Goal: Task Accomplishment & Management: Manage account settings

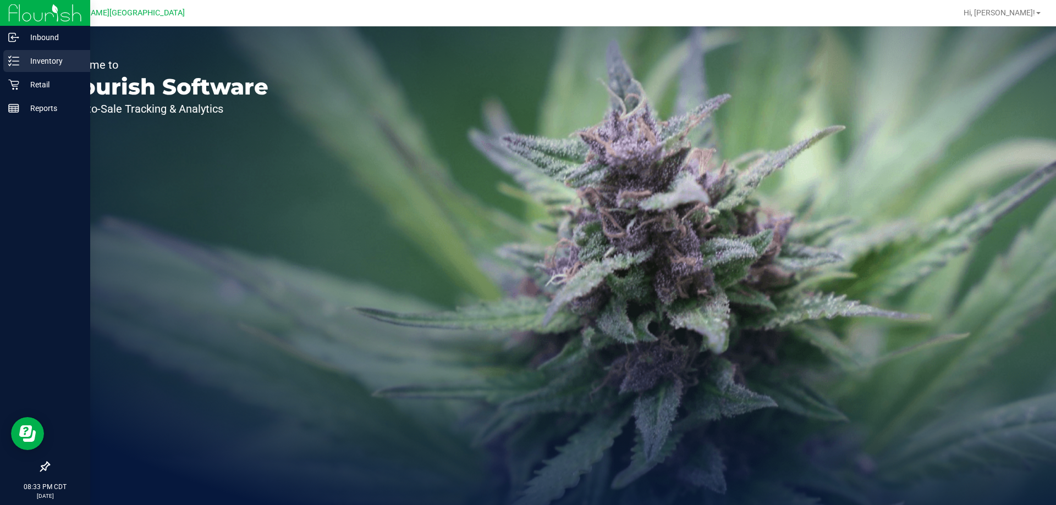
click at [24, 67] on p "Inventory" at bounding box center [52, 60] width 66 height 13
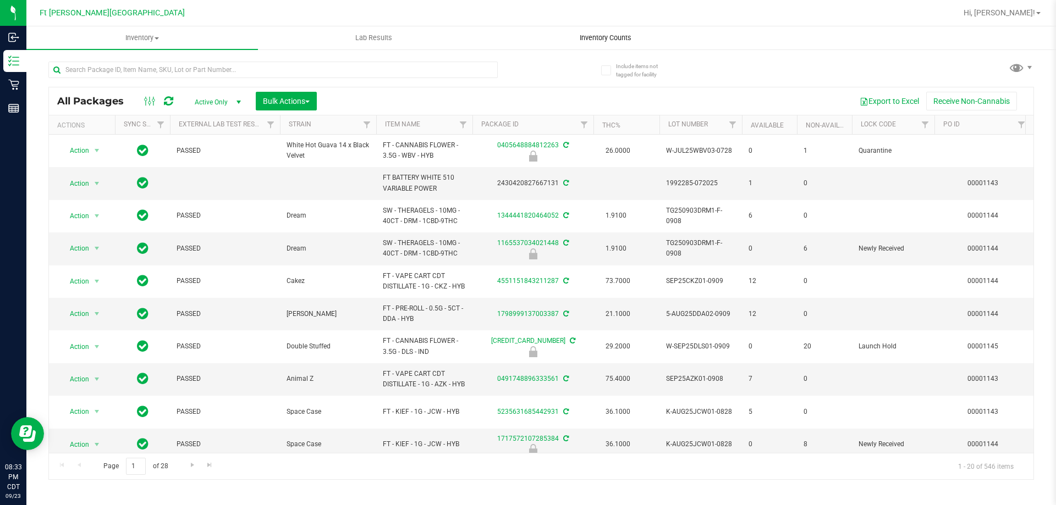
click at [614, 37] on span "Inventory Counts" at bounding box center [605, 38] width 81 height 10
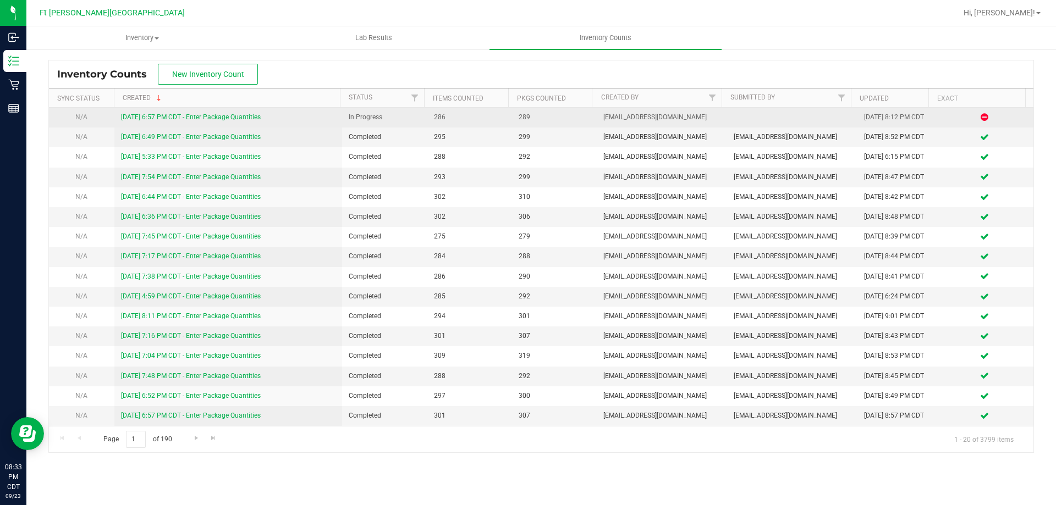
click at [182, 118] on link "[DATE] 6:57 PM CDT - Enter Package Quantities" at bounding box center [191, 117] width 140 height 8
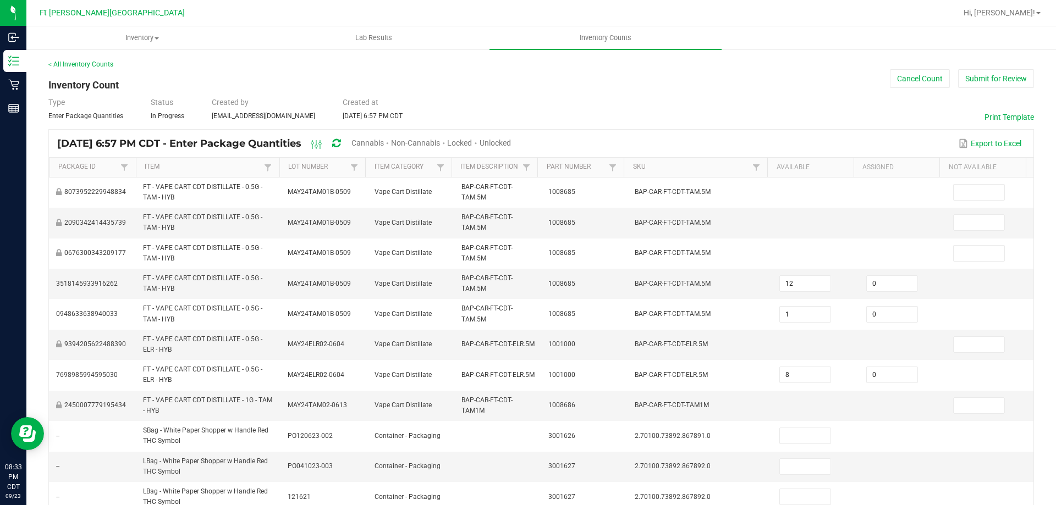
click at [511, 143] on span "Unlocked" at bounding box center [495, 143] width 31 height 9
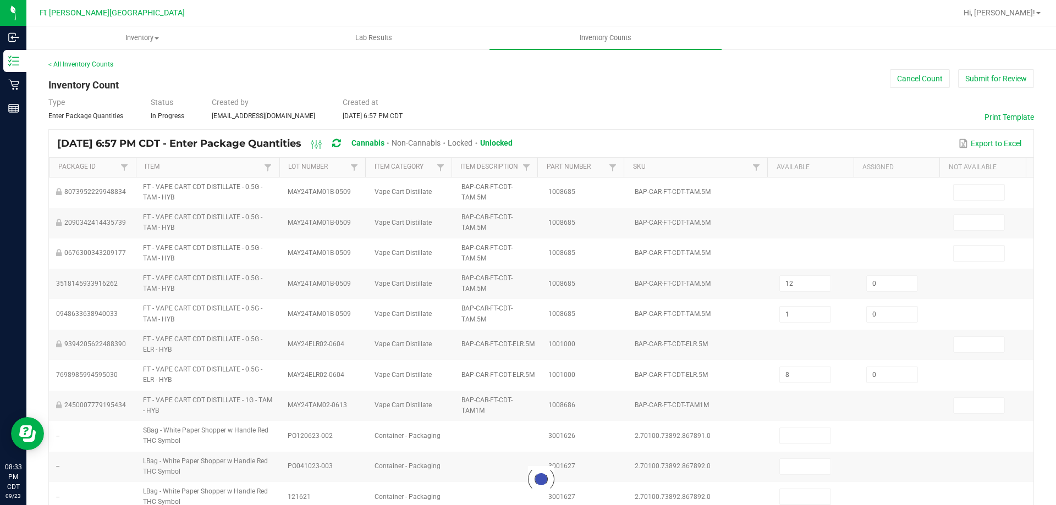
type input "11"
type input "2"
type input "1"
type input "4"
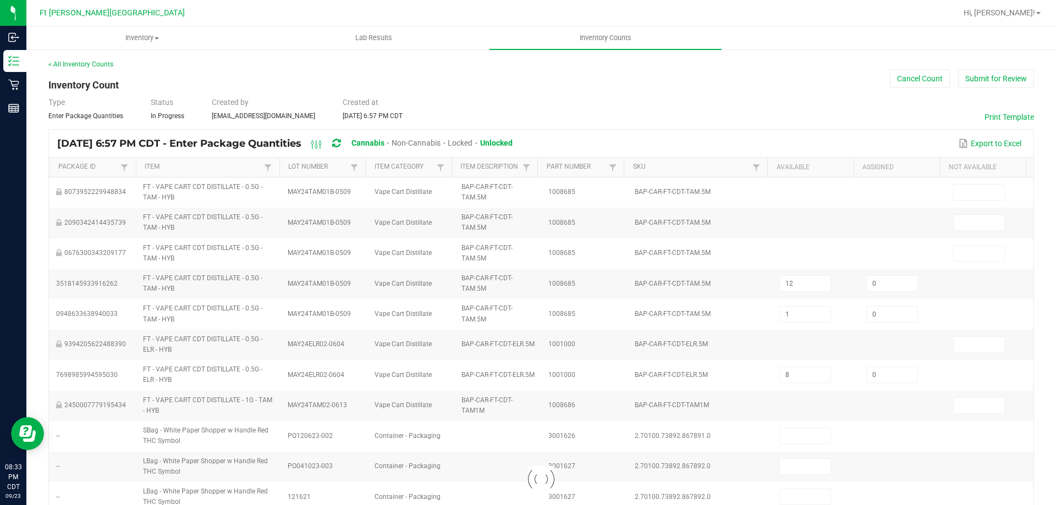
type input "1"
type input "23"
type input "3"
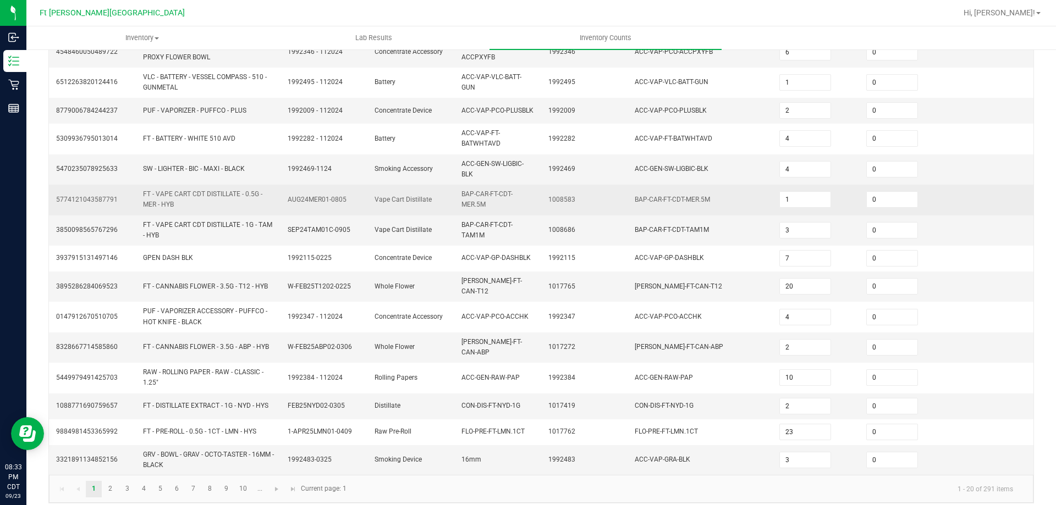
scroll to position [289, 0]
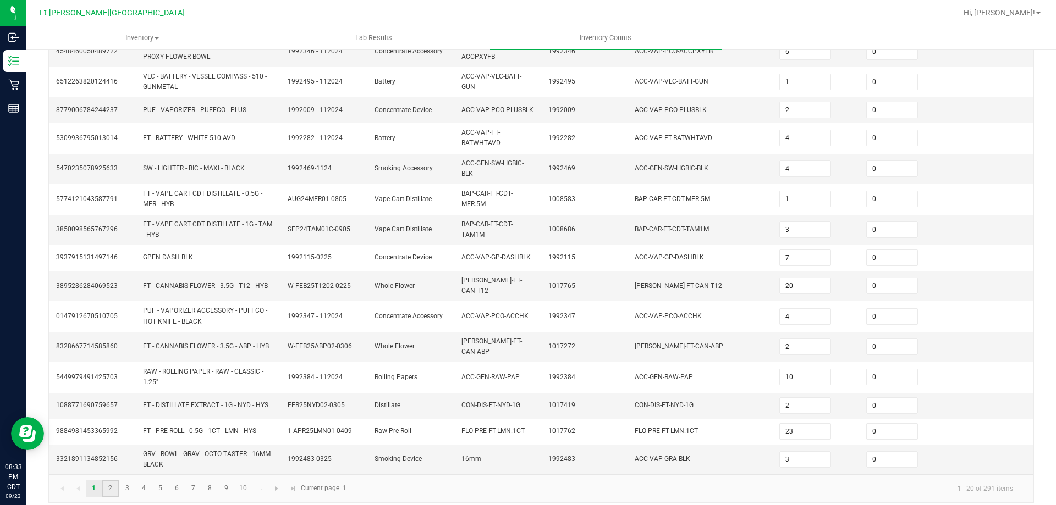
click at [115, 483] on link "2" at bounding box center [110, 489] width 16 height 17
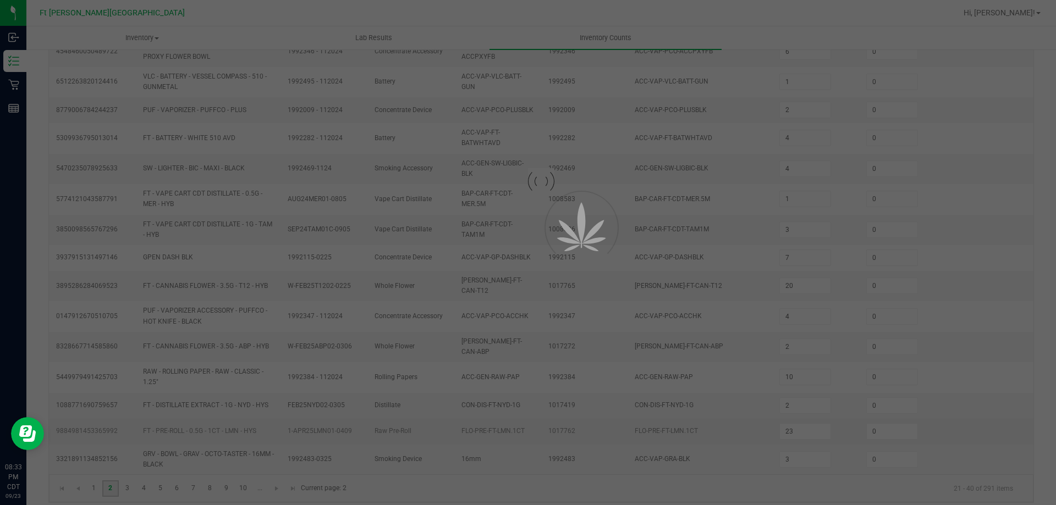
type input "4"
type input "3"
type input "10"
type input "8"
type input "3"
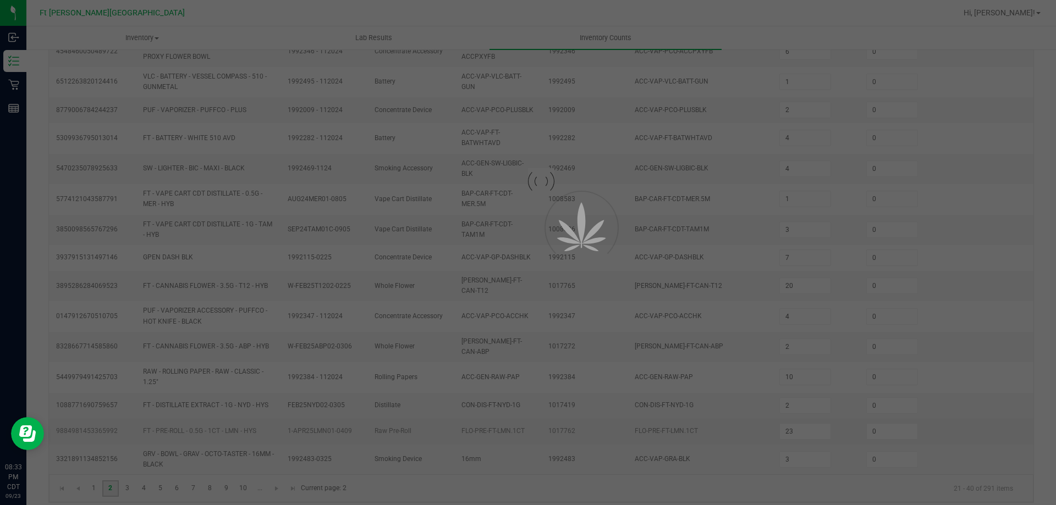
type input "1"
type input "41"
type input "5"
type input "4"
type input "1"
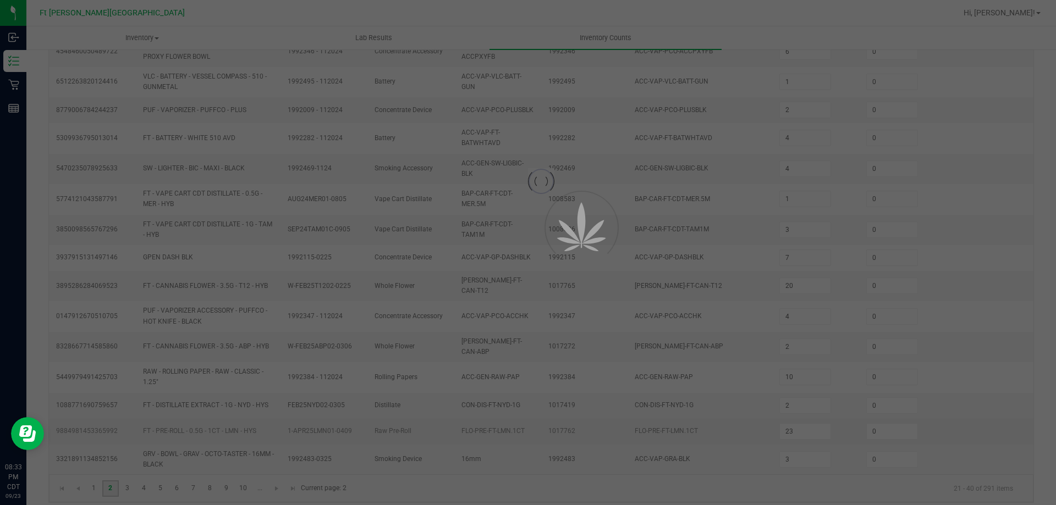
type input "7"
type input "6"
type input "34"
type input "7"
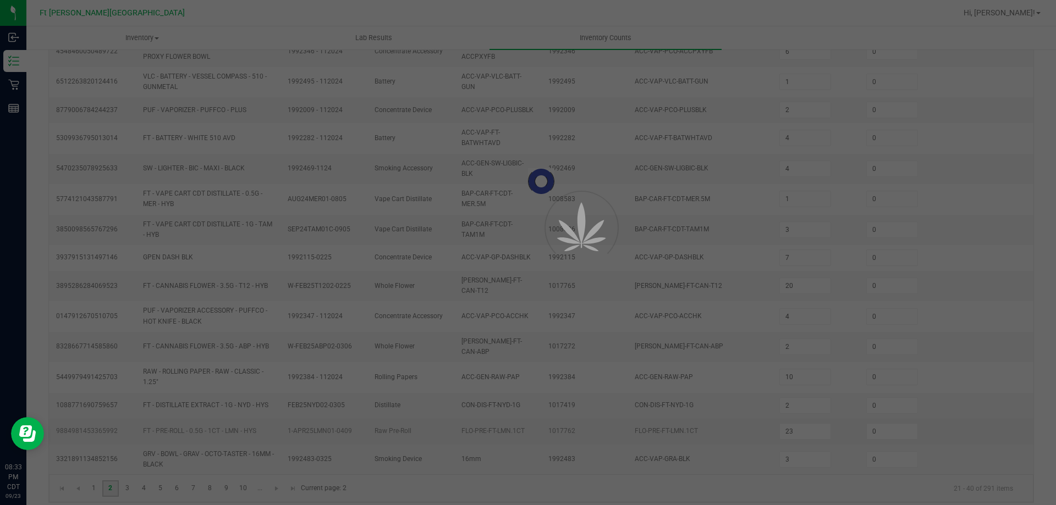
type input "6"
type input "3"
type input "15"
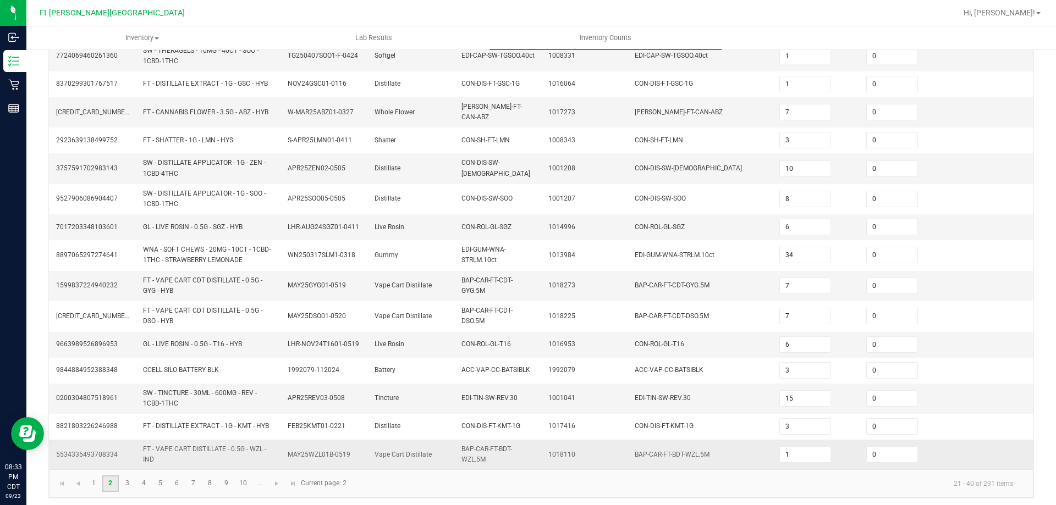
scroll to position [279, 0]
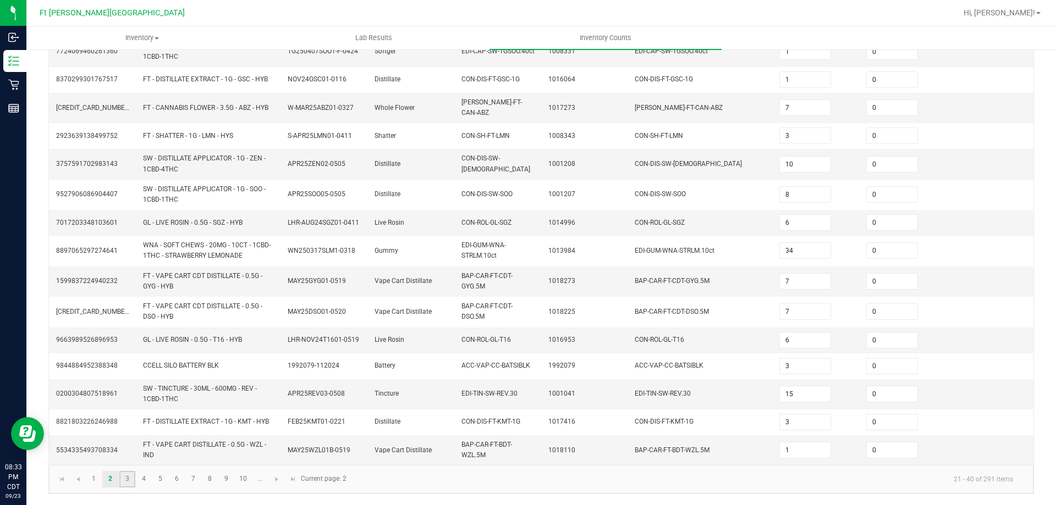
click at [127, 481] on link "3" at bounding box center [127, 479] width 16 height 17
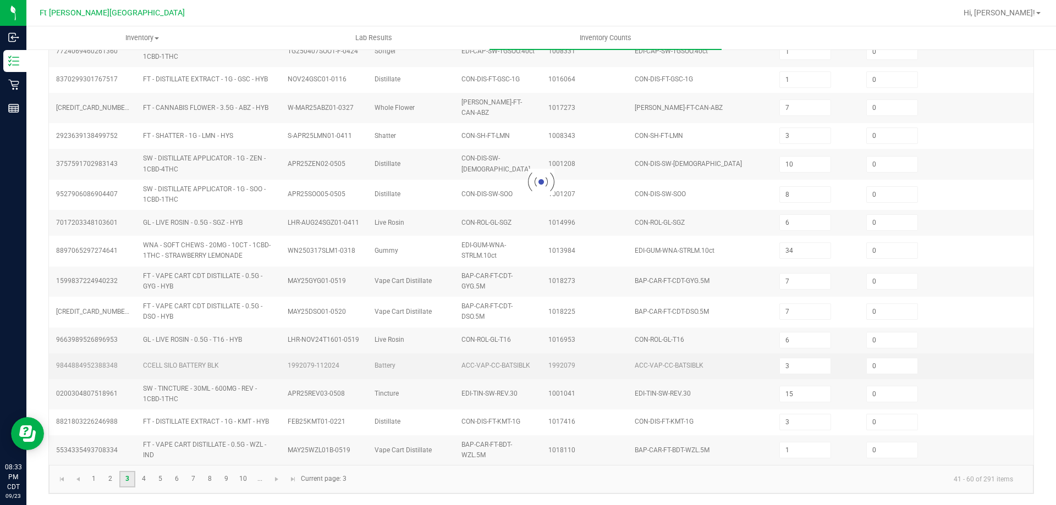
type input "3"
type input "2"
type input "6"
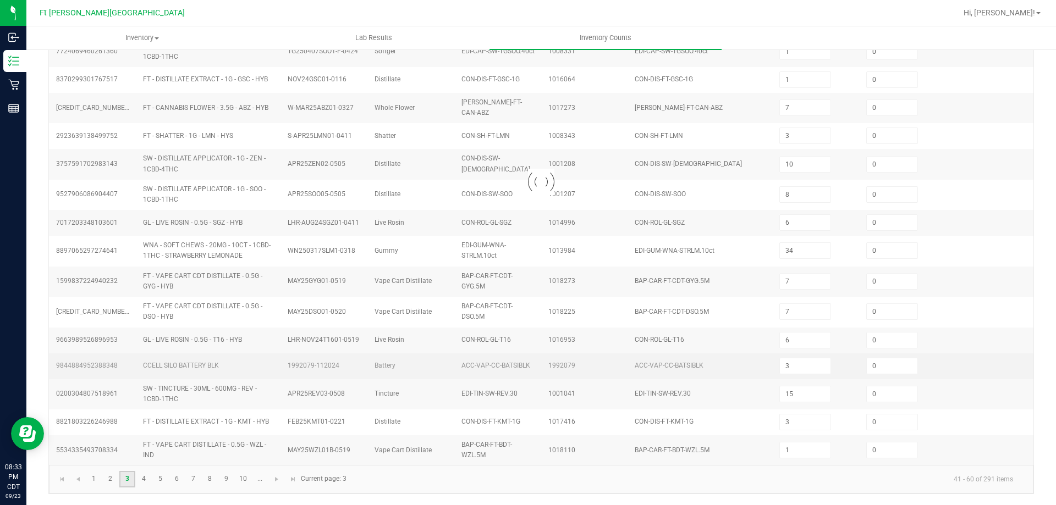
type input "9"
type input "7"
type input "3"
type input "8"
type input "3"
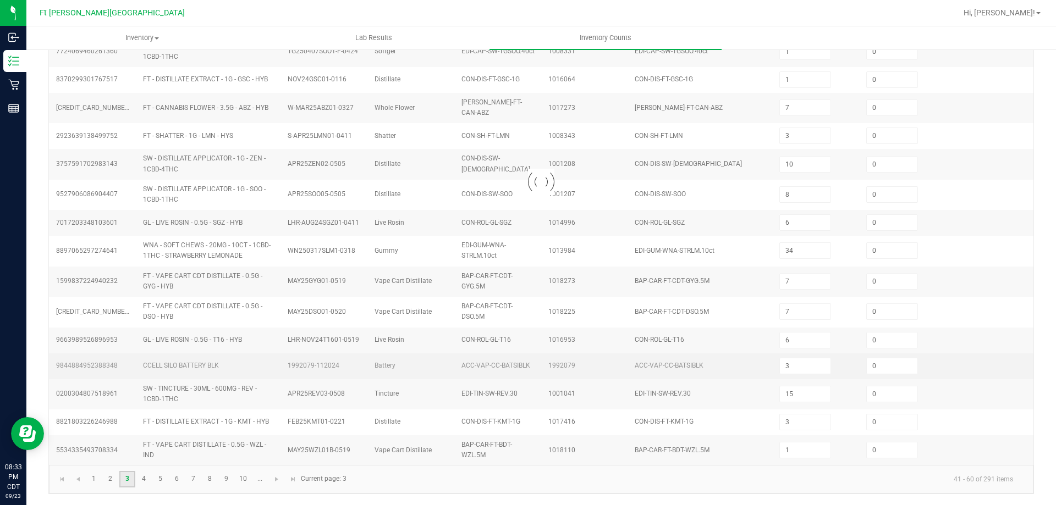
type input "3"
type input "4"
type input "1"
type input "3"
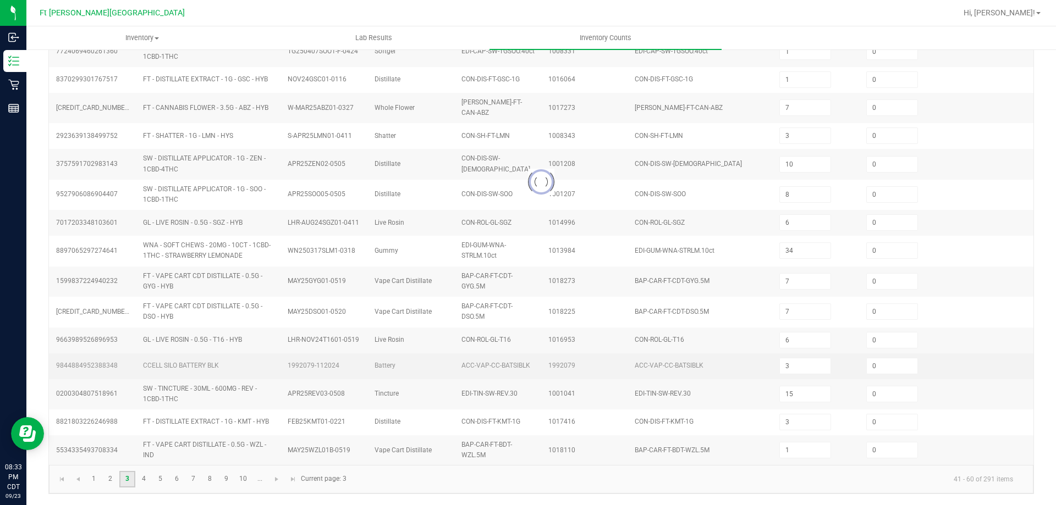
type input "1"
type input "2"
type input "3"
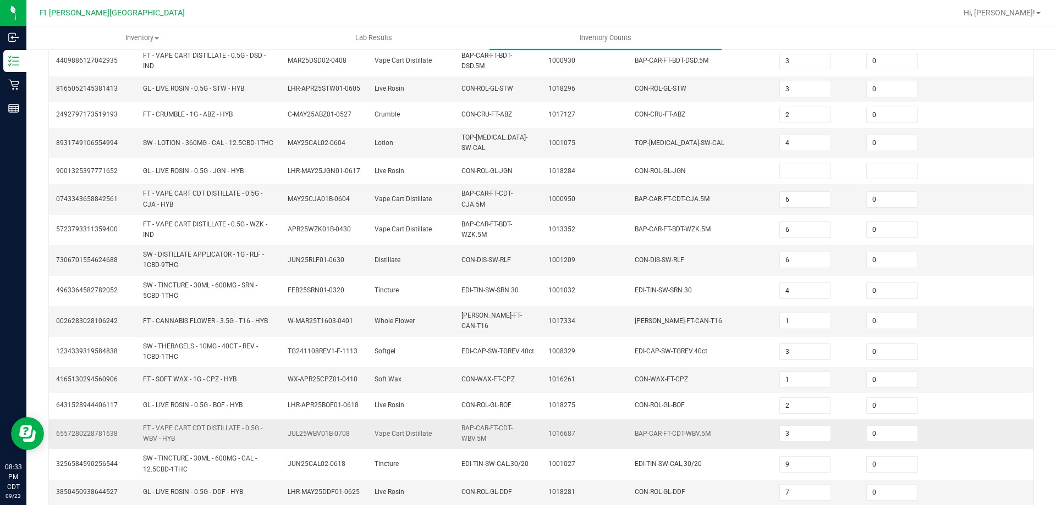
scroll to position [224, 0]
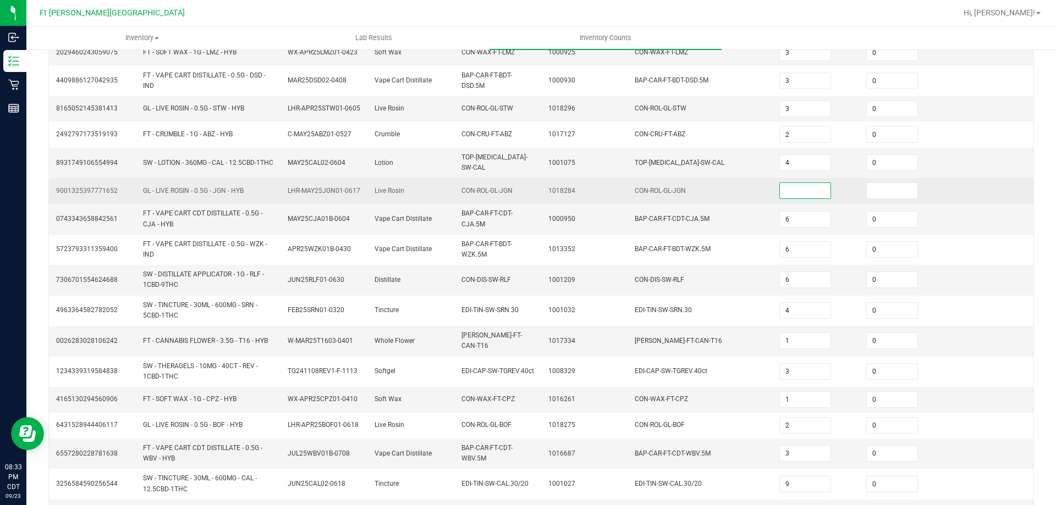
click at [783, 199] on input at bounding box center [805, 190] width 51 height 15
type input "1"
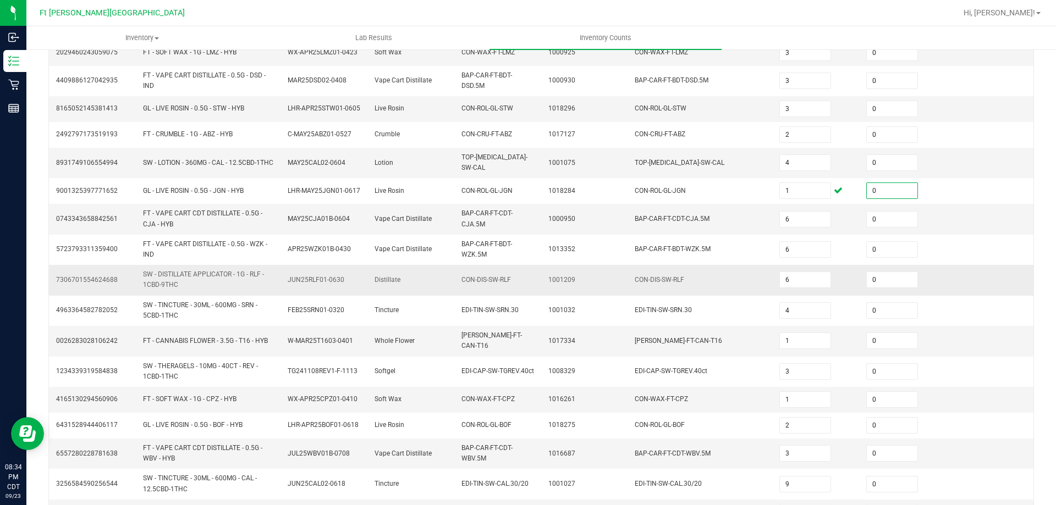
type input "0"
click at [606, 284] on td "1001209" at bounding box center [585, 280] width 87 height 30
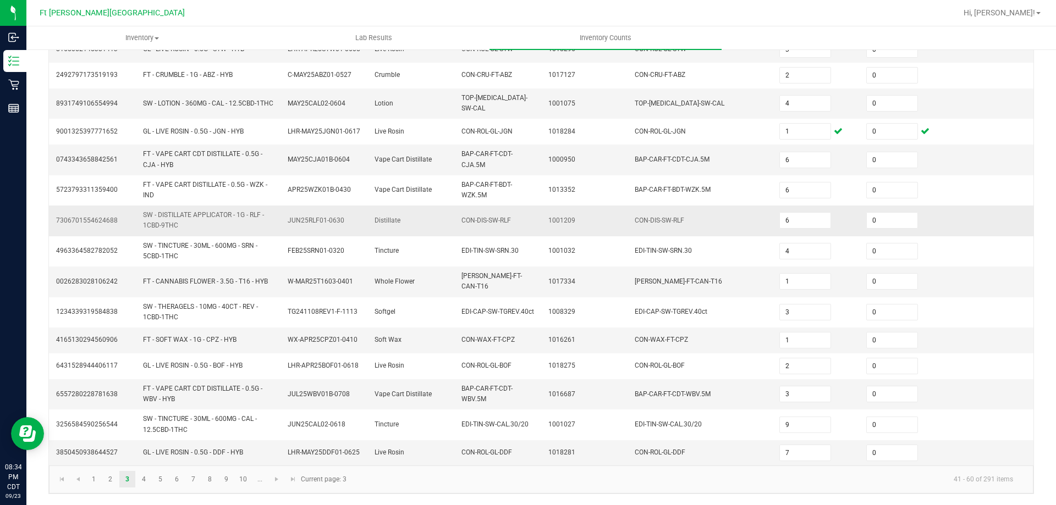
scroll to position [289, 0]
click at [147, 480] on link "4" at bounding box center [144, 479] width 16 height 17
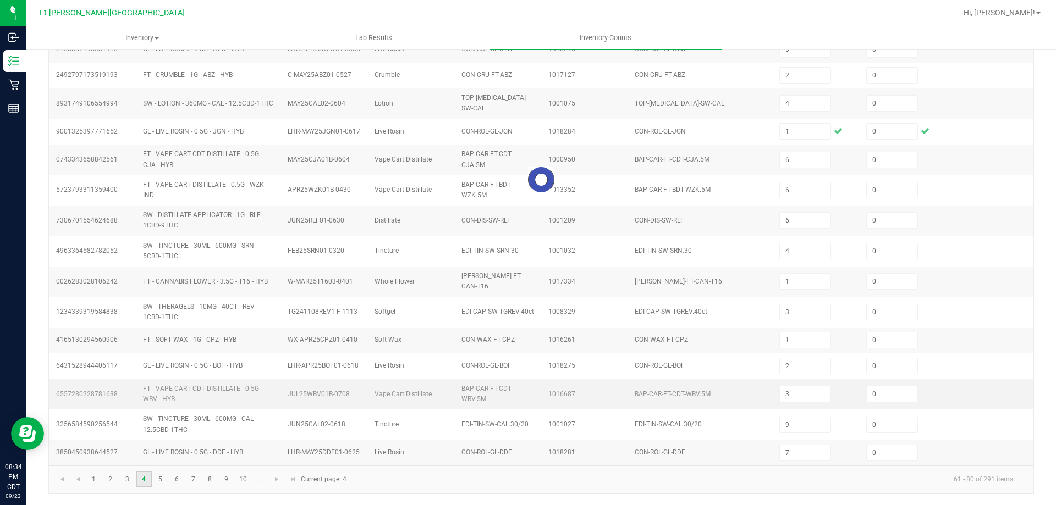
type input "4"
type input "1"
type input "4"
type input "7"
type input "3"
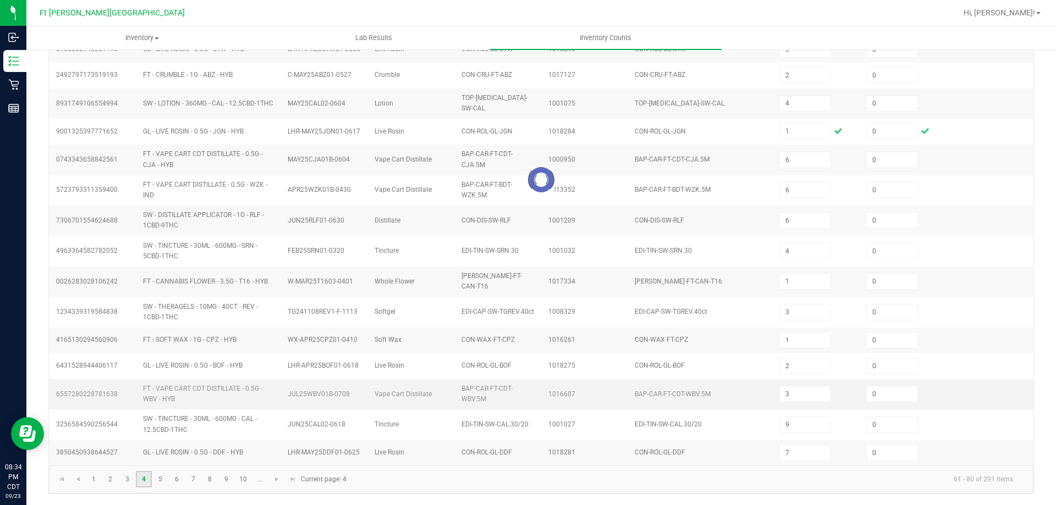
type input "3"
type input "13"
type input "7"
type input "16"
type input "6"
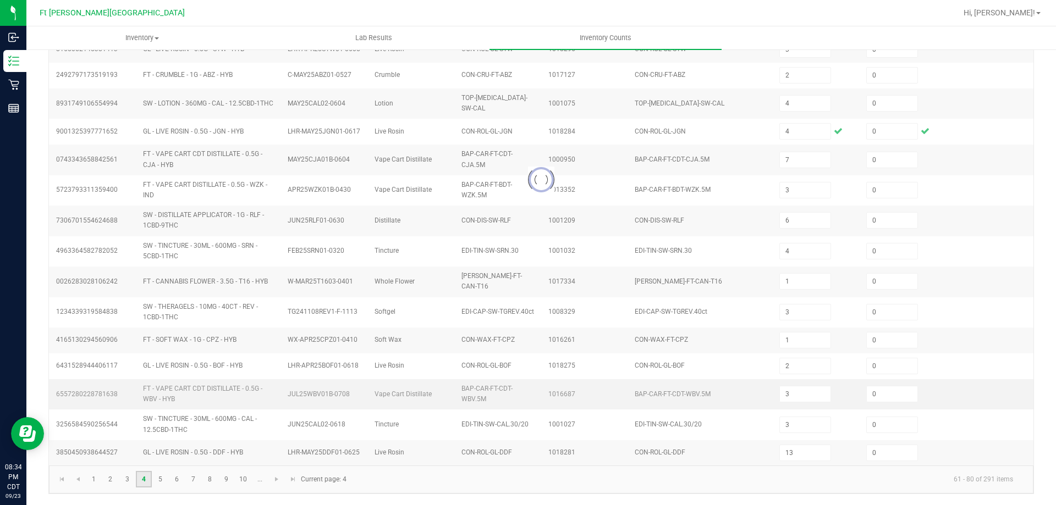
type input "6"
type input "19"
type input "10"
type input "9"
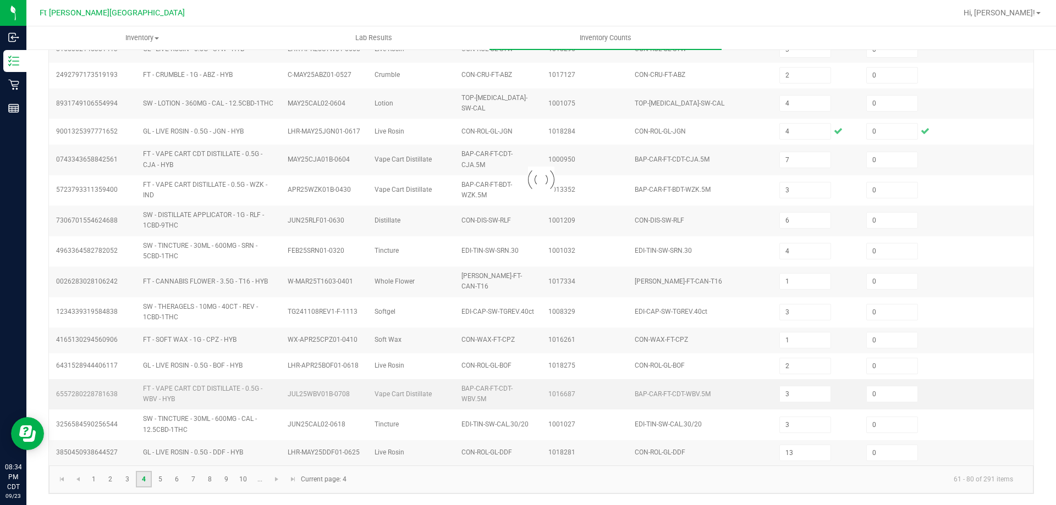
type input "5"
type input "3"
type input "4"
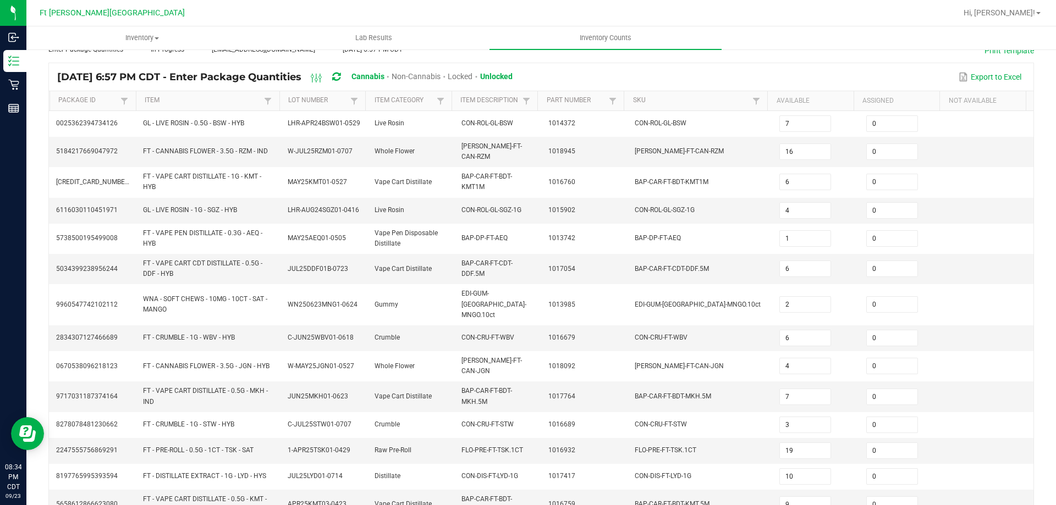
scroll to position [261, 0]
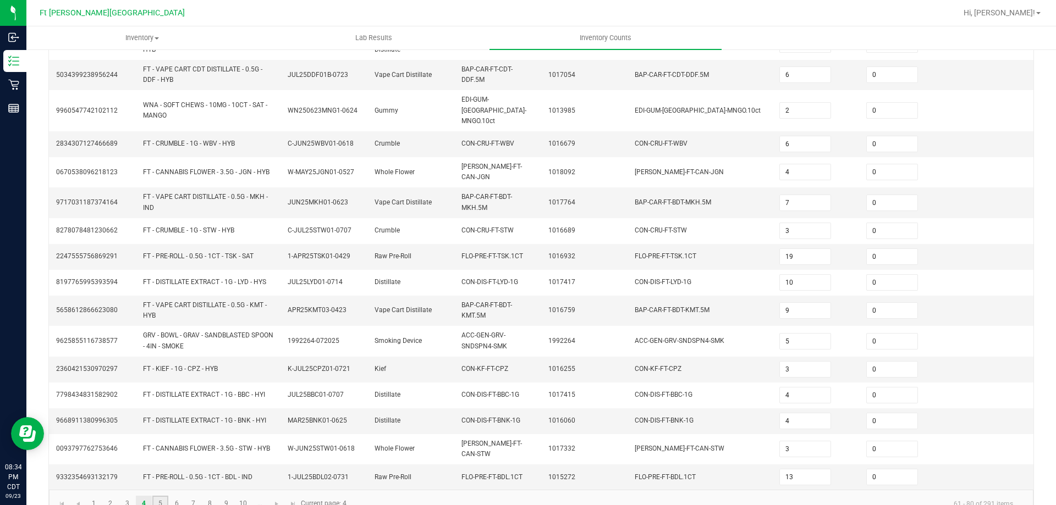
click at [160, 496] on link "5" at bounding box center [160, 504] width 16 height 17
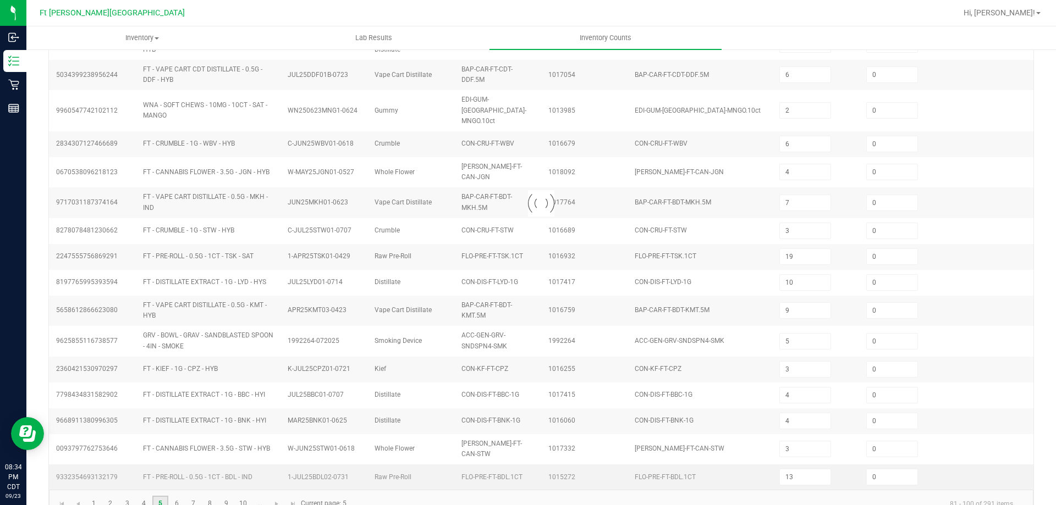
type input "3"
type input "13"
type input "11"
type input "4"
type input "21"
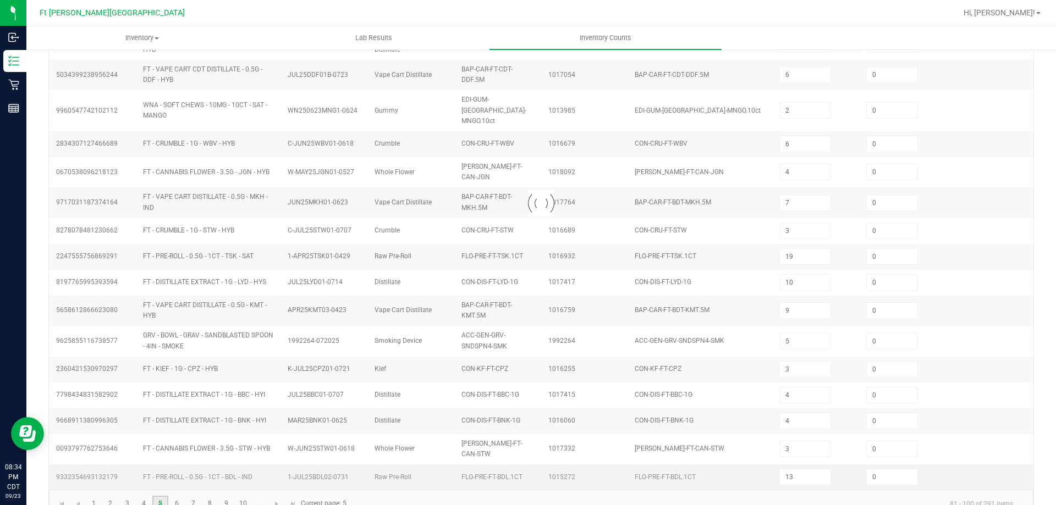
type input "8"
type input "6"
type input "4"
type input "5"
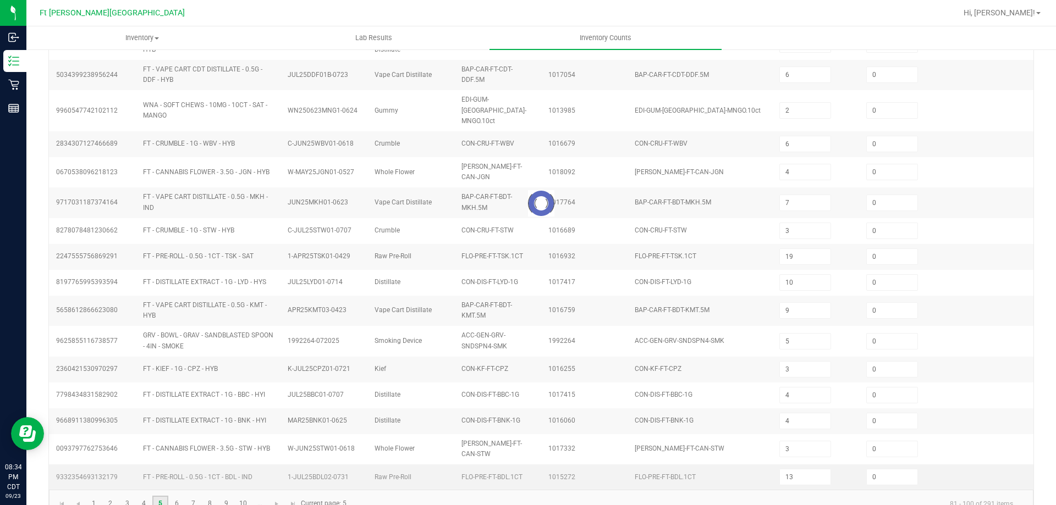
type input "1"
type input "10"
type input "4"
type input "10"
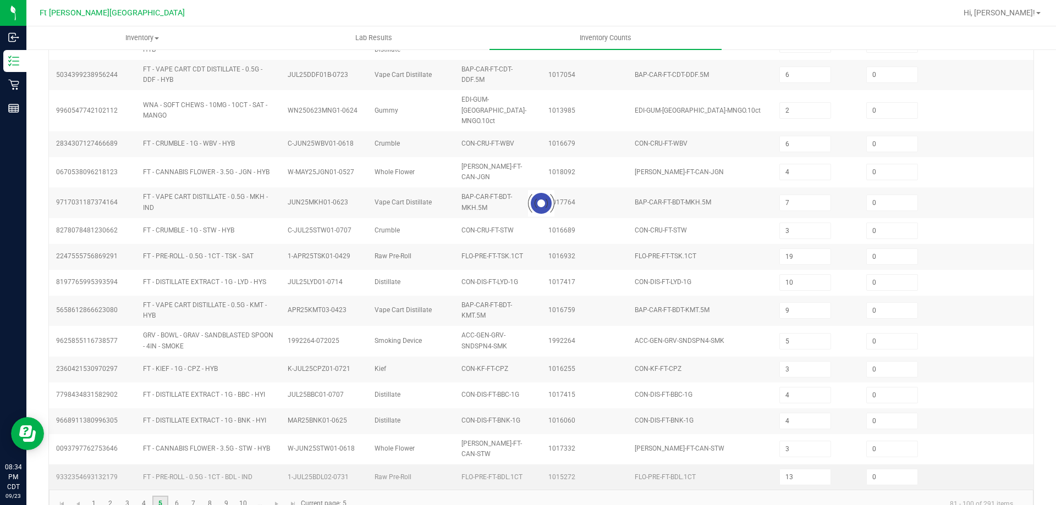
type input "11"
type input "6"
type input "5"
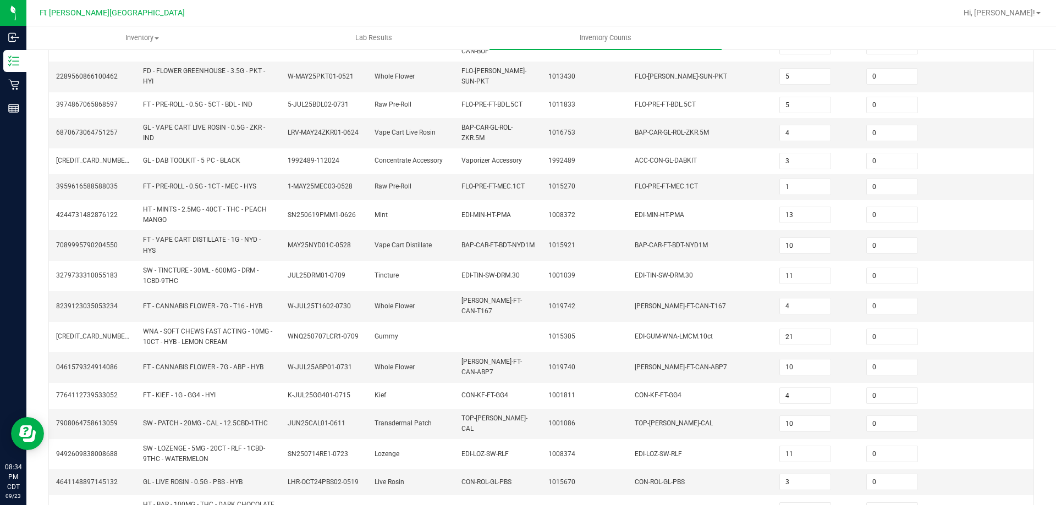
scroll to position [270, 0]
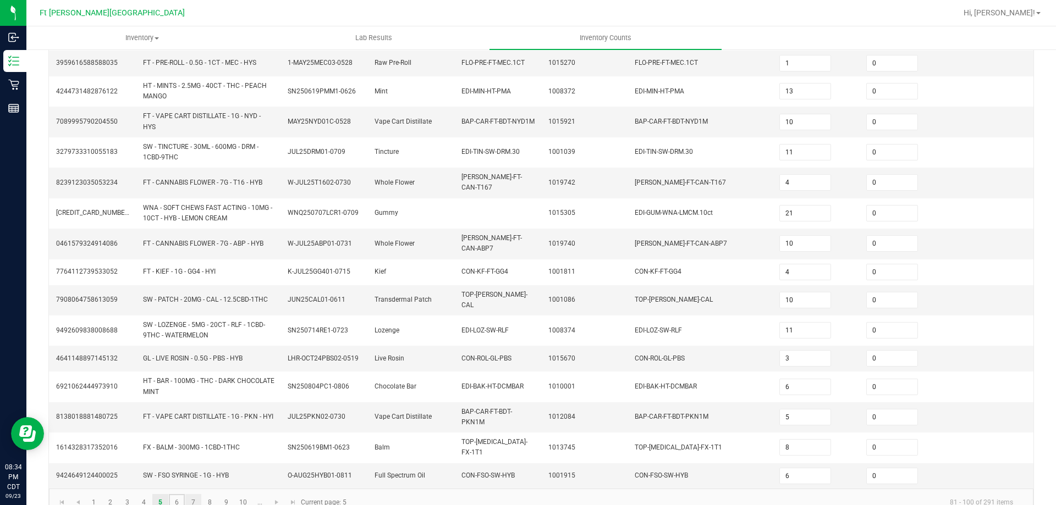
drag, startPoint x: 178, startPoint y: 482, endPoint x: 186, endPoint y: 476, distance: 10.2
click at [178, 494] on link "6" at bounding box center [177, 502] width 16 height 17
type input "3"
type input "7"
type input "3"
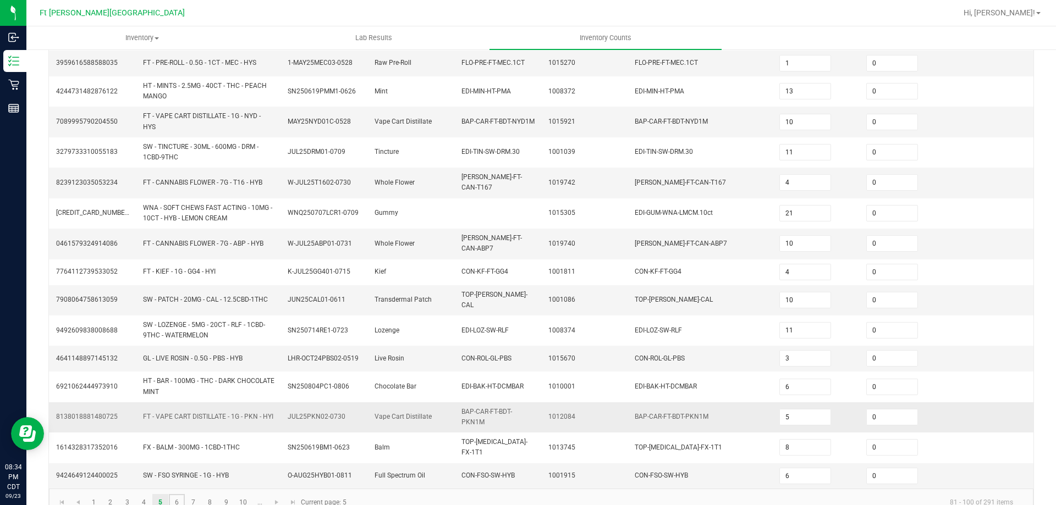
type input "1"
type input "7"
type input "8"
type input "11"
type input "8"
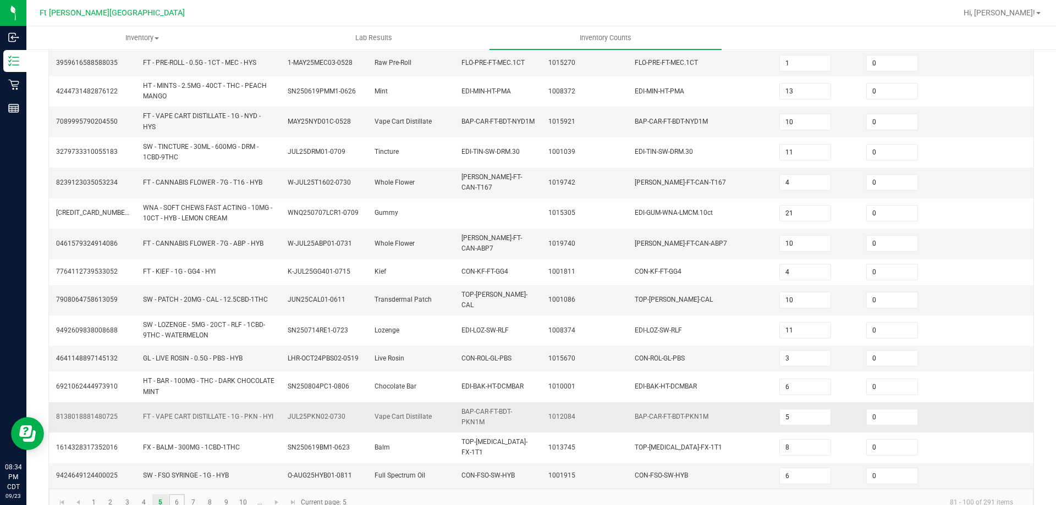
type input "20"
type input "8"
type input "22"
type input "9"
type input "3"
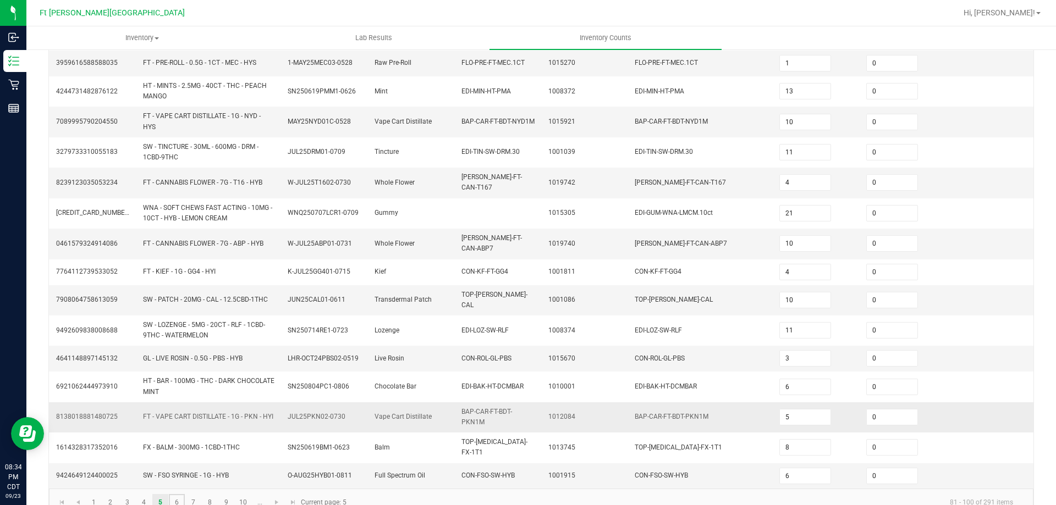
type input "8"
type input "2"
type input "7"
type input "37"
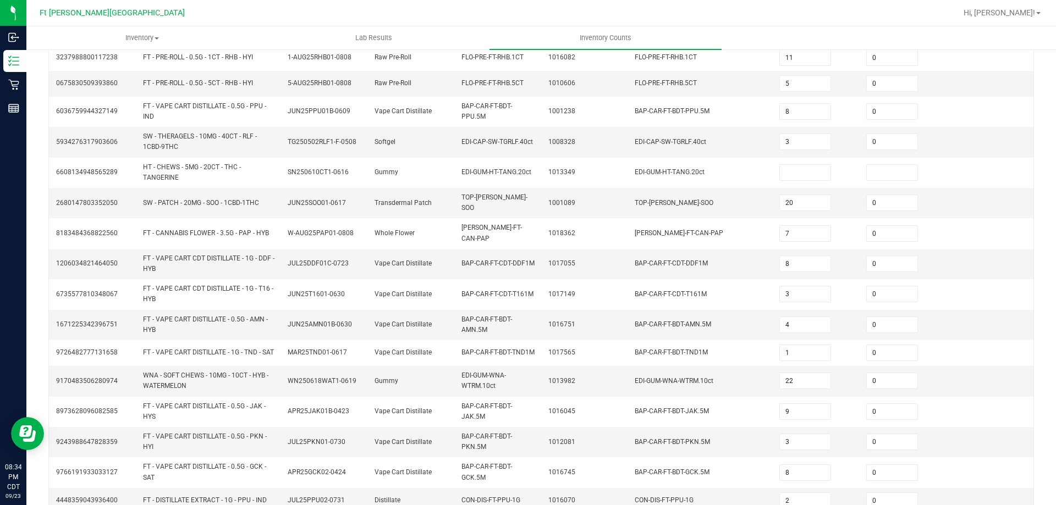
scroll to position [78, 0]
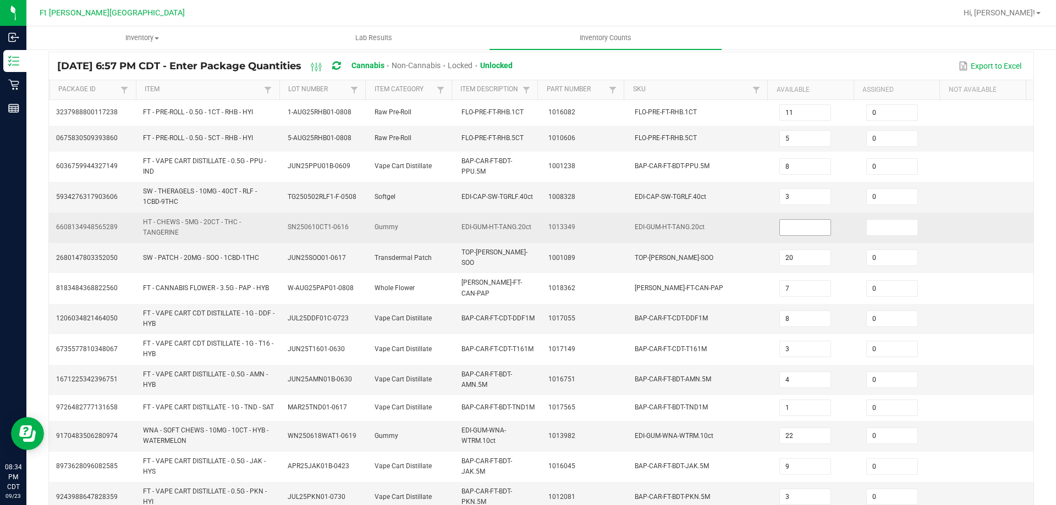
click at [789, 228] on input at bounding box center [805, 227] width 51 height 15
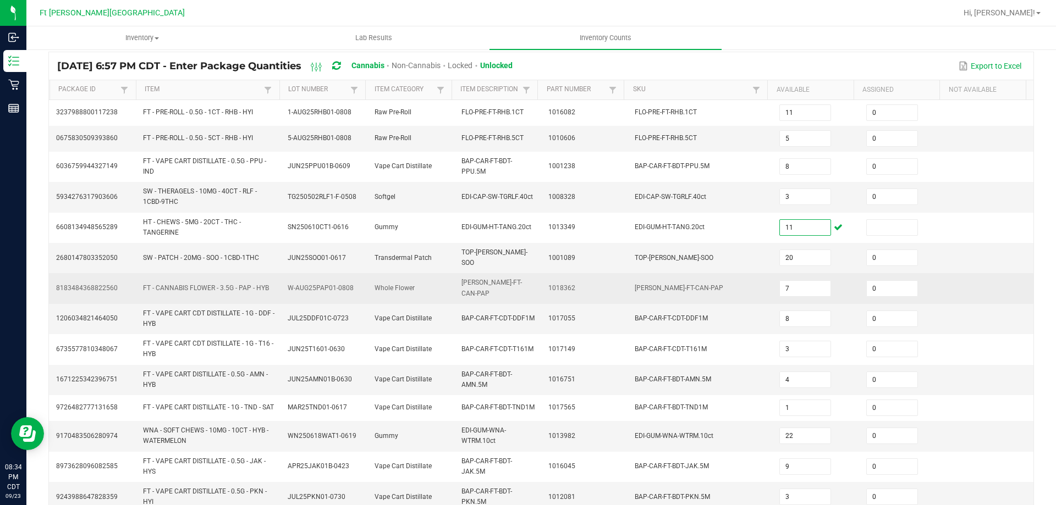
type input "11"
type input "0"
click at [691, 292] on td "[PERSON_NAME]-FT-CAN-PAP" at bounding box center [700, 288] width 145 height 30
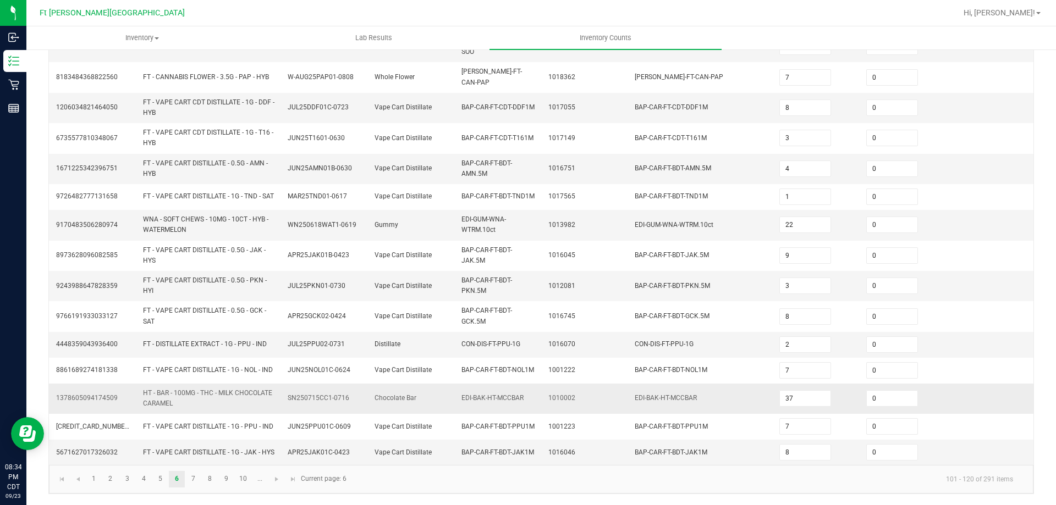
scroll to position [298, 0]
click at [195, 481] on link "7" at bounding box center [193, 479] width 16 height 17
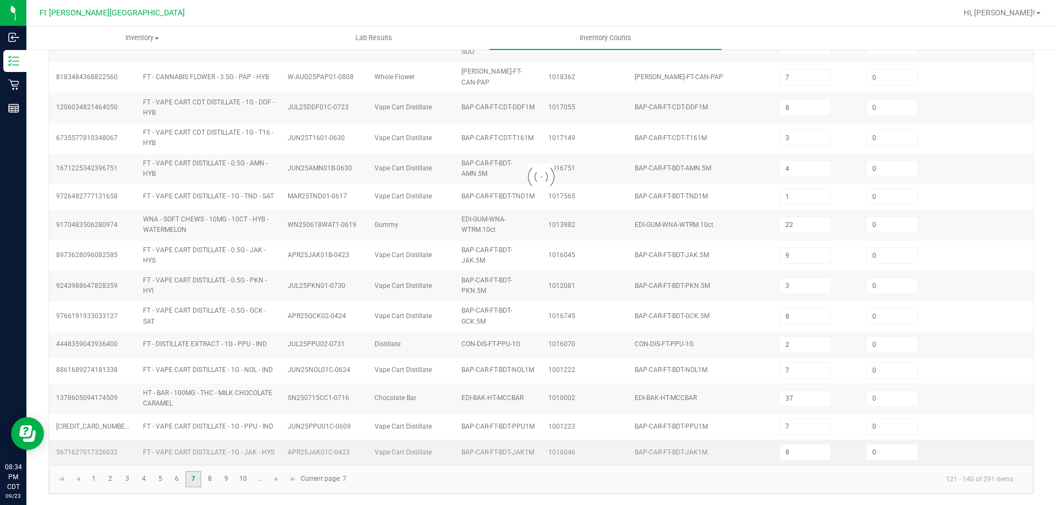
type input "8"
type input "5"
type input "12"
type input "7"
type input "10"
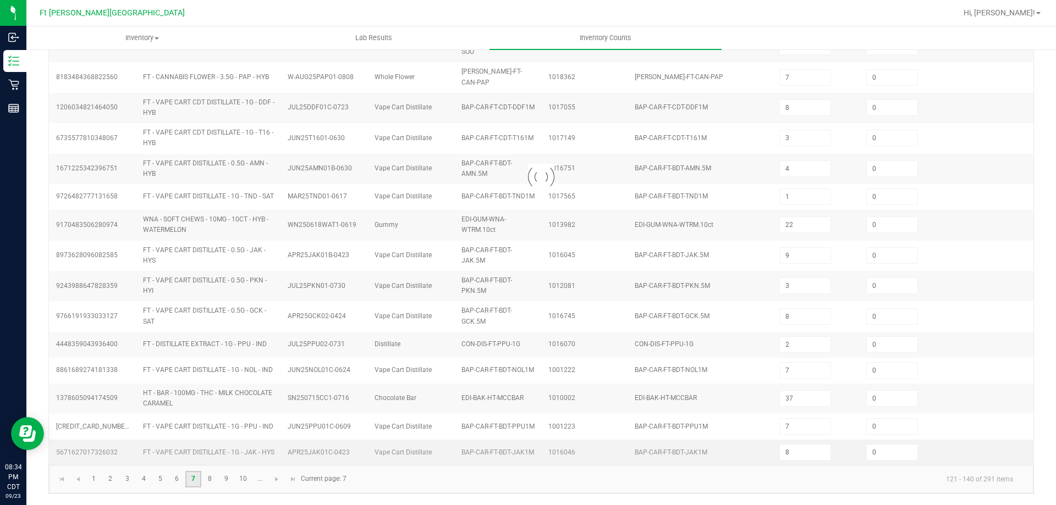
type input "8"
type input "9"
type input "10"
type input "5"
type input "1"
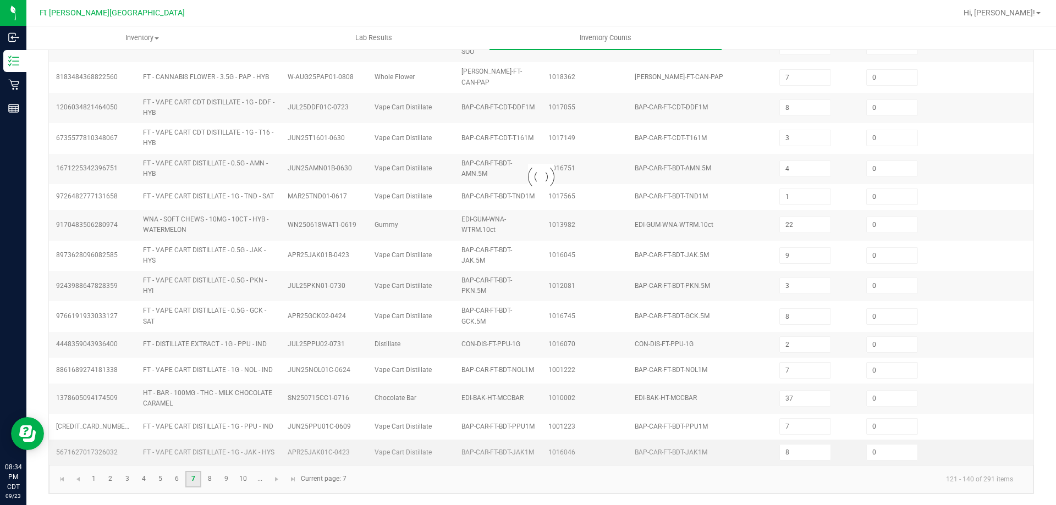
type input "7"
type input "1"
type input "7"
type input "8"
type input "11"
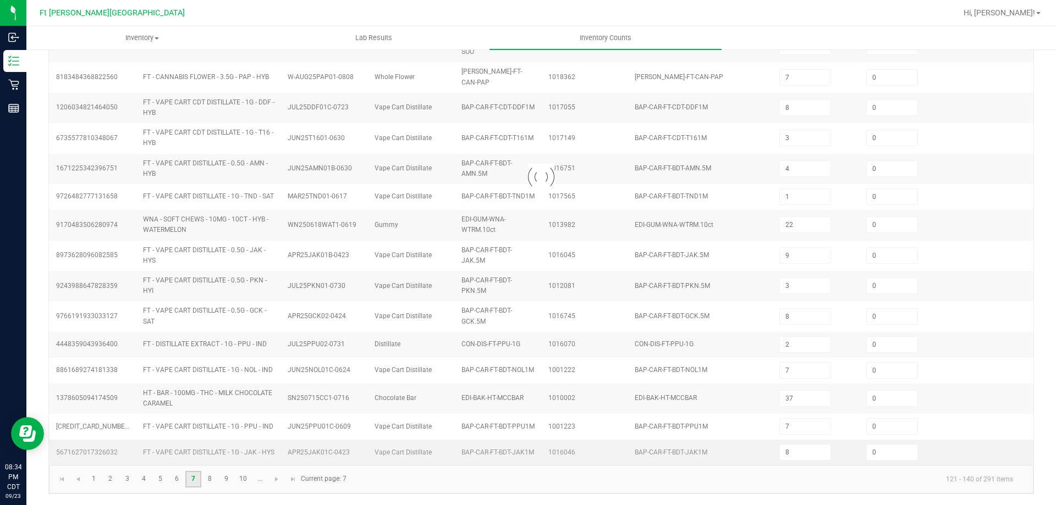
type input "9"
type input "12"
type input "8"
type input "7"
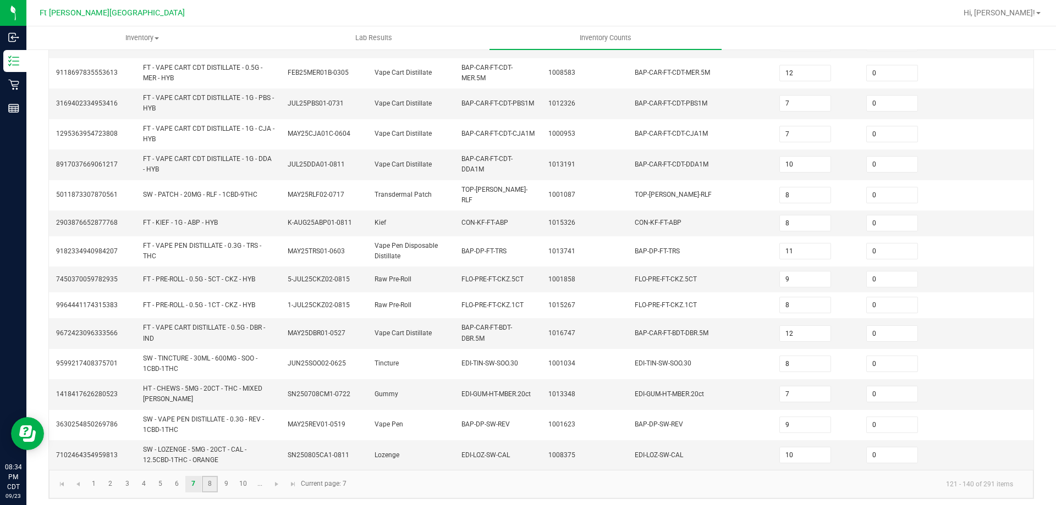
click at [208, 483] on link "8" at bounding box center [210, 484] width 16 height 17
type input "10"
type input "18"
type input "19"
type input "2"
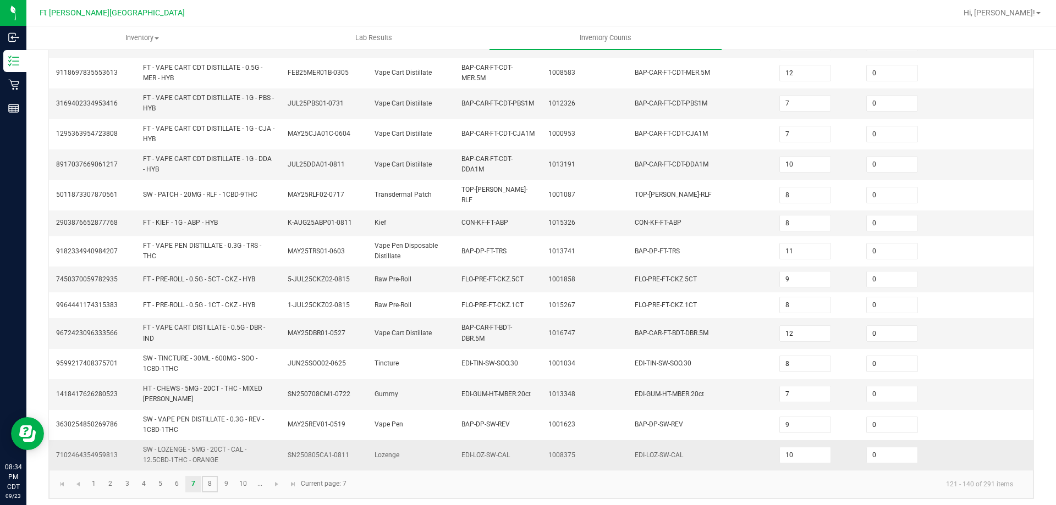
type input "4"
type input "6"
type input "5"
type input "1"
type input "2"
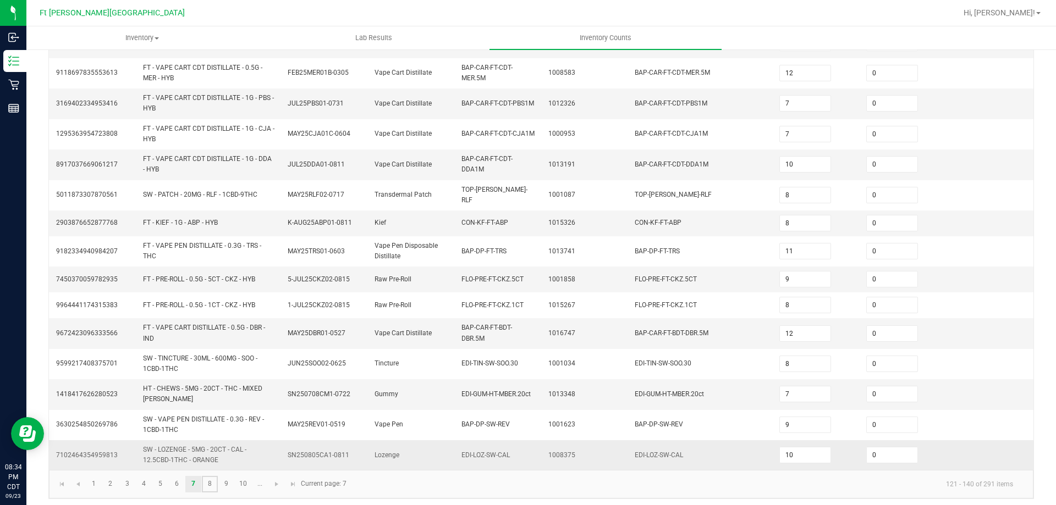
type input "42"
type input "20"
type input "5"
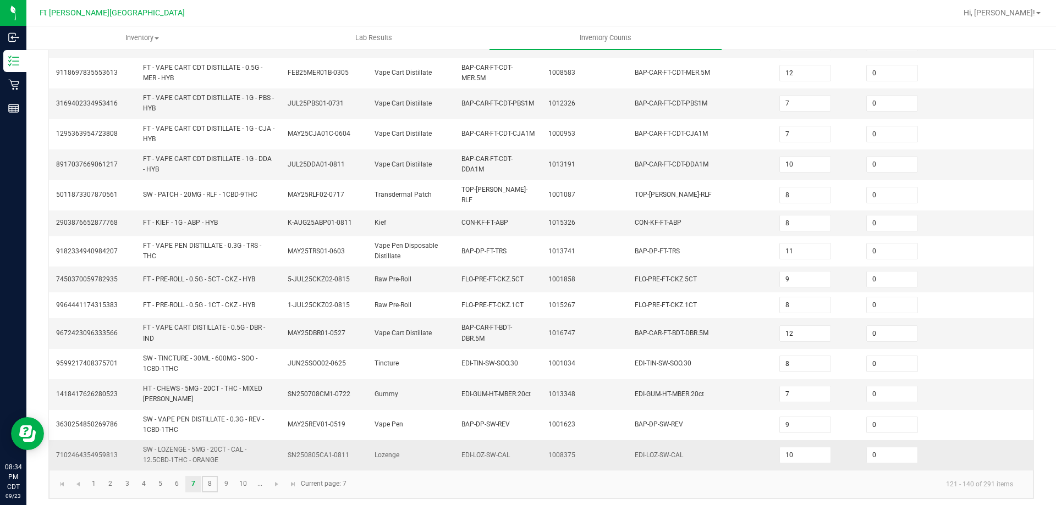
type input "7"
type input "3"
type input "14"
type input "21"
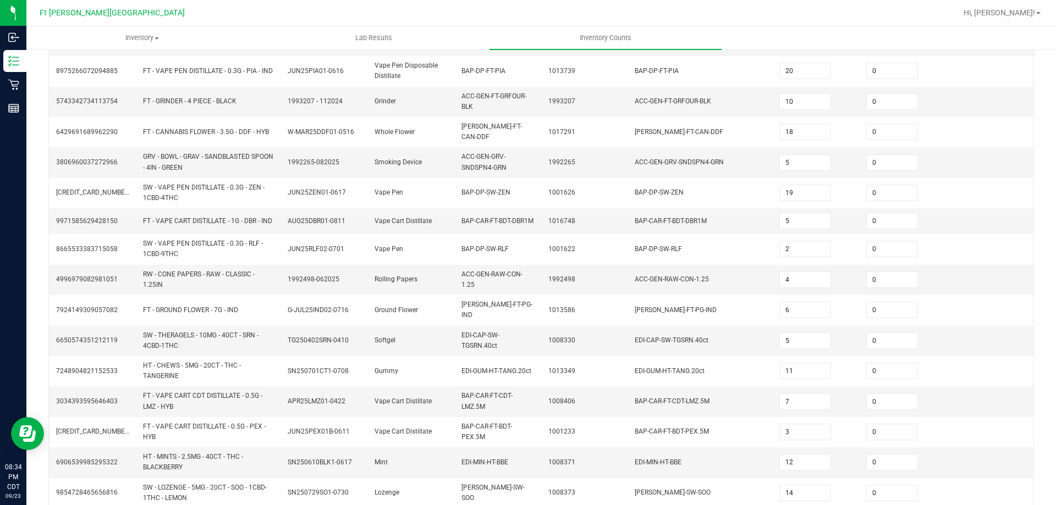
scroll to position [303, 0]
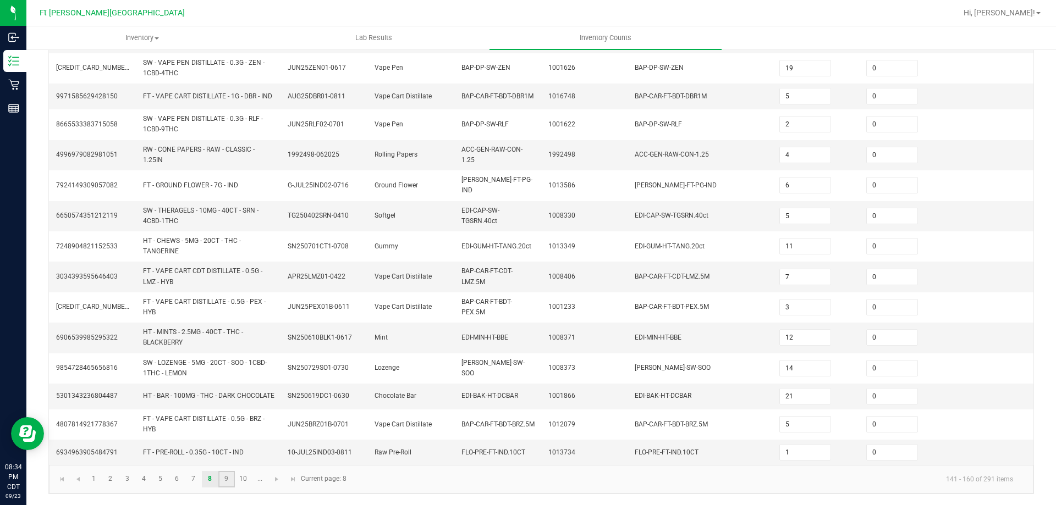
click at [227, 477] on link "9" at bounding box center [226, 479] width 16 height 17
type input "7"
type input "11"
type input "1"
type input "11"
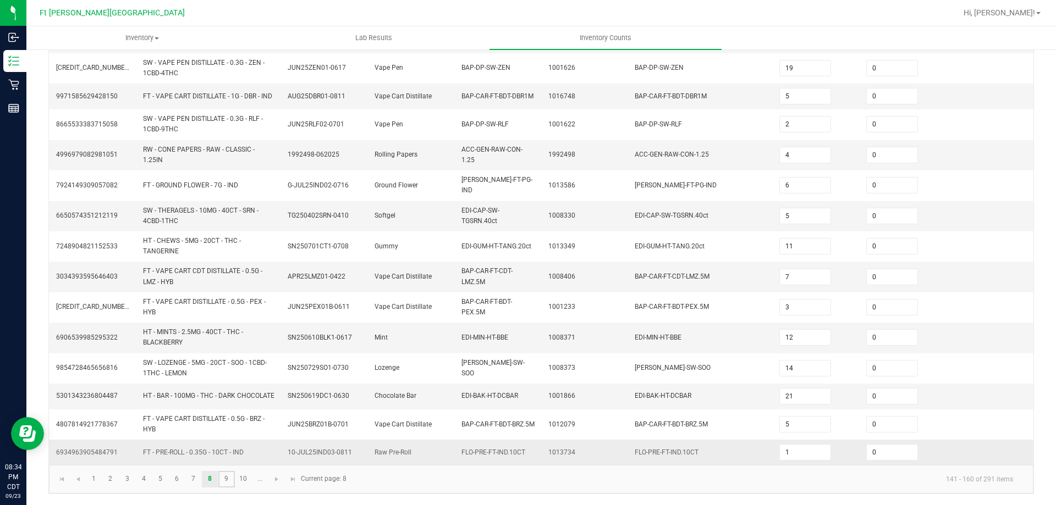
type input "22"
type input "7"
type input "3"
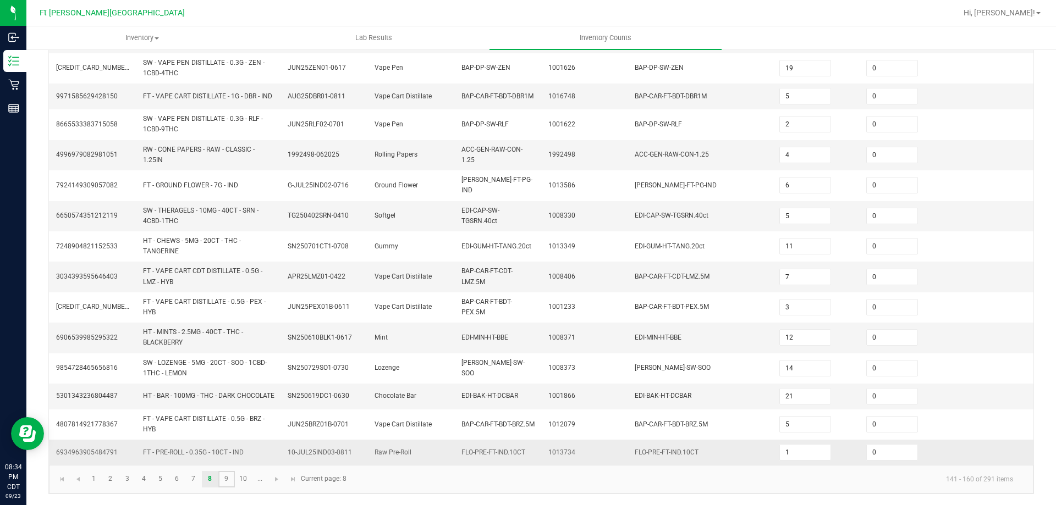
type input "3"
type input "22"
type input "1"
type input "8"
type input "14"
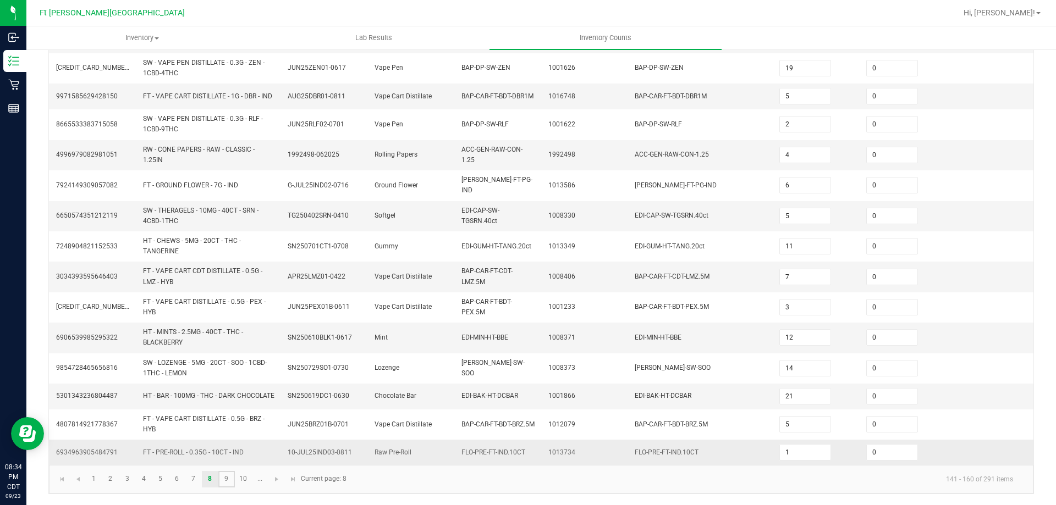
type input "4"
type input "6"
type input "4"
type input "17"
type input "11"
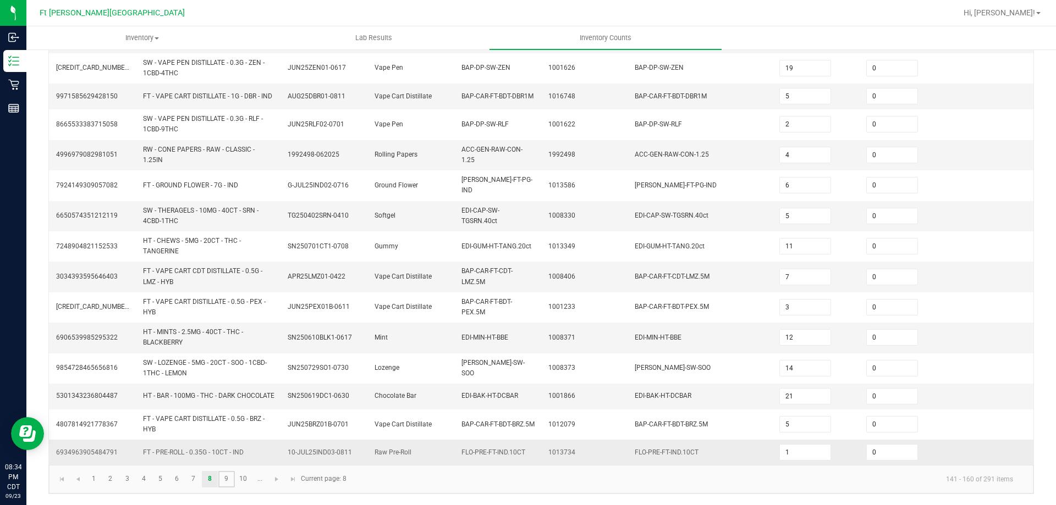
type input "2"
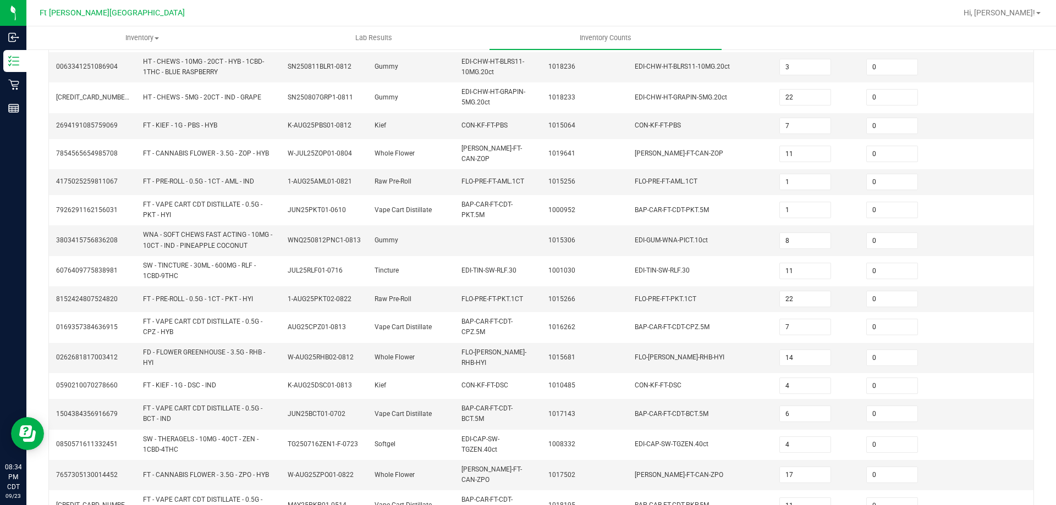
scroll to position [274, 0]
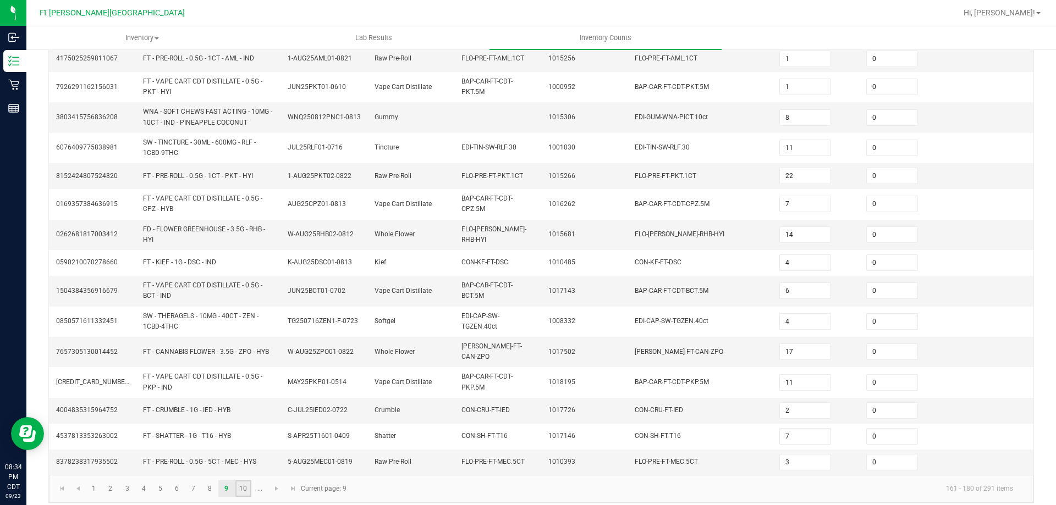
click at [242, 482] on link "10" at bounding box center [243, 489] width 16 height 17
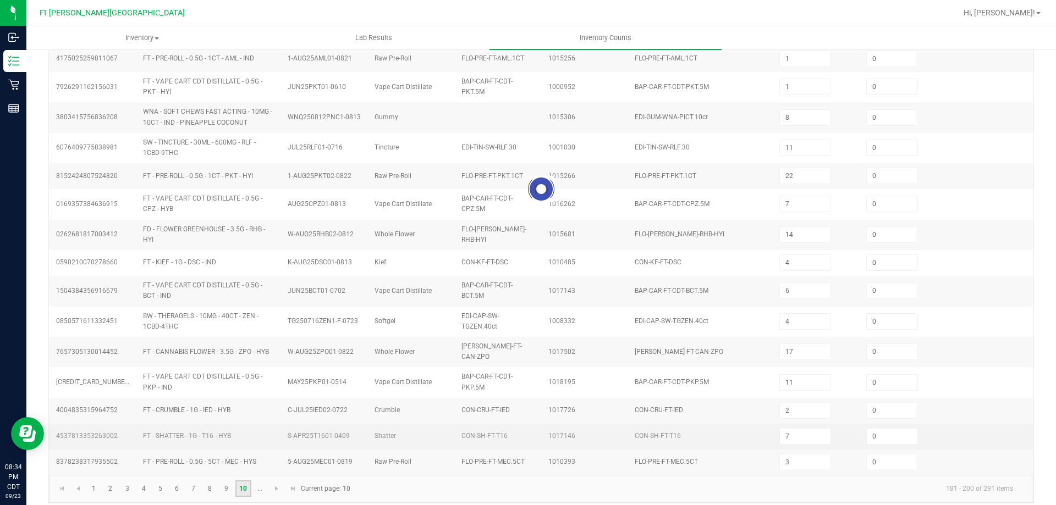
type input "15"
type input "1"
type input "12"
type input "8"
type input "11"
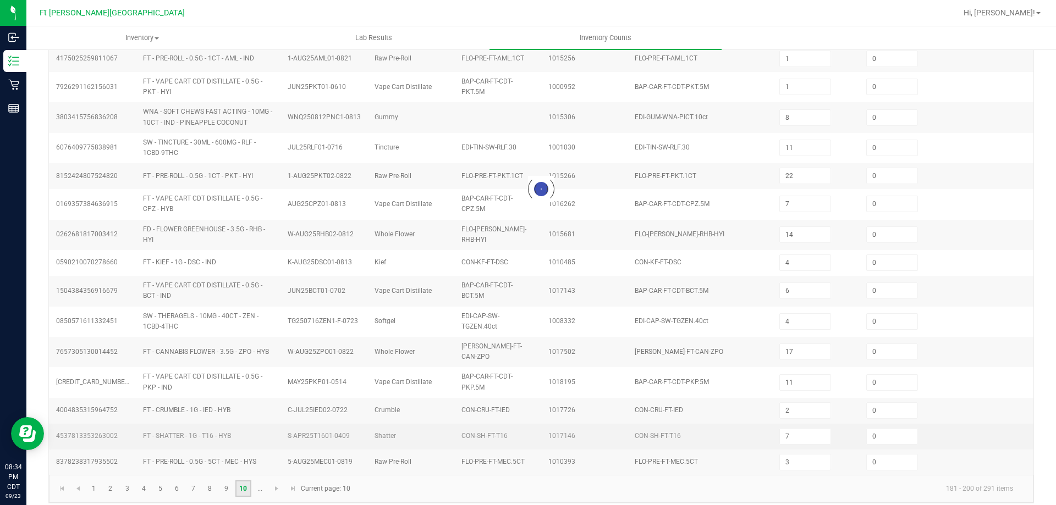
type input "9"
type input "16"
type input "30"
type input "9"
type input "5"
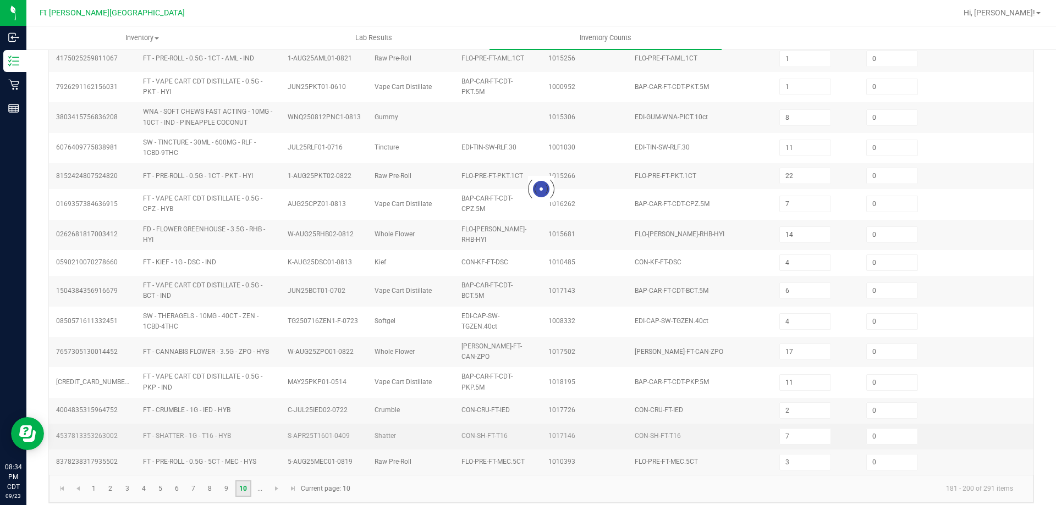
type input "3"
type input "7"
type input "36"
type input "6"
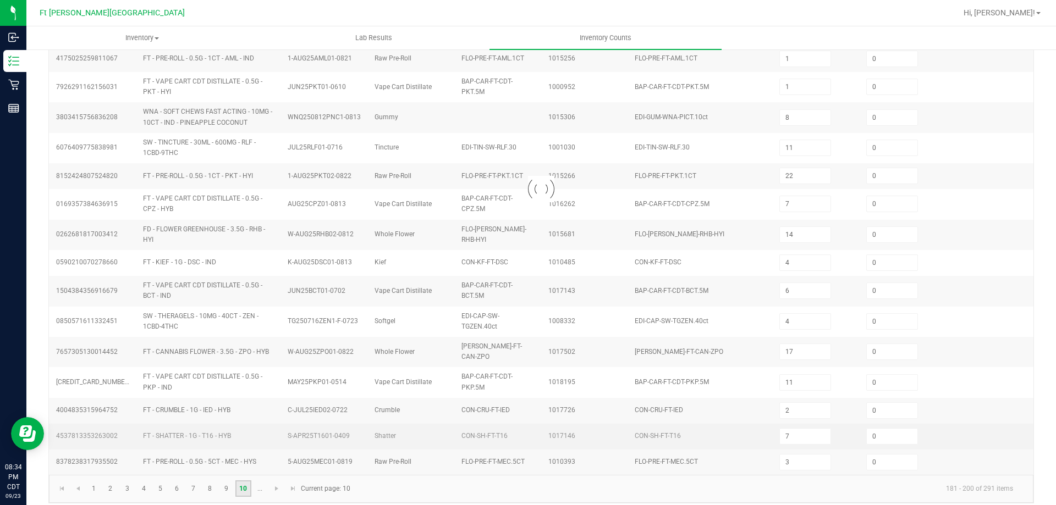
type input "37"
type input "8"
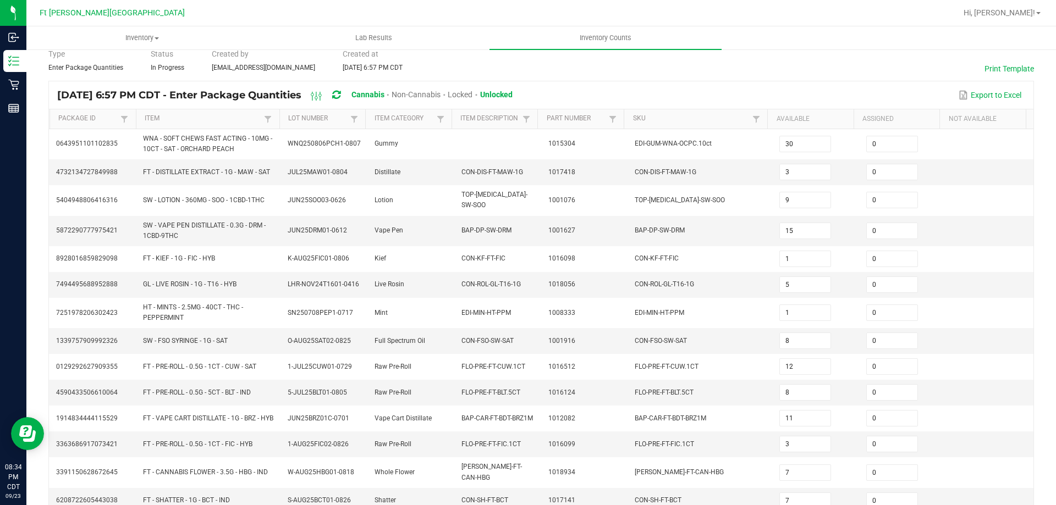
scroll to position [266, 0]
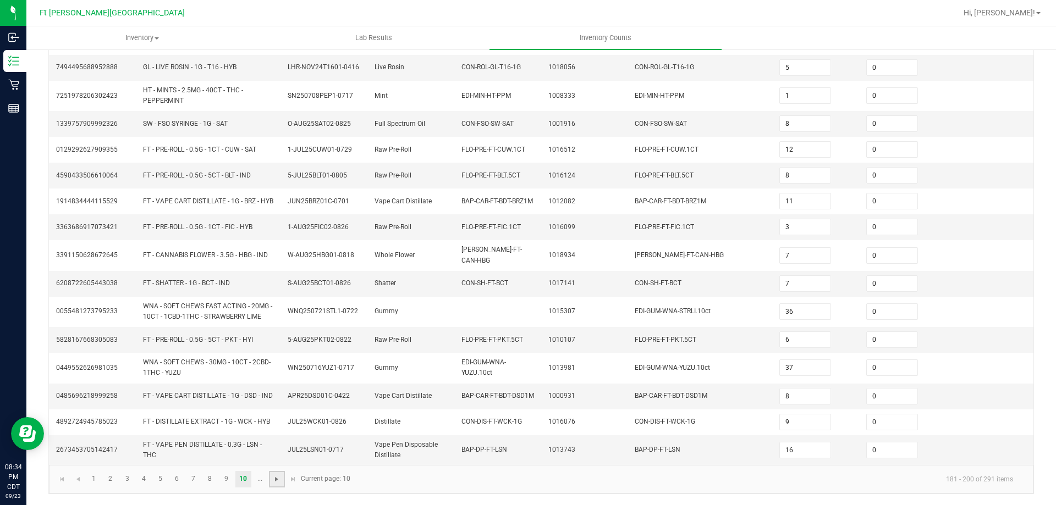
click at [276, 480] on span "Go to the next page" at bounding box center [276, 479] width 9 height 9
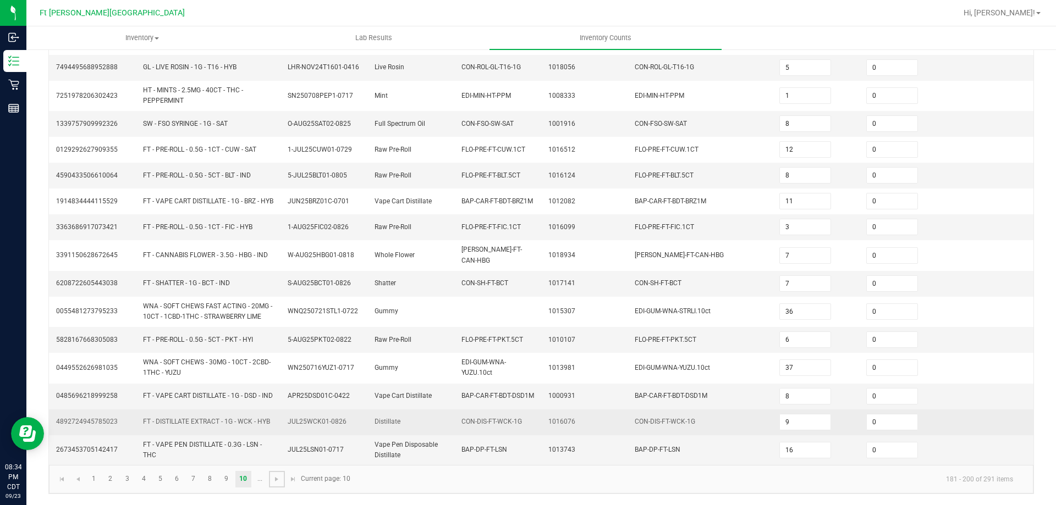
type input "7"
type input "4"
type input "25"
type input "7"
type input "1"
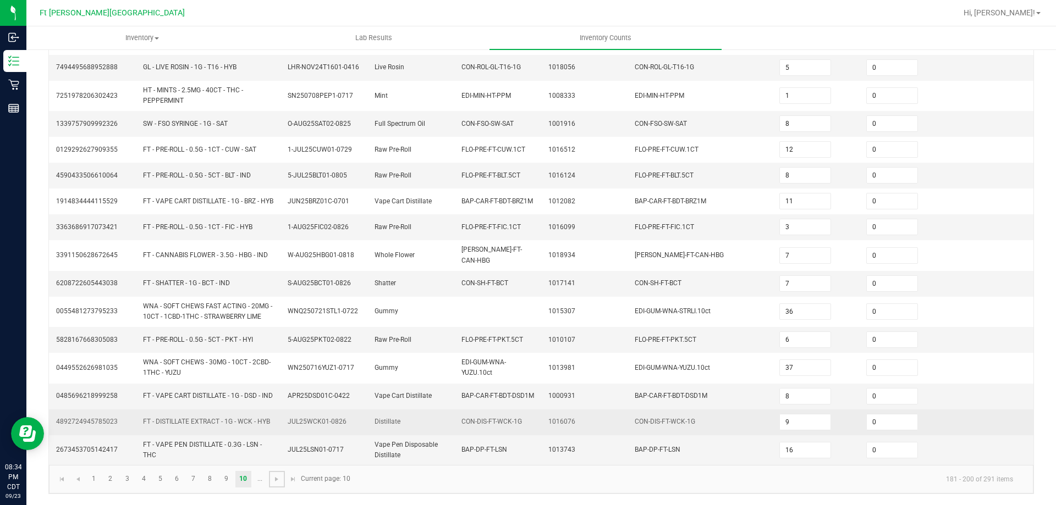
type input "13"
type input "4"
type input "9"
type input "6"
type input "7"
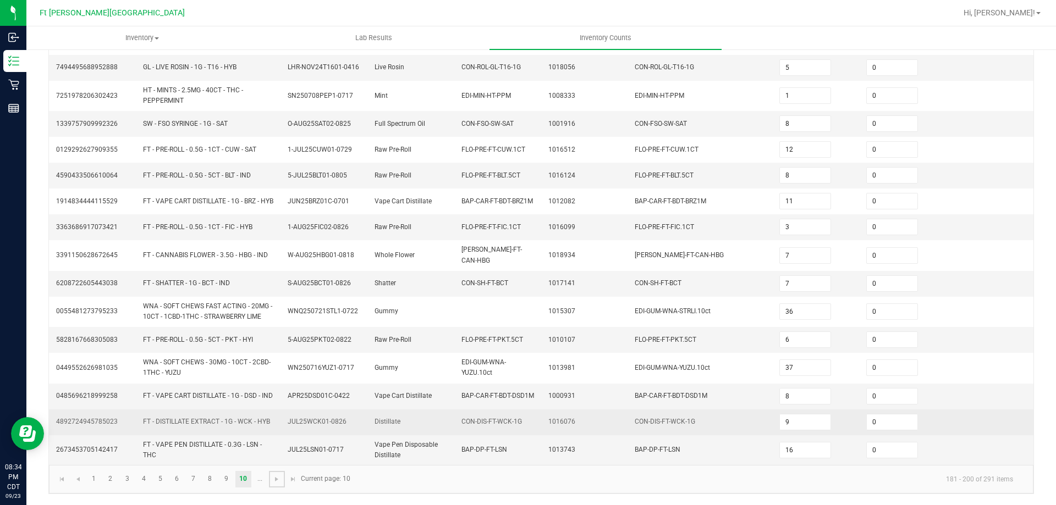
type input "7"
type input "4"
type input "5"
type input "9"
type input "18"
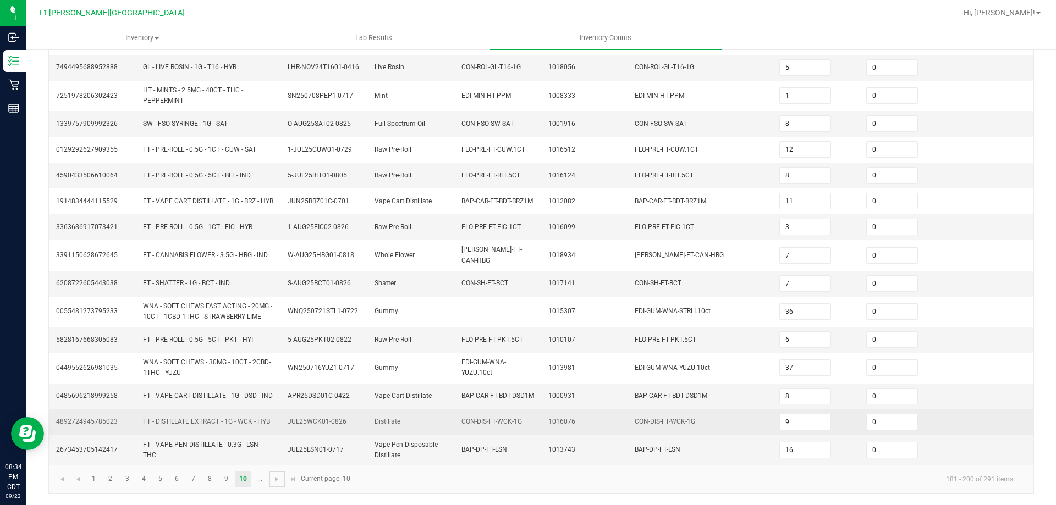
type input "12"
type input "10"
type input "23"
type input "7"
type input "25"
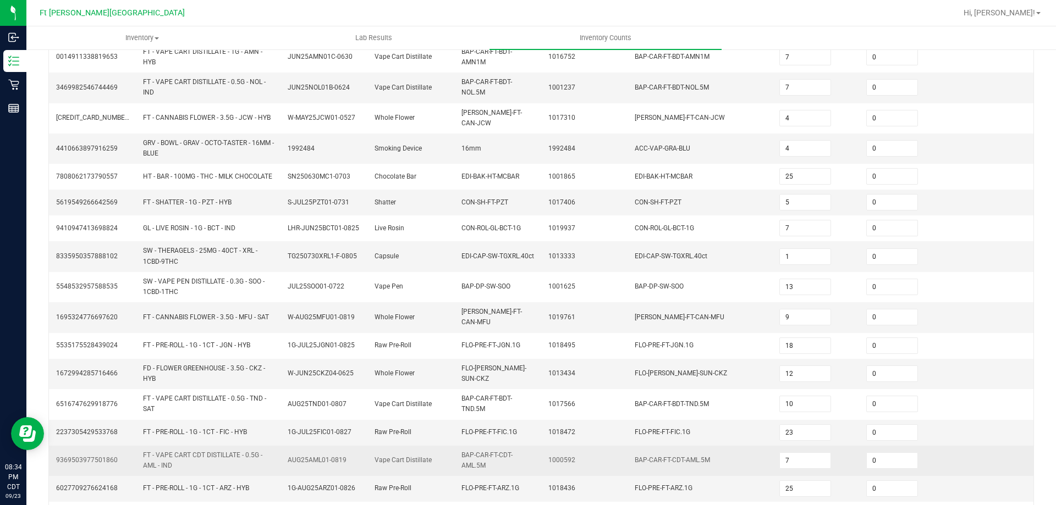
scroll to position [279, 0]
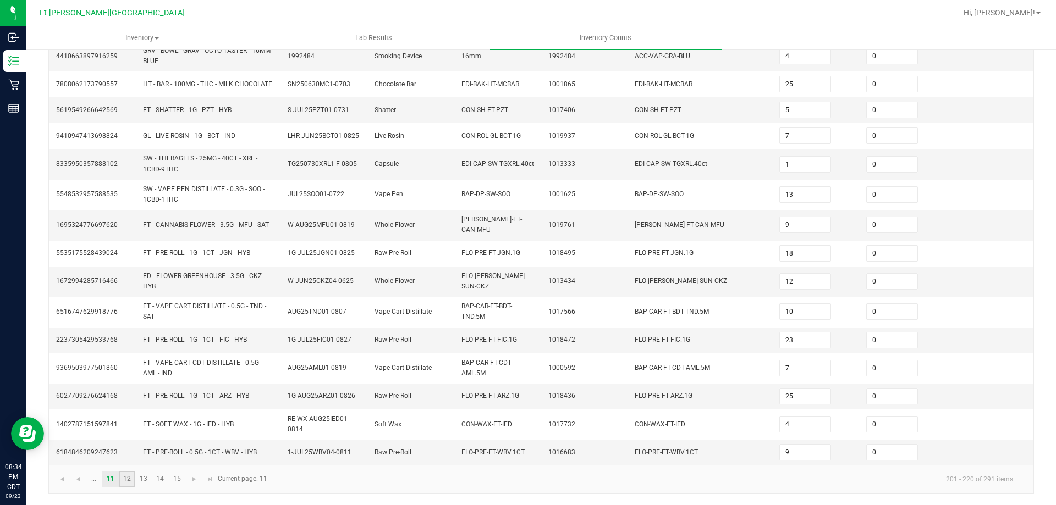
click at [130, 476] on link "12" at bounding box center [127, 479] width 16 height 17
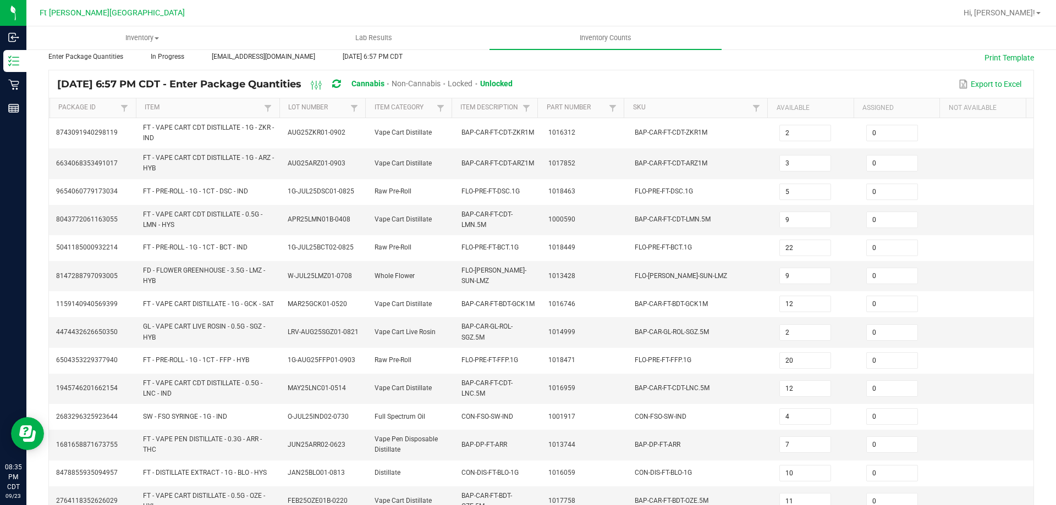
scroll to position [298, 0]
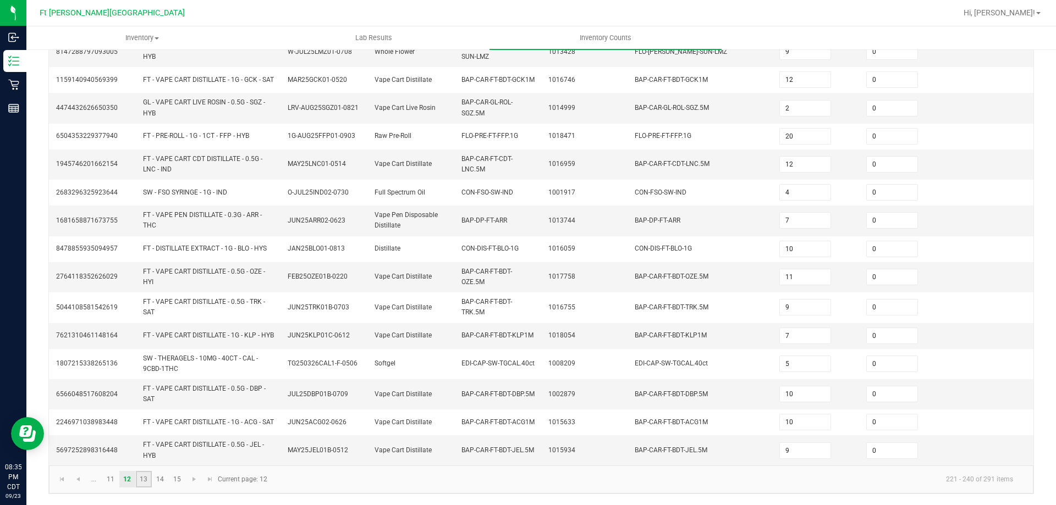
click at [141, 477] on link "13" at bounding box center [144, 479] width 16 height 17
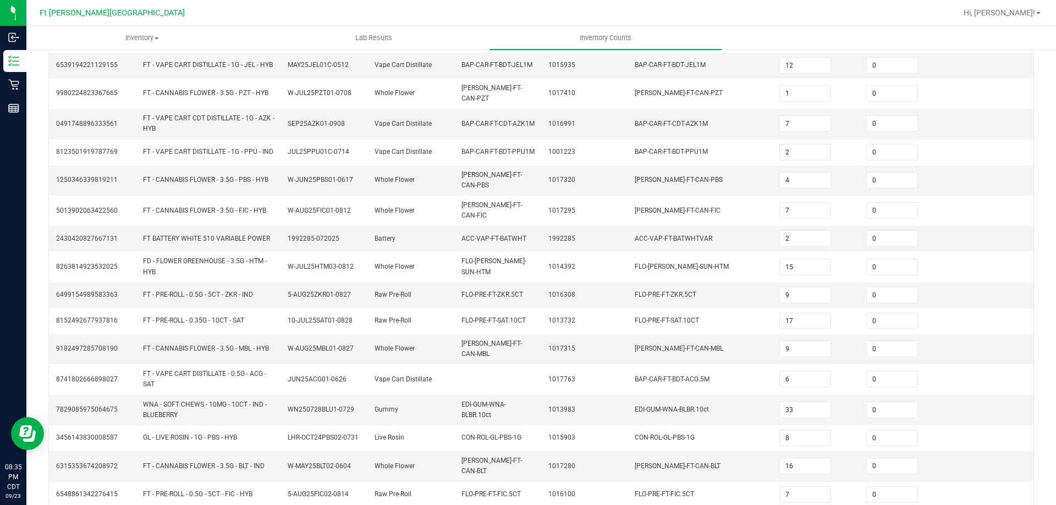
scroll to position [270, 0]
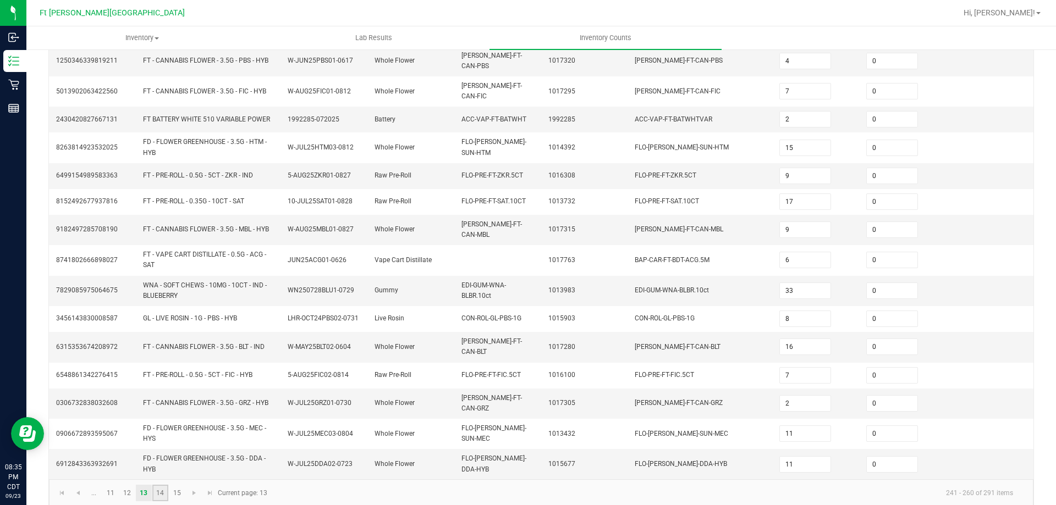
click at [162, 485] on link "14" at bounding box center [160, 493] width 16 height 17
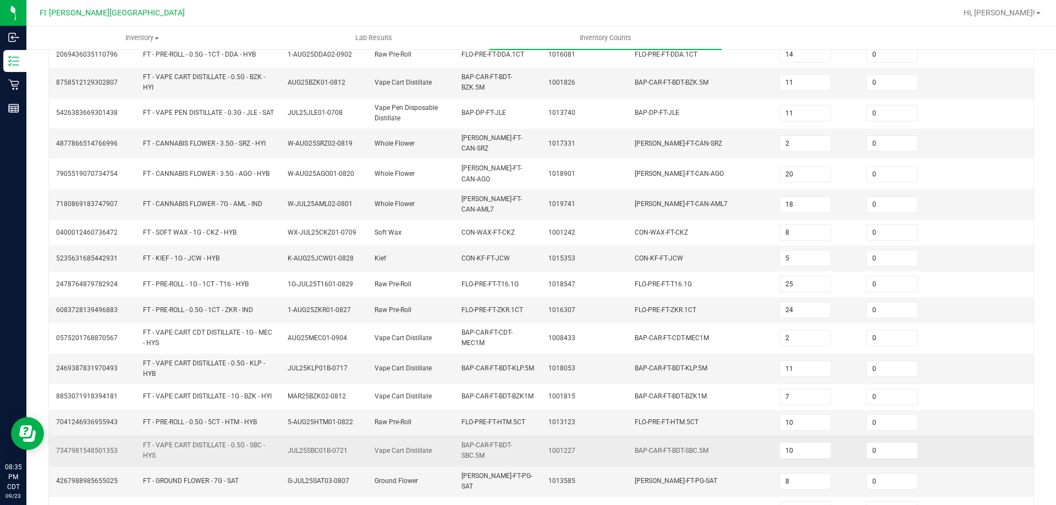
scroll to position [261, 0]
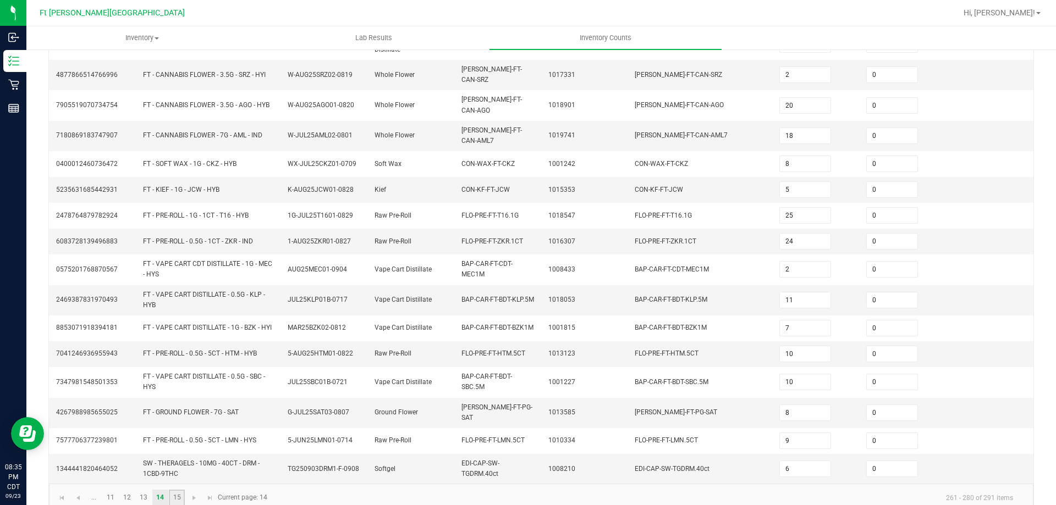
click at [178, 490] on link "15" at bounding box center [177, 498] width 16 height 17
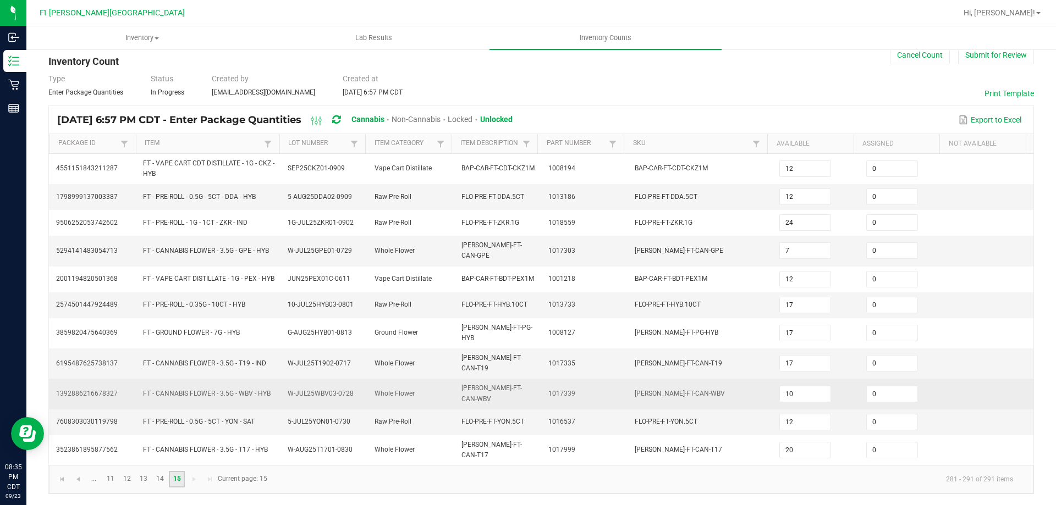
scroll to position [5, 0]
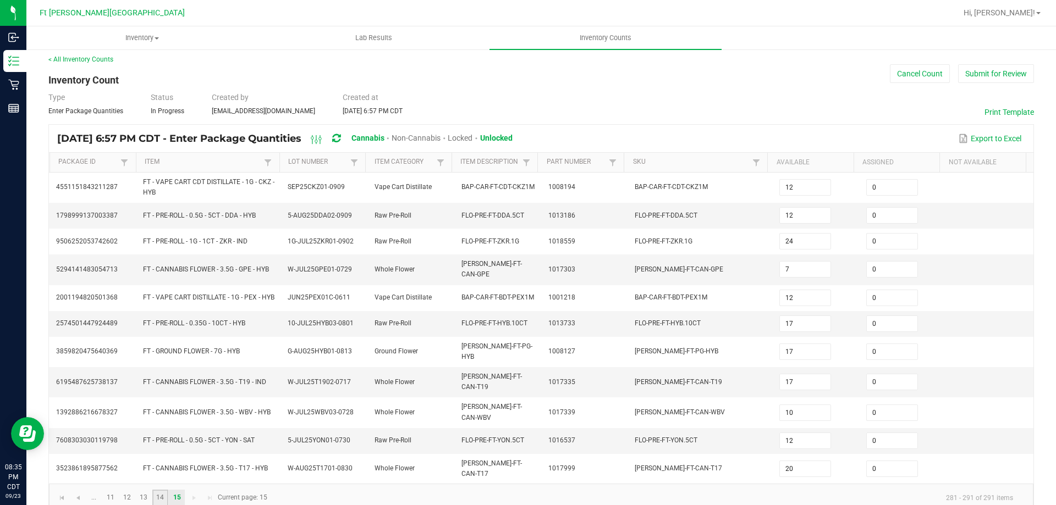
click at [163, 490] on link "14" at bounding box center [160, 498] width 16 height 17
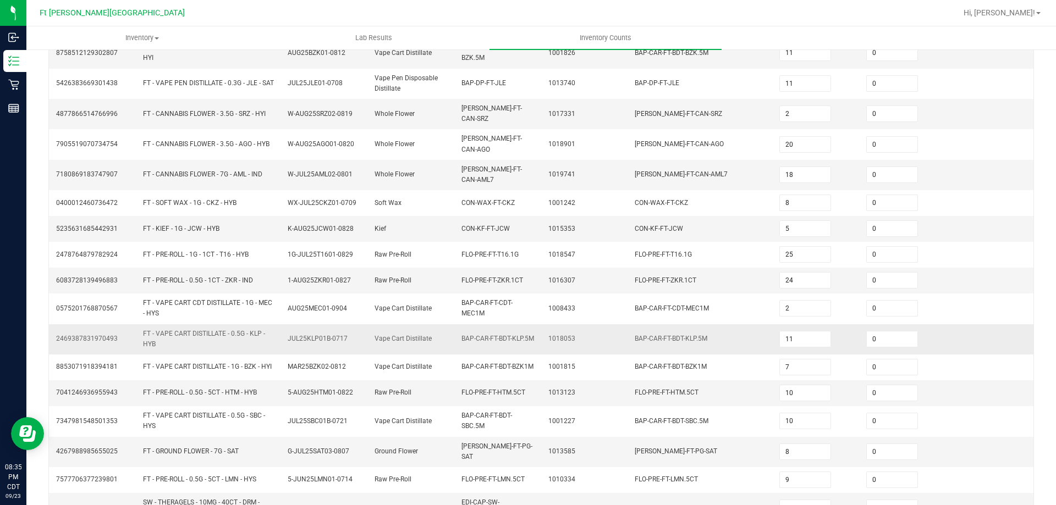
scroll to position [261, 0]
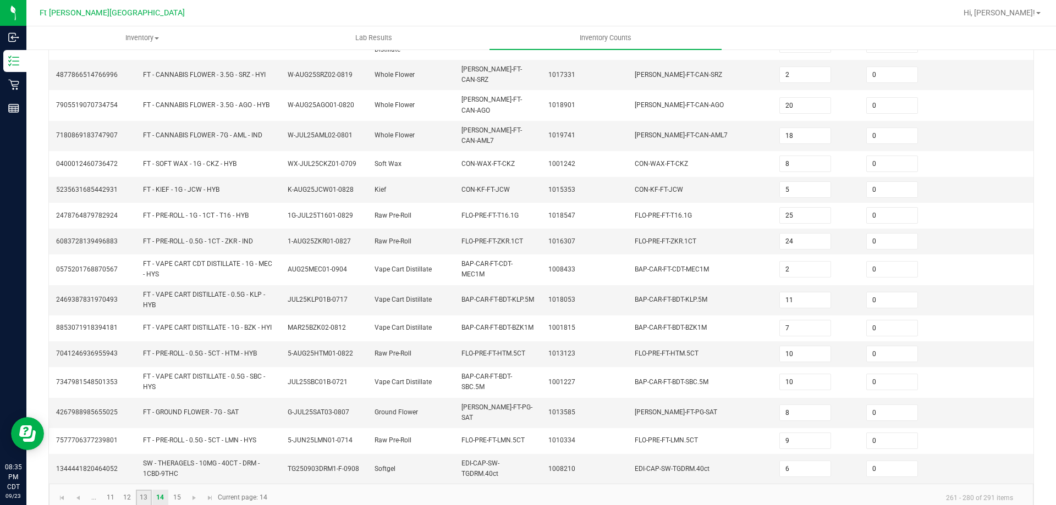
click at [141, 490] on link "13" at bounding box center [144, 498] width 16 height 17
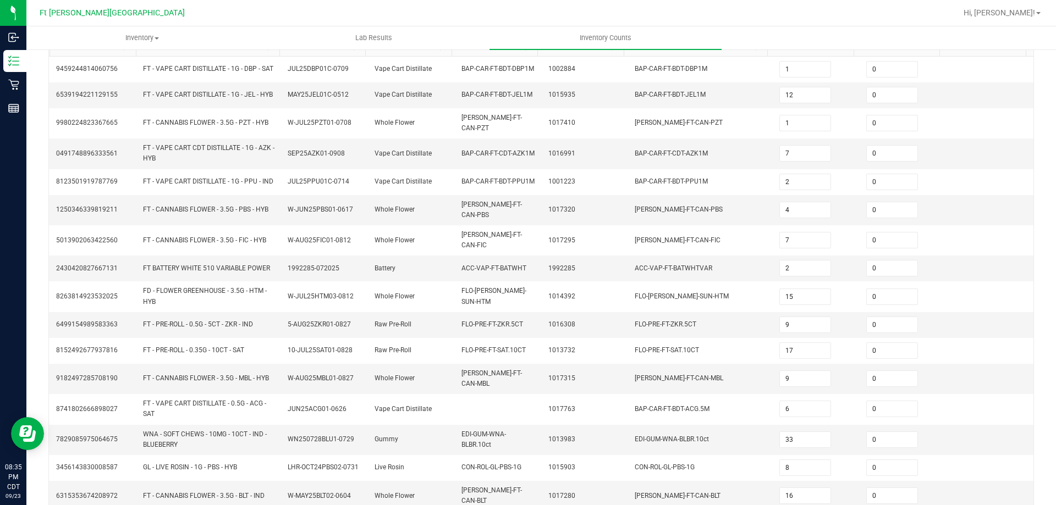
scroll to position [270, 0]
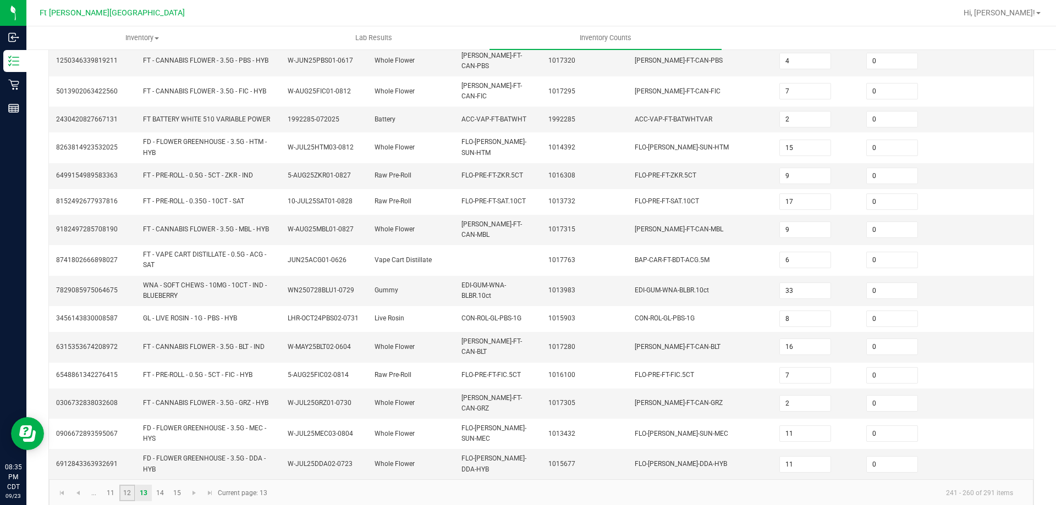
click at [126, 485] on link "12" at bounding box center [127, 493] width 16 height 17
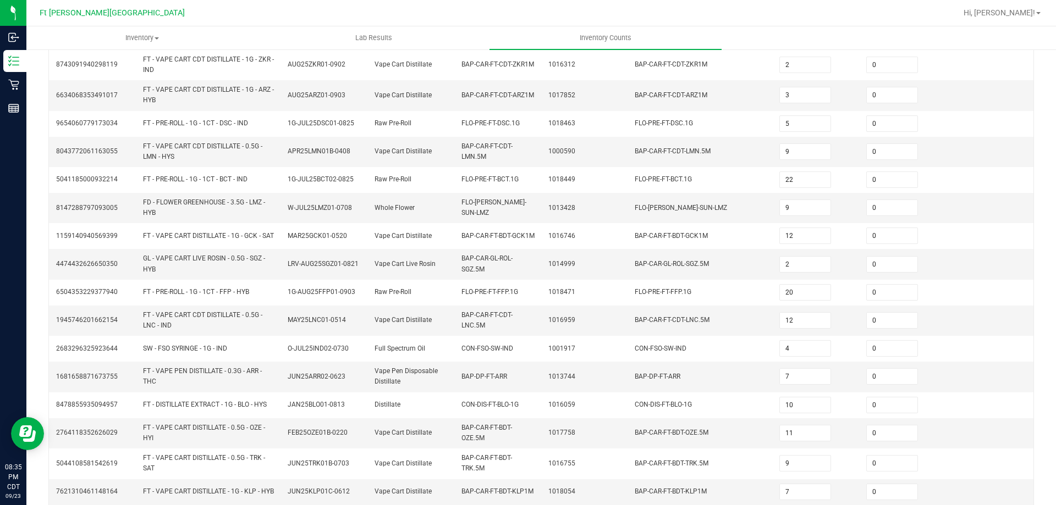
scroll to position [298, 0]
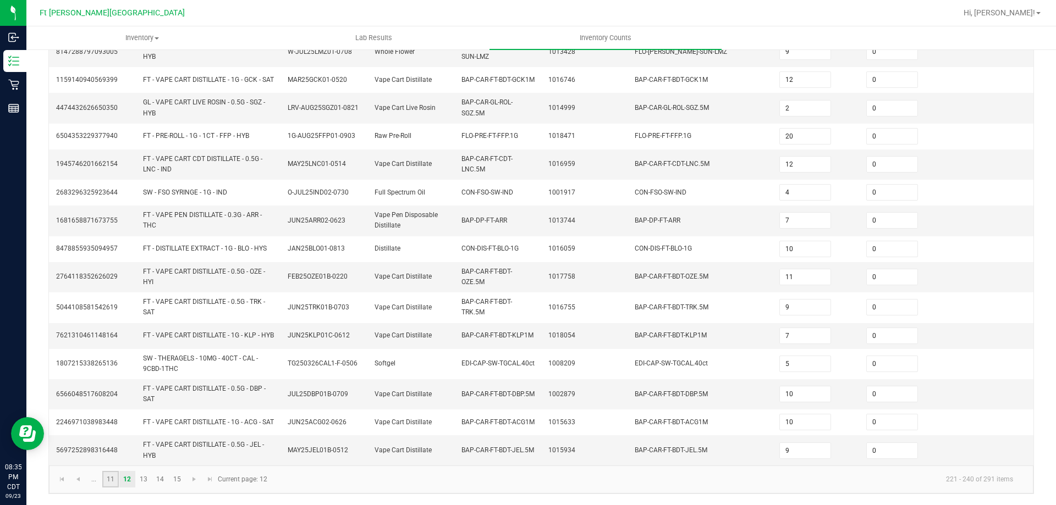
click at [112, 481] on link "11" at bounding box center [110, 479] width 16 height 17
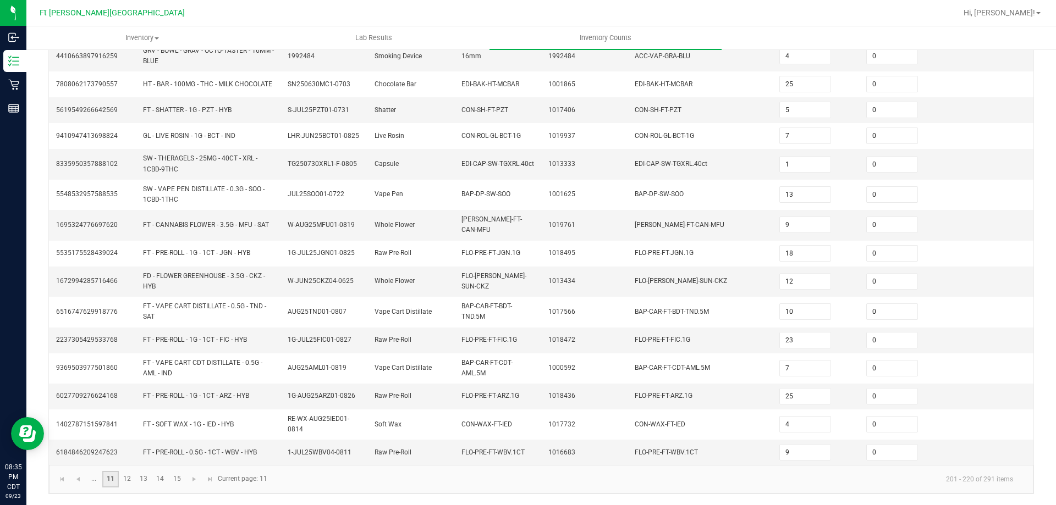
scroll to position [0, 0]
click at [79, 483] on span "Go to the previous page" at bounding box center [78, 479] width 9 height 9
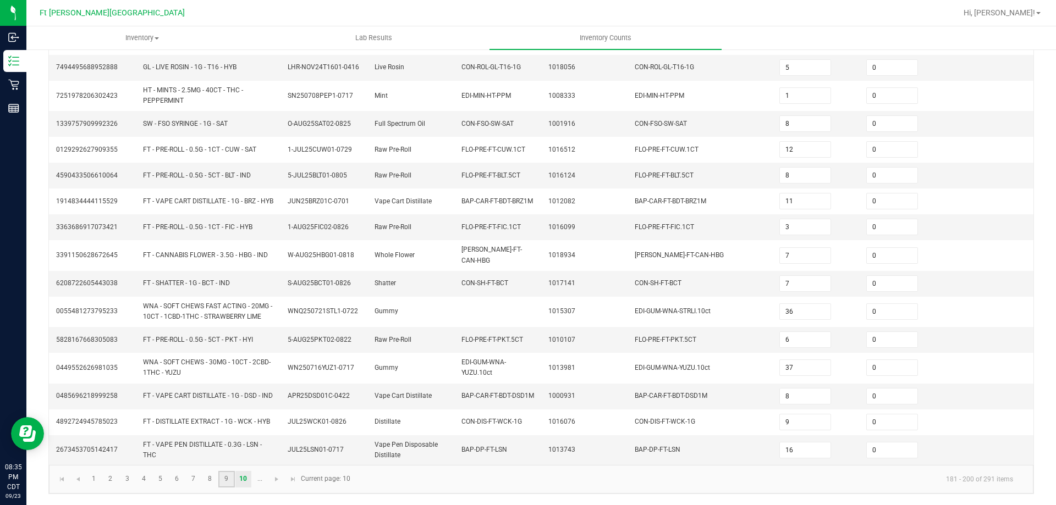
click at [224, 486] on link "9" at bounding box center [226, 479] width 16 height 17
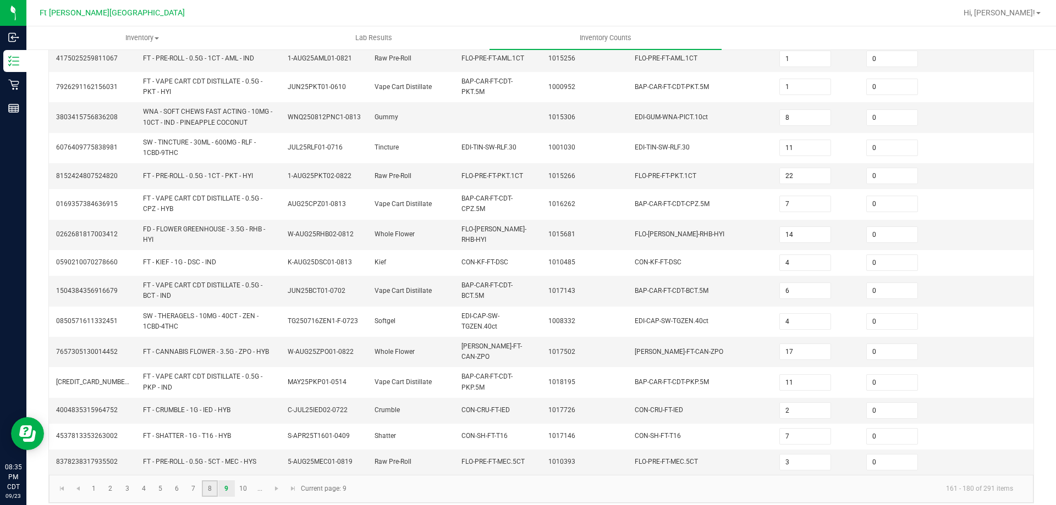
click at [215, 482] on link "8" at bounding box center [210, 489] width 16 height 17
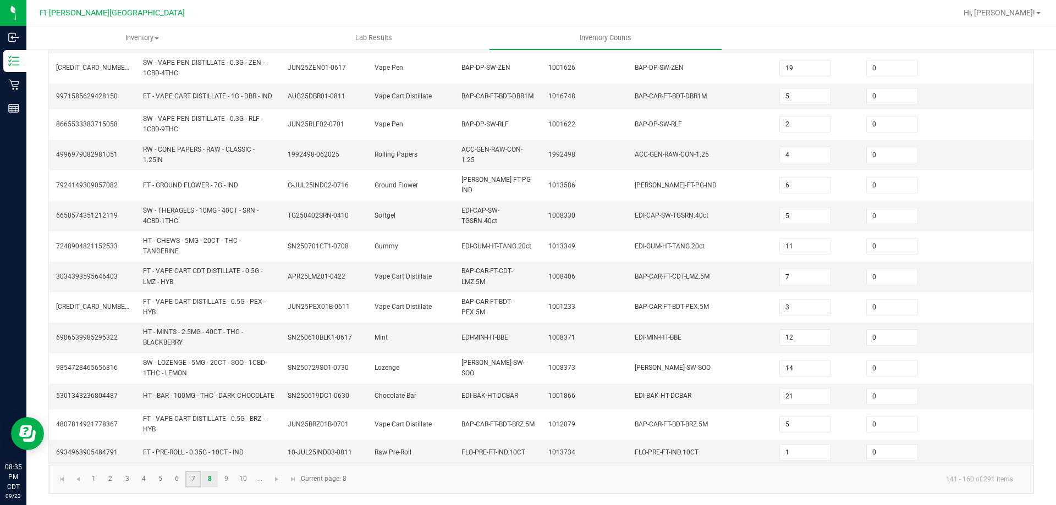
click at [198, 482] on link "7" at bounding box center [193, 479] width 16 height 17
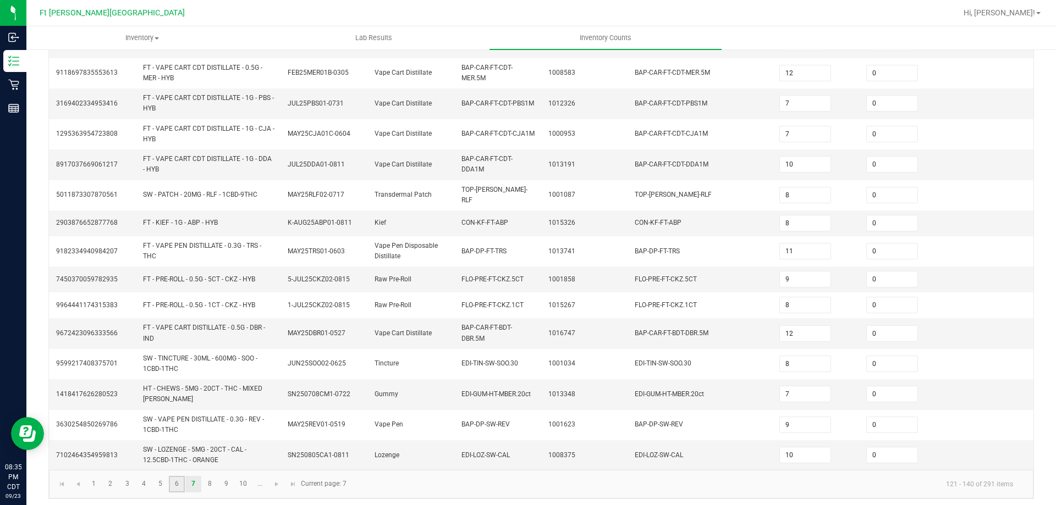
click at [183, 482] on link "6" at bounding box center [177, 484] width 16 height 17
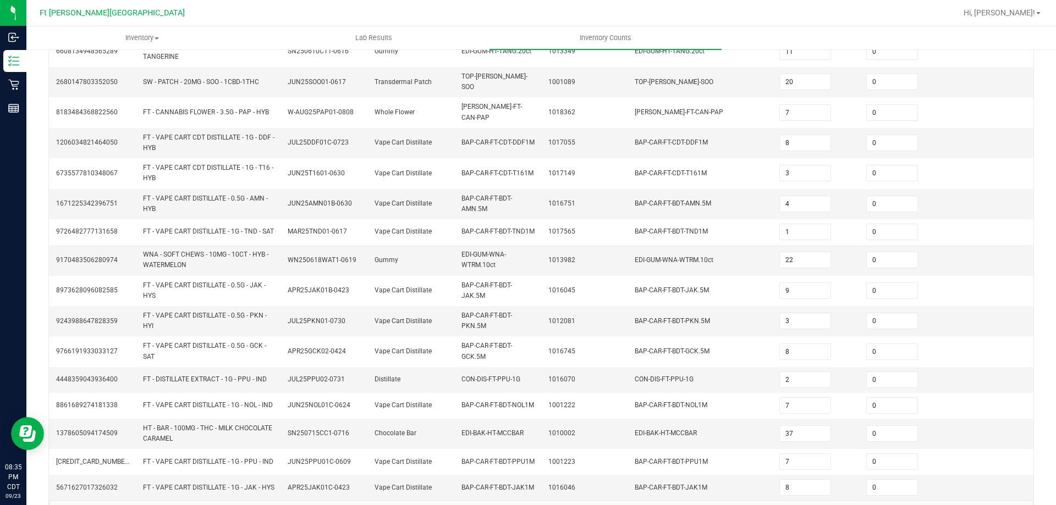
scroll to position [298, 0]
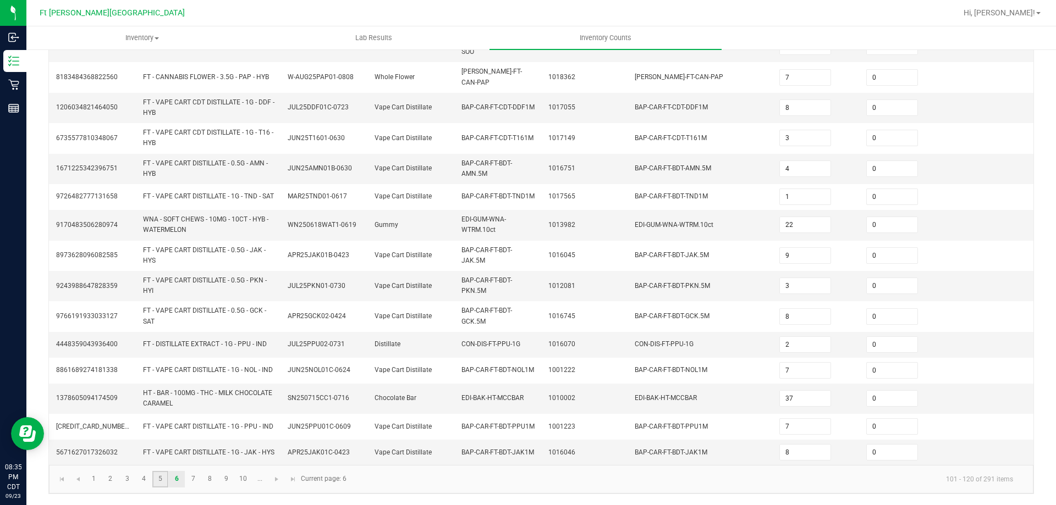
click at [162, 480] on link "5" at bounding box center [160, 479] width 16 height 17
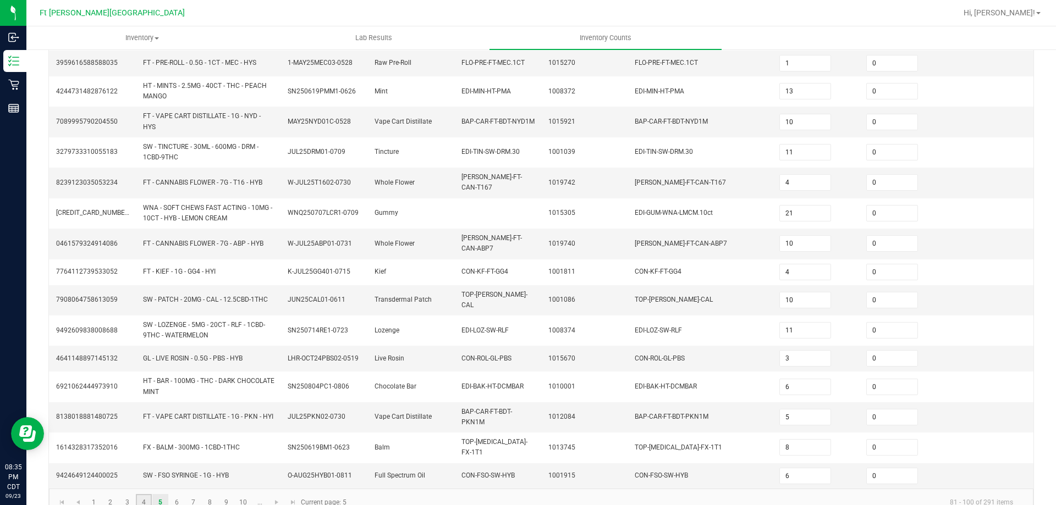
click at [143, 494] on link "4" at bounding box center [144, 502] width 16 height 17
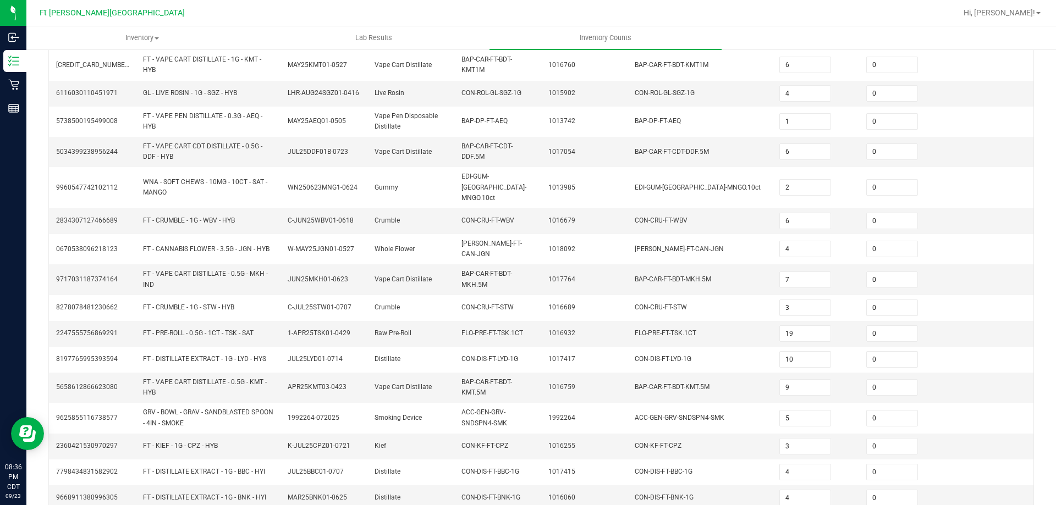
scroll to position [261, 0]
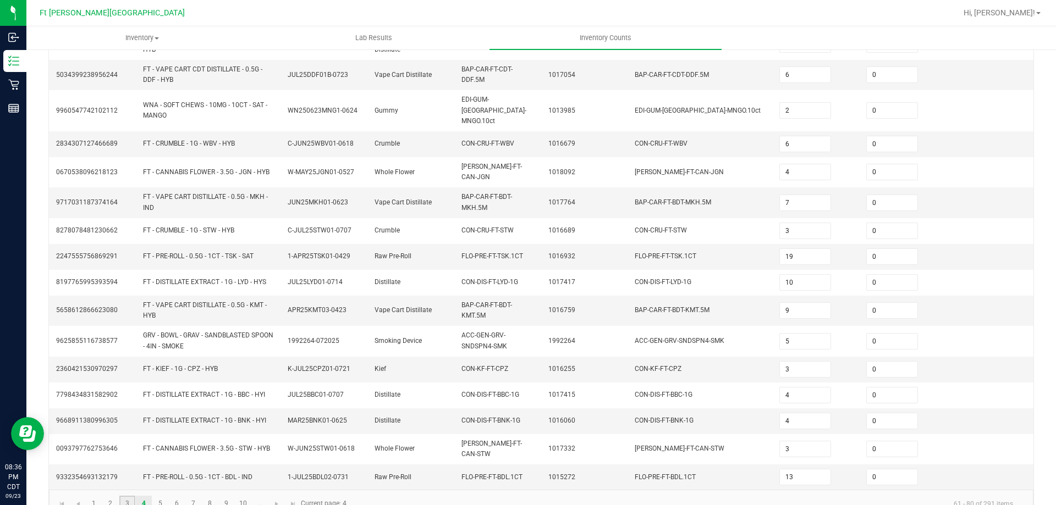
click at [127, 496] on link "3" at bounding box center [127, 504] width 16 height 17
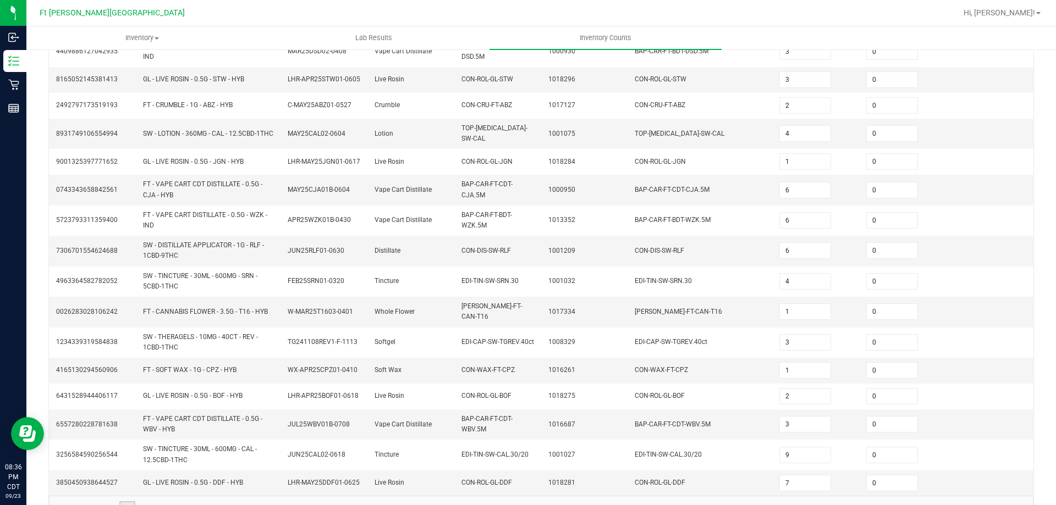
scroll to position [289, 0]
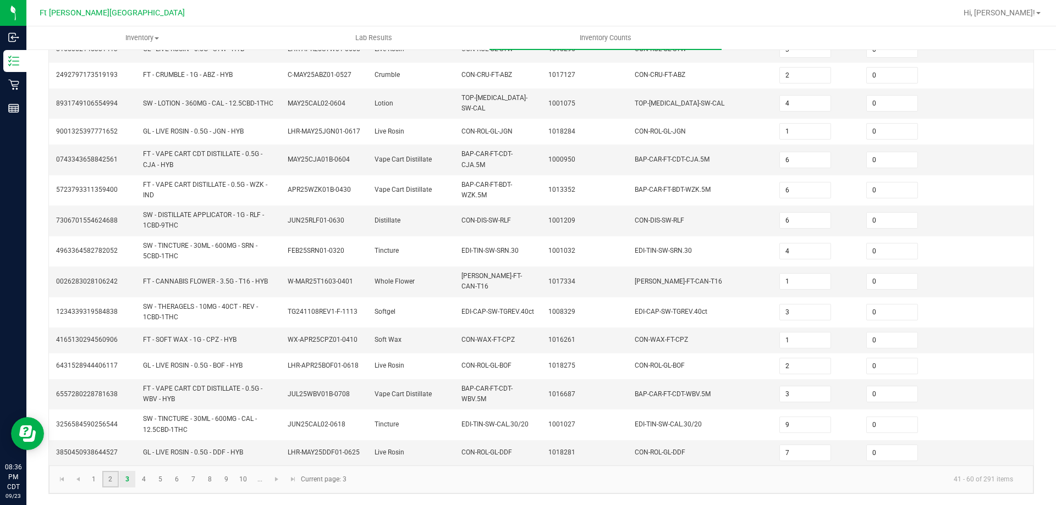
click at [108, 485] on link "2" at bounding box center [110, 479] width 16 height 17
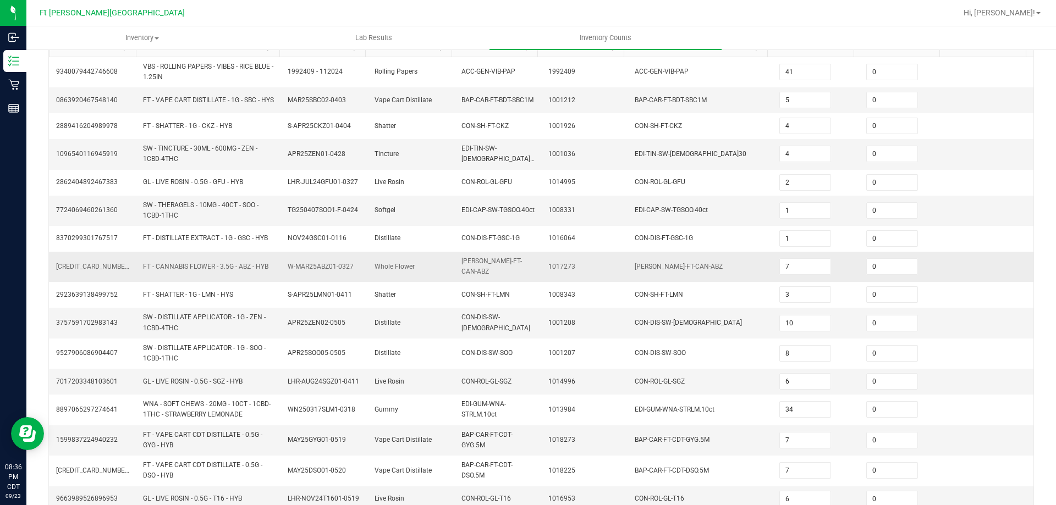
scroll to position [279, 0]
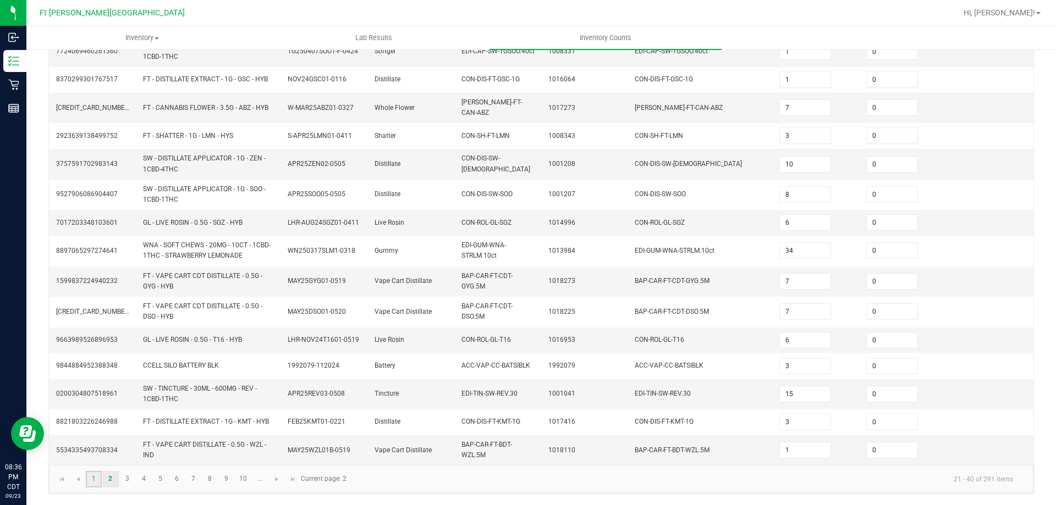
click at [93, 485] on link "1" at bounding box center [94, 479] width 16 height 17
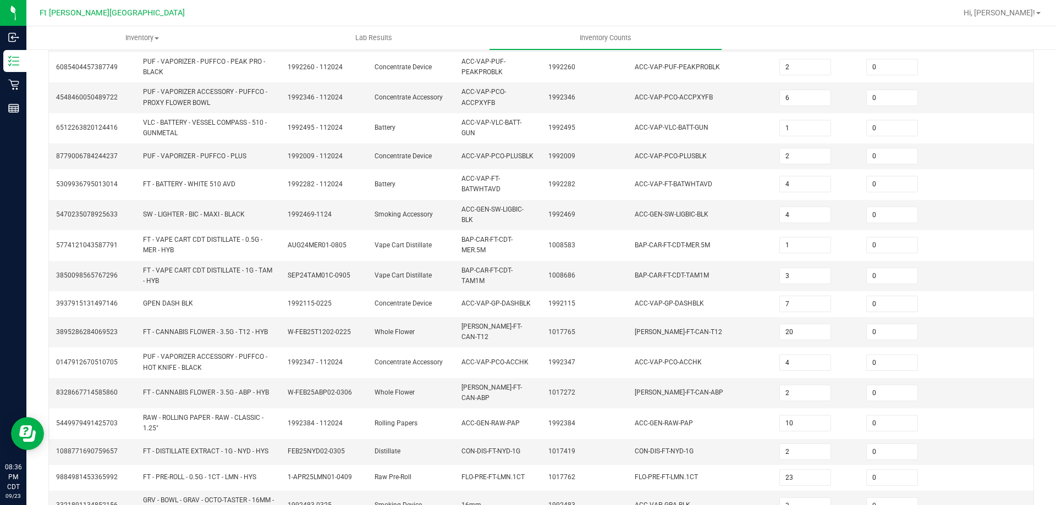
scroll to position [0, 0]
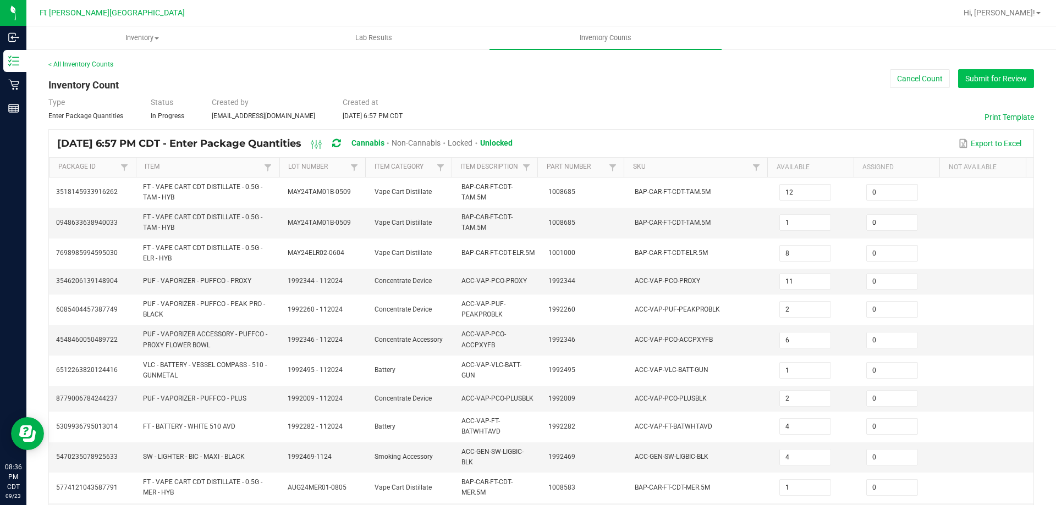
click at [958, 81] on button "Submit for Review" at bounding box center [996, 78] width 76 height 19
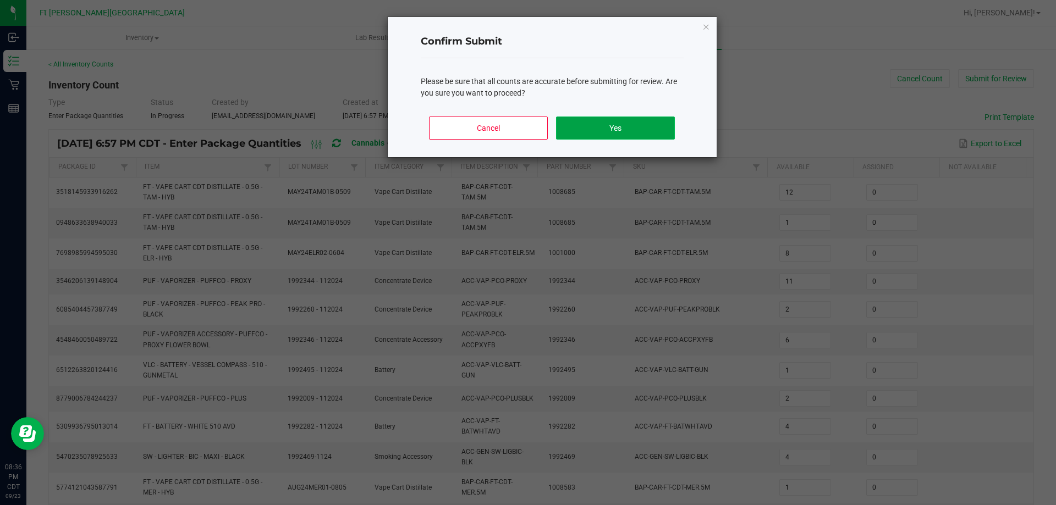
click at [611, 121] on button "Yes" at bounding box center [615, 128] width 118 height 23
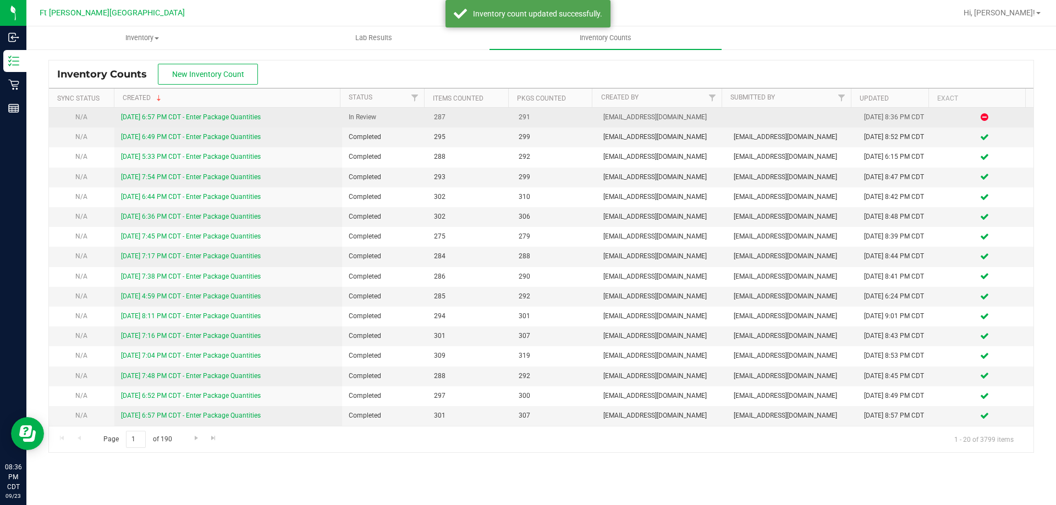
click at [190, 117] on link "[DATE] 6:57 PM CDT - Enter Package Quantities" at bounding box center [191, 117] width 140 height 8
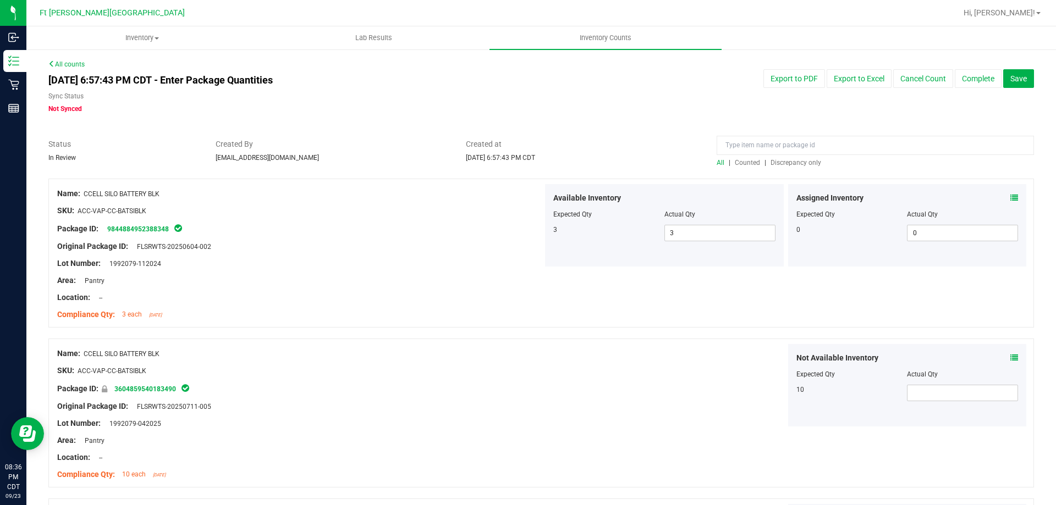
click at [801, 161] on span "Discrepancy only" at bounding box center [796, 163] width 51 height 8
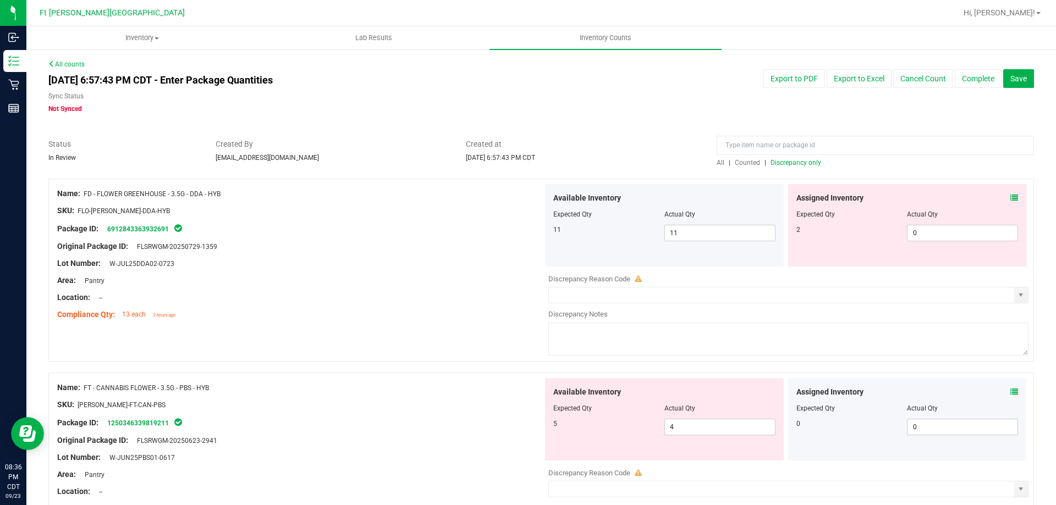
click at [1010, 200] on icon at bounding box center [1014, 198] width 8 height 8
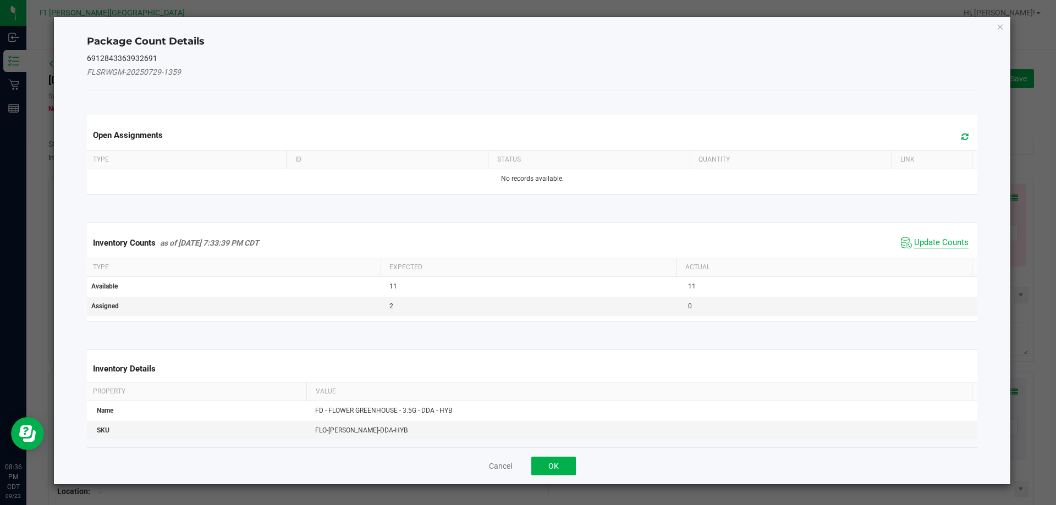
click at [923, 238] on span "Update Counts" at bounding box center [941, 243] width 54 height 11
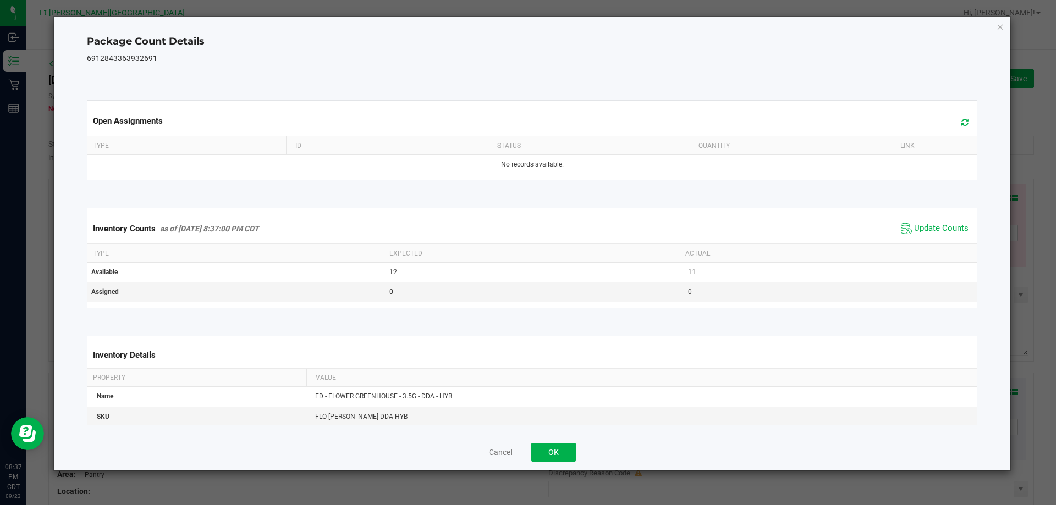
click at [548, 463] on div "Cancel OK" at bounding box center [532, 452] width 891 height 37
click at [553, 455] on button "OK" at bounding box center [553, 452] width 45 height 19
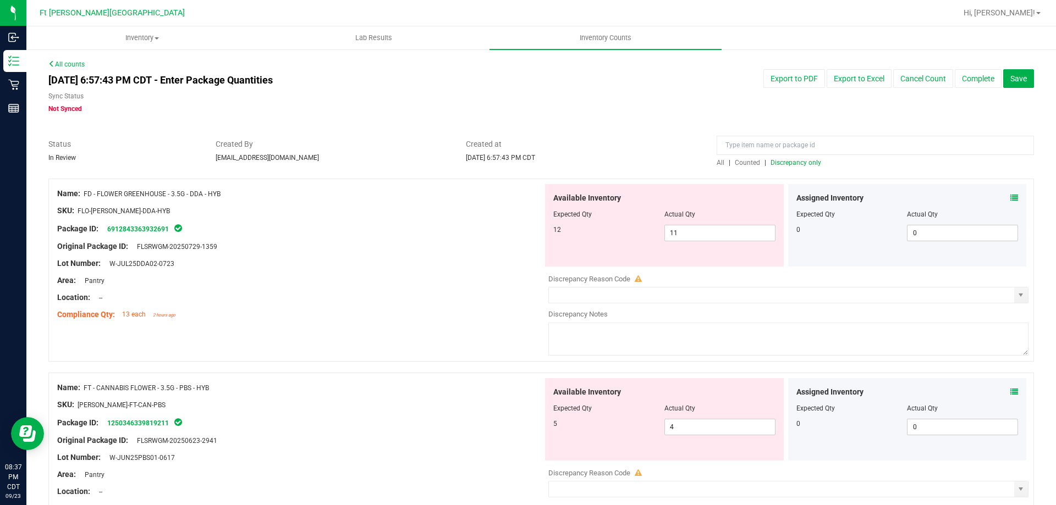
click at [1010, 197] on icon at bounding box center [1014, 198] width 8 height 8
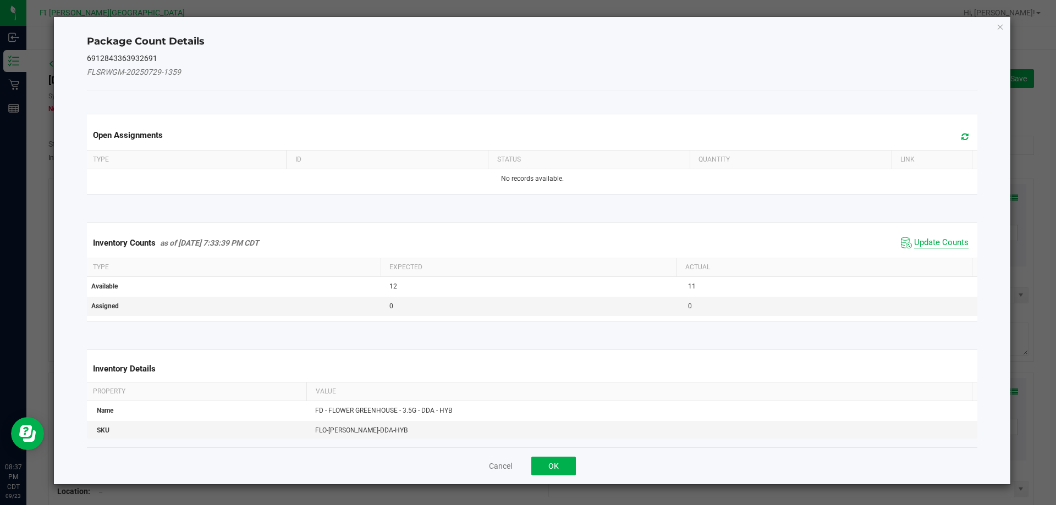
click at [939, 248] on span "Update Counts" at bounding box center [941, 243] width 54 height 11
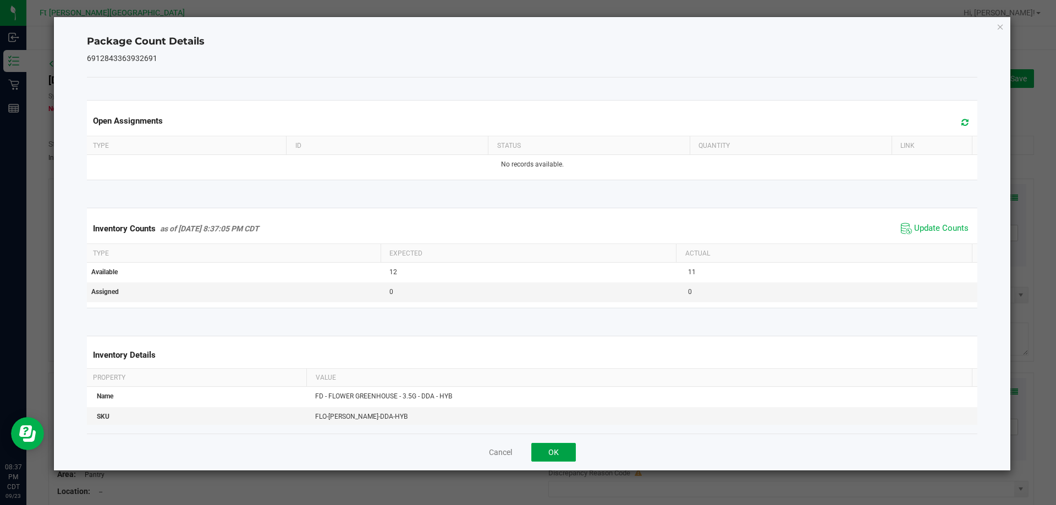
click at [558, 449] on button "OK" at bounding box center [553, 452] width 45 height 19
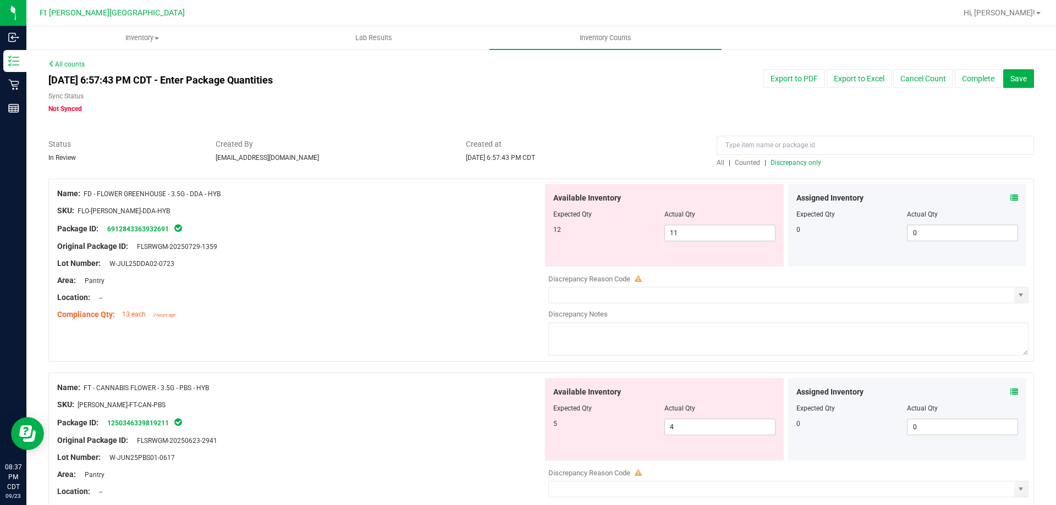
click at [493, 258] on div "Lot Number: W-JUL25DDA02-0723" at bounding box center [300, 264] width 486 height 12
click at [705, 234] on span "11 11" at bounding box center [719, 233] width 111 height 17
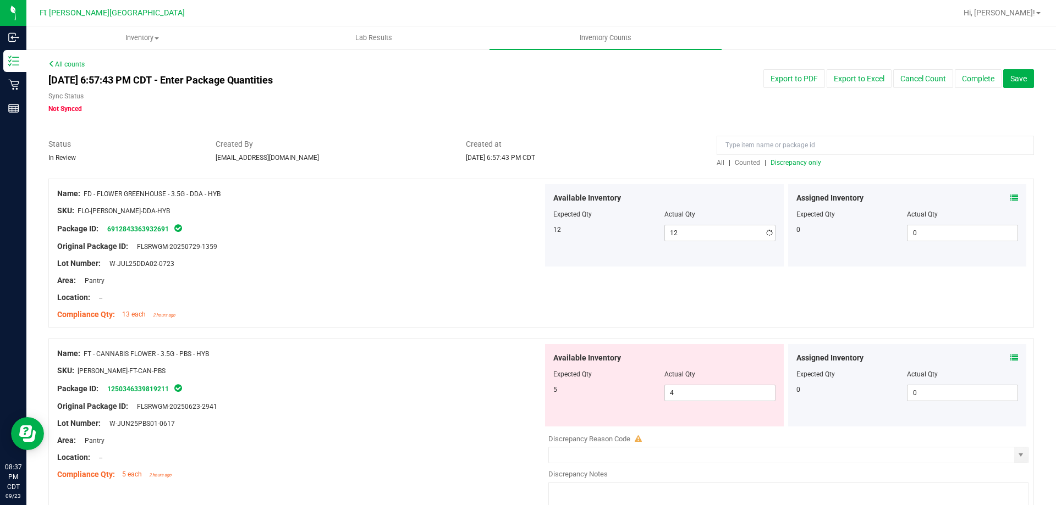
click at [420, 304] on div at bounding box center [300, 307] width 486 height 6
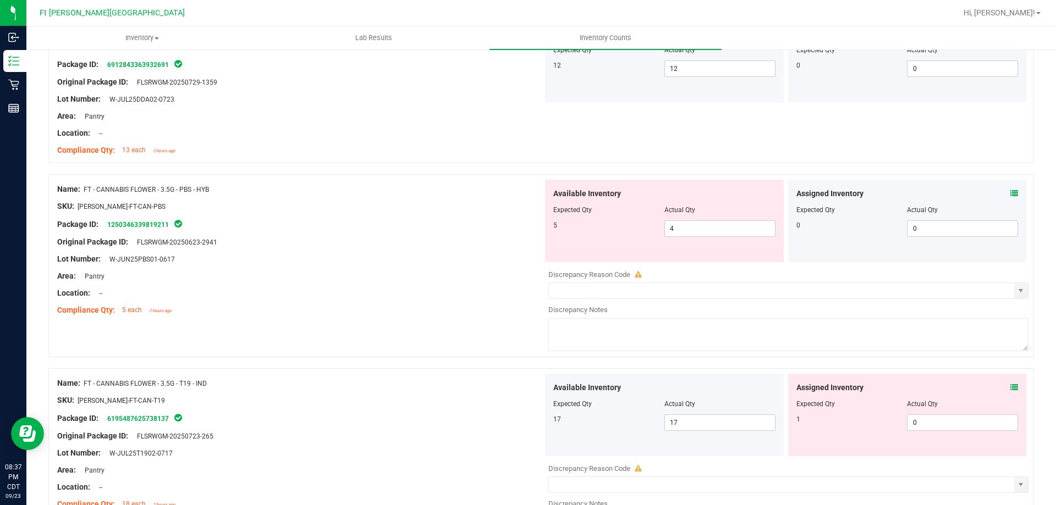
scroll to position [165, 0]
click at [1010, 193] on icon at bounding box center [1014, 193] width 8 height 8
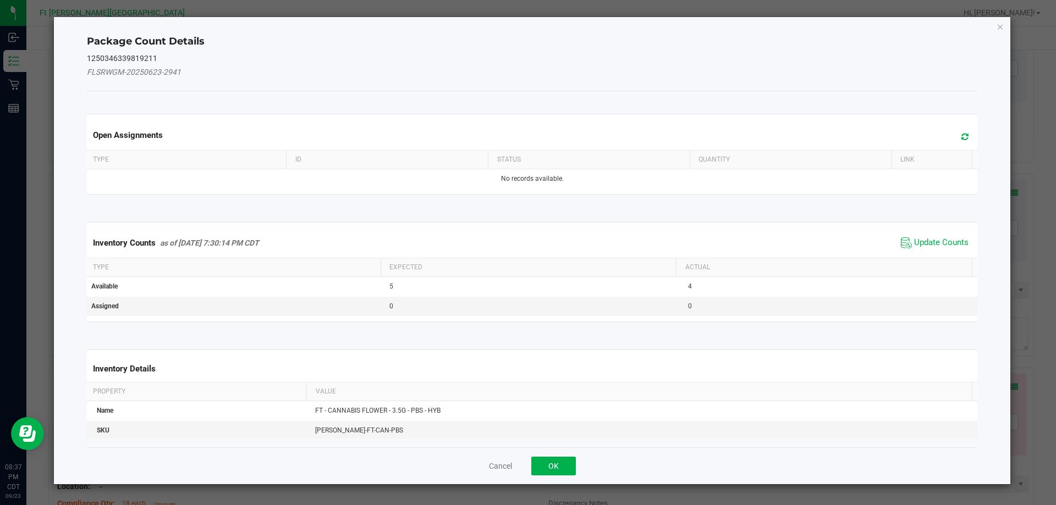
drag, startPoint x: 940, startPoint y: 240, endPoint x: 910, endPoint y: 262, distance: 37.0
click at [940, 241] on span "Update Counts" at bounding box center [941, 243] width 54 height 11
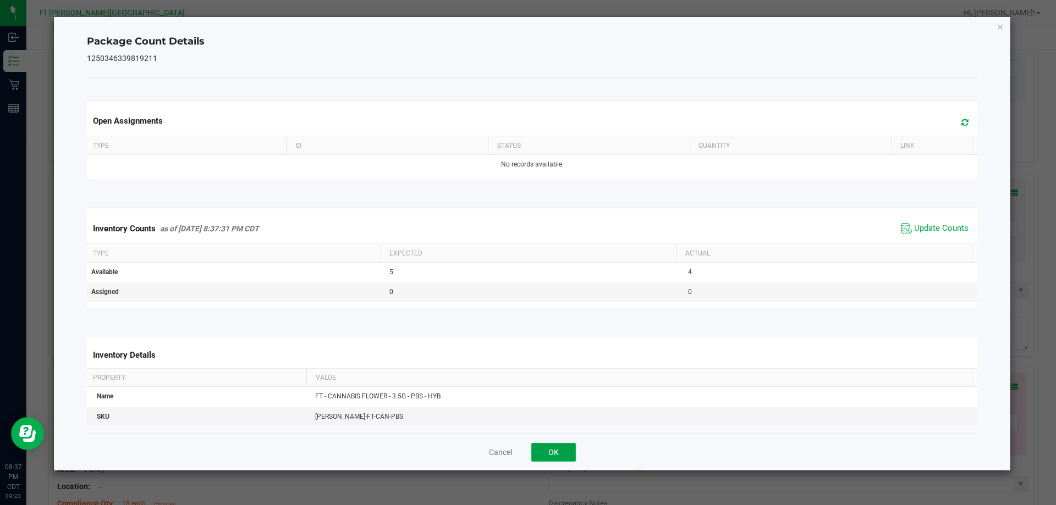
click at [571, 448] on button "OK" at bounding box center [553, 452] width 45 height 19
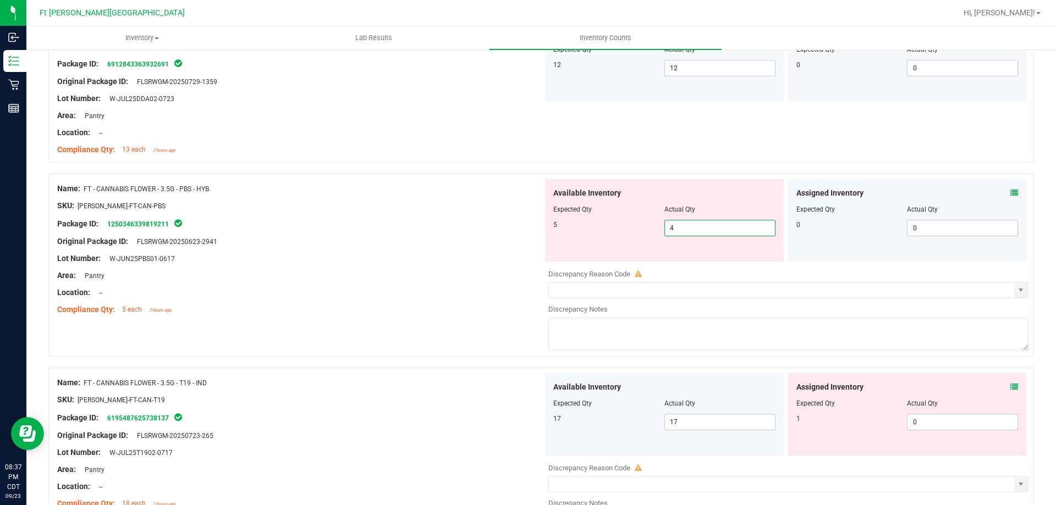
click at [681, 230] on span "4 4" at bounding box center [719, 228] width 111 height 17
click at [681, 230] on input "4" at bounding box center [720, 228] width 110 height 15
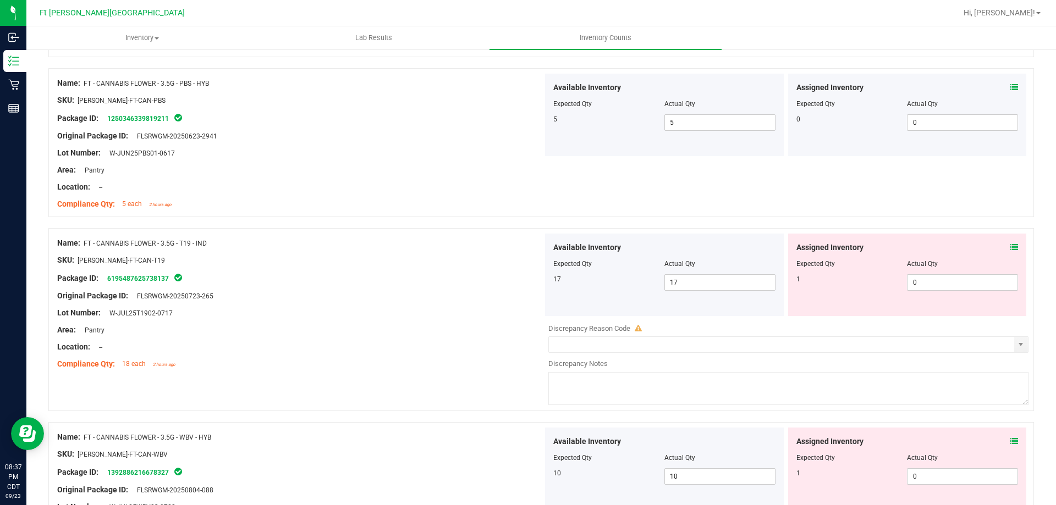
scroll to position [275, 0]
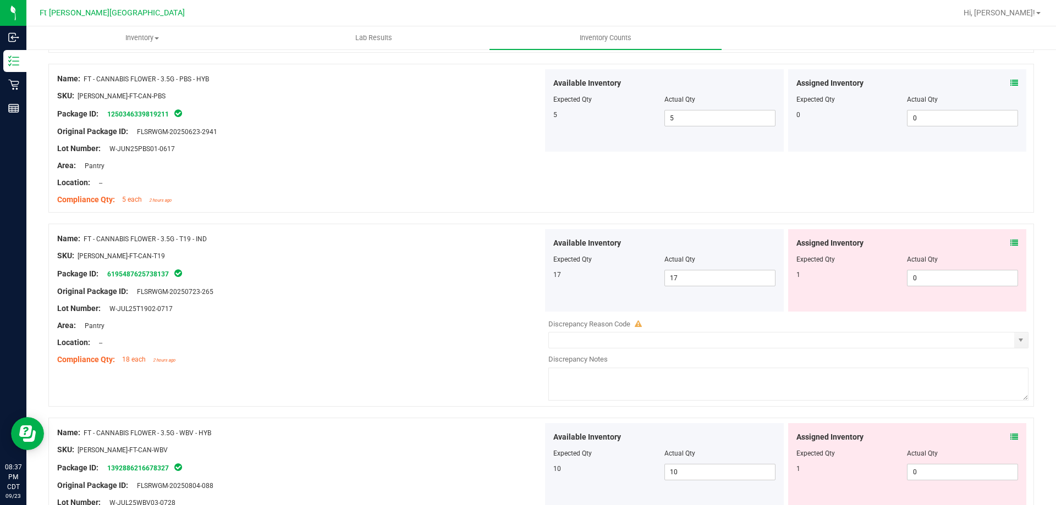
click at [1010, 241] on icon at bounding box center [1014, 243] width 8 height 8
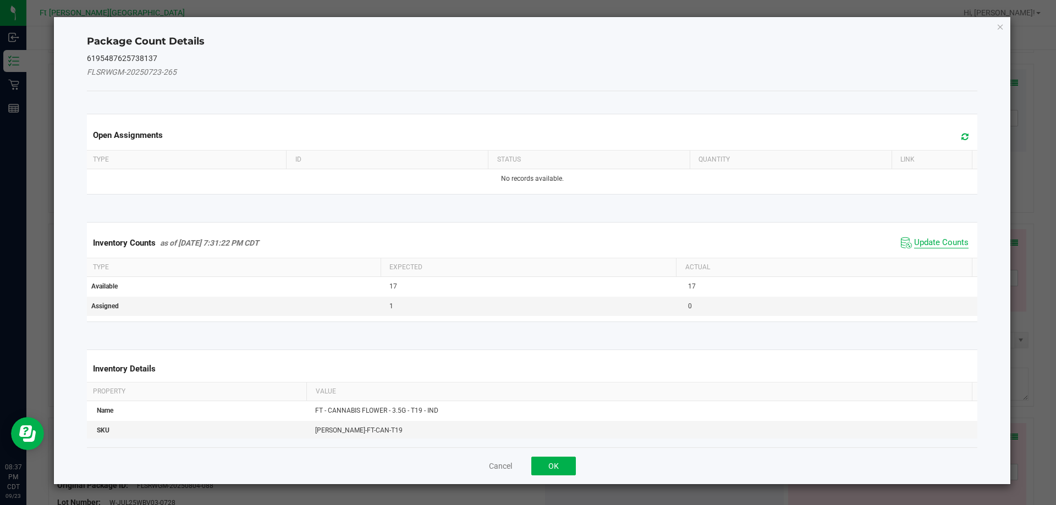
click at [948, 240] on span "Update Counts" at bounding box center [941, 243] width 54 height 11
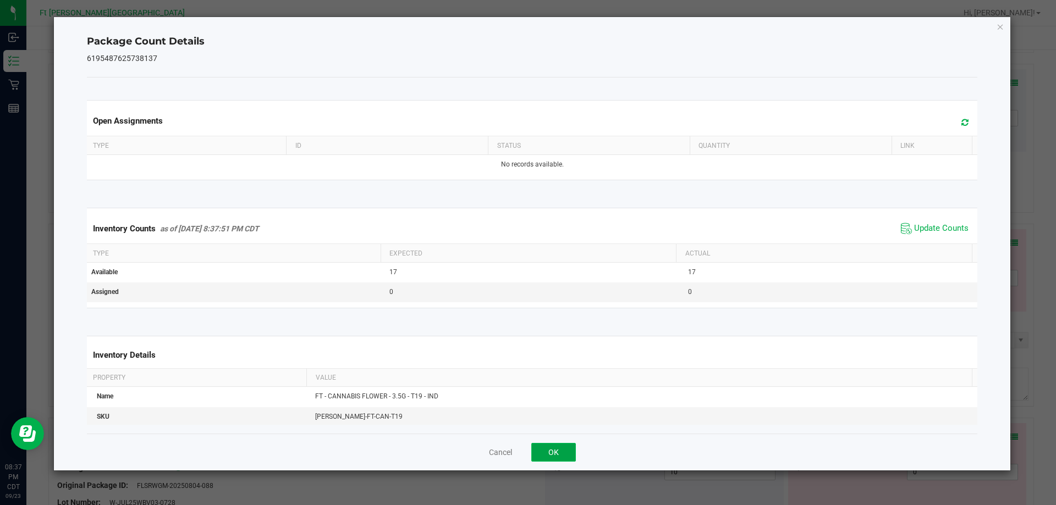
click at [564, 458] on button "OK" at bounding box center [553, 452] width 45 height 19
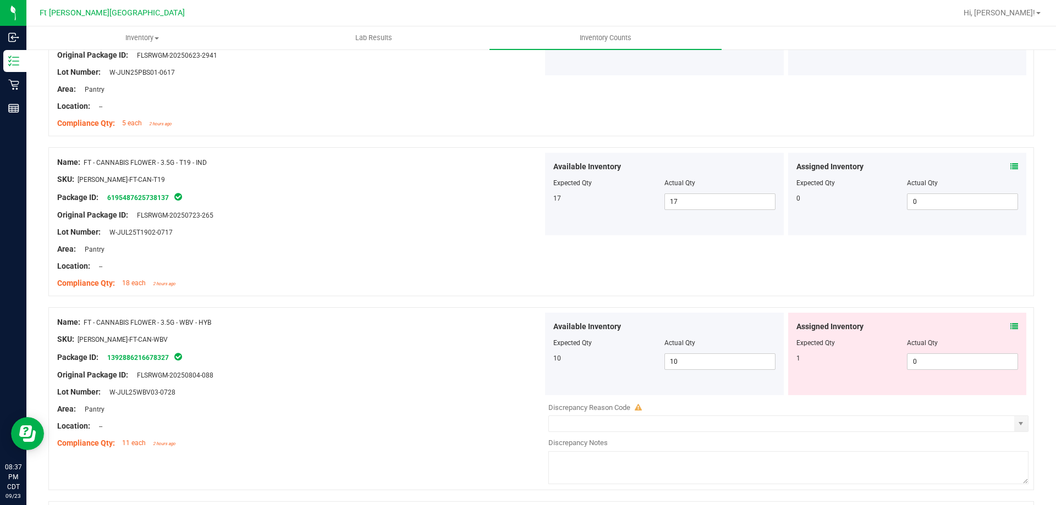
scroll to position [385, 0]
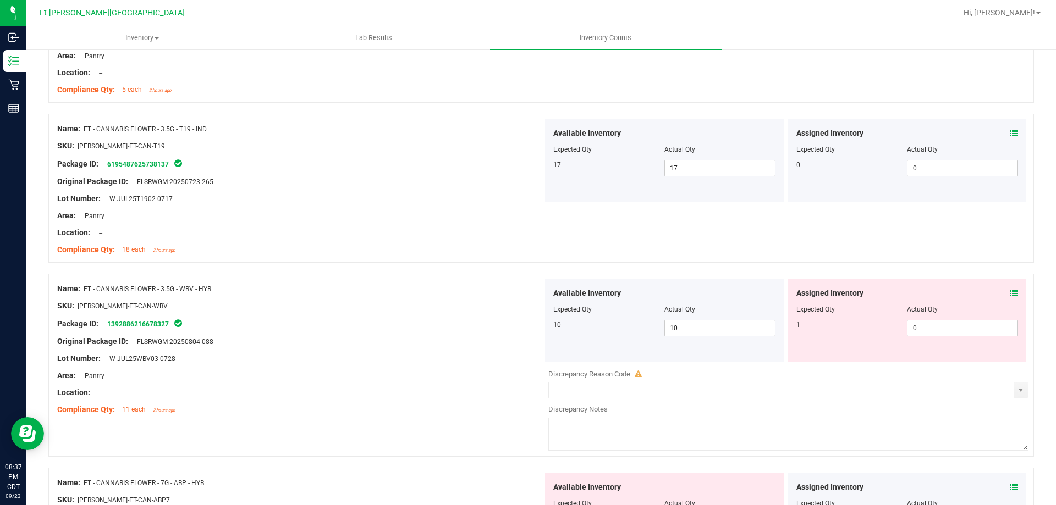
click at [1010, 291] on icon at bounding box center [1014, 293] width 8 height 8
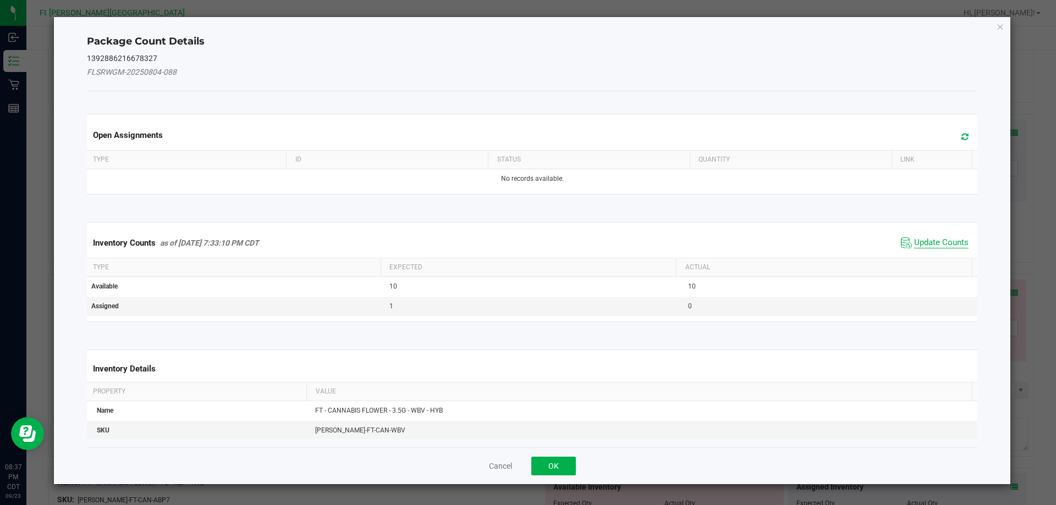
drag, startPoint x: 934, startPoint y: 239, endPoint x: 916, endPoint y: 252, distance: 22.0
click at [933, 239] on span "Update Counts" at bounding box center [941, 243] width 54 height 11
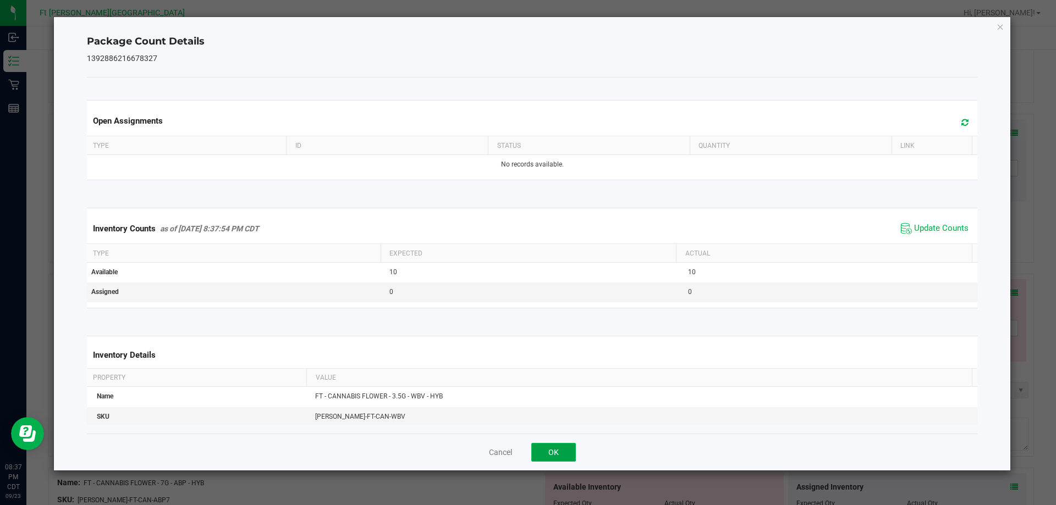
drag, startPoint x: 563, startPoint y: 456, endPoint x: 840, endPoint y: 353, distance: 295.2
click at [565, 455] on button "OK" at bounding box center [553, 452] width 45 height 19
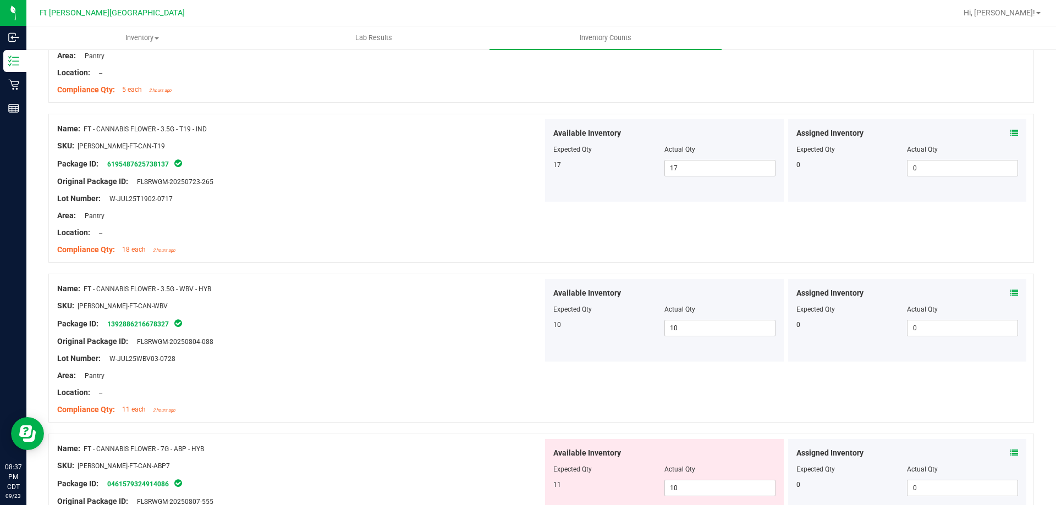
scroll to position [495, 0]
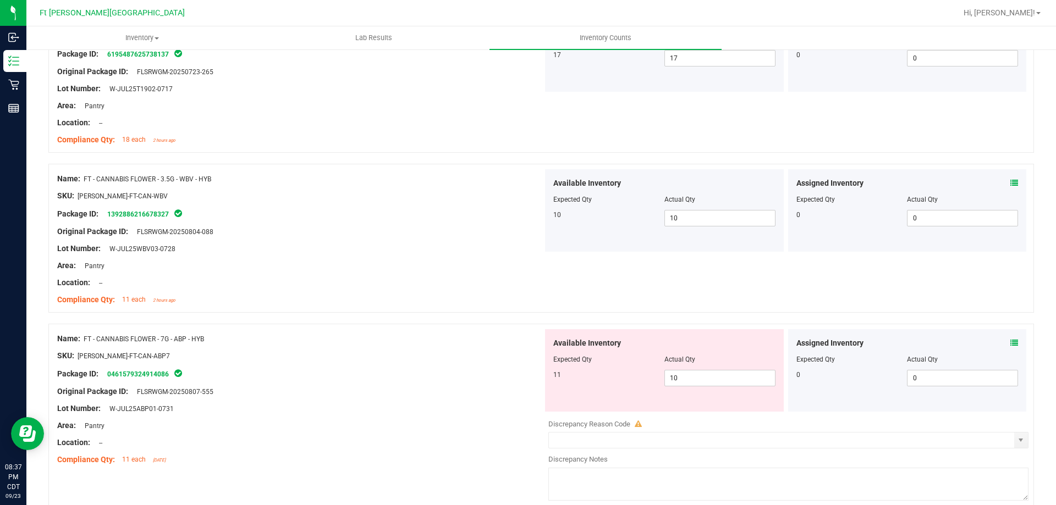
click at [1010, 344] on icon at bounding box center [1014, 343] width 8 height 8
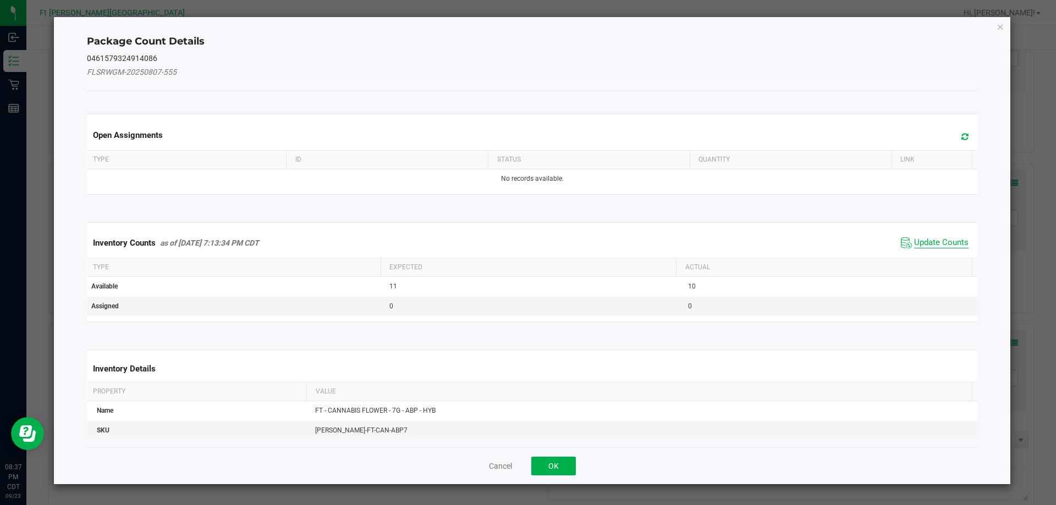
drag, startPoint x: 927, startPoint y: 243, endPoint x: 829, endPoint y: 302, distance: 114.0
click at [927, 243] on span "Update Counts" at bounding box center [941, 243] width 54 height 11
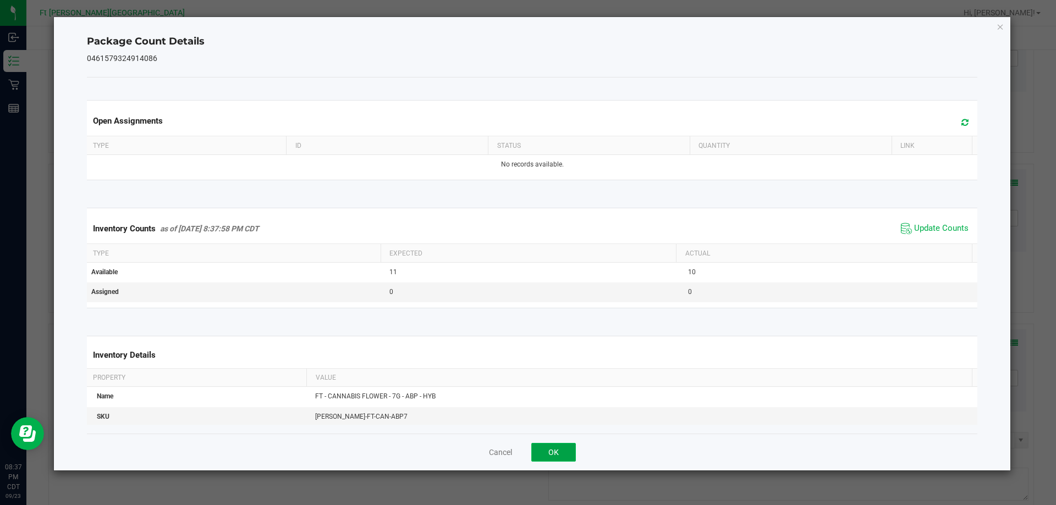
click at [563, 459] on button "OK" at bounding box center [553, 452] width 45 height 19
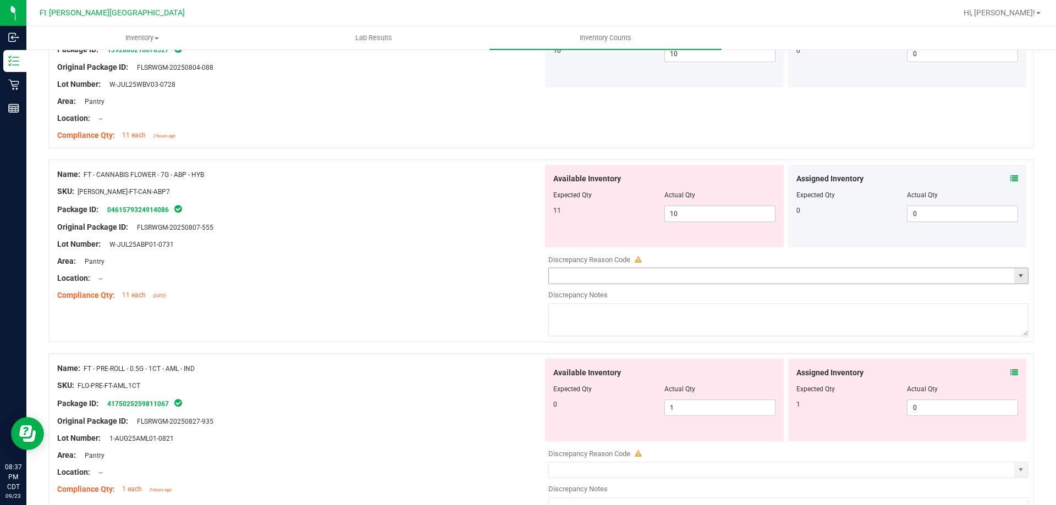
scroll to position [660, 0]
click at [1010, 173] on span at bounding box center [1014, 179] width 8 height 12
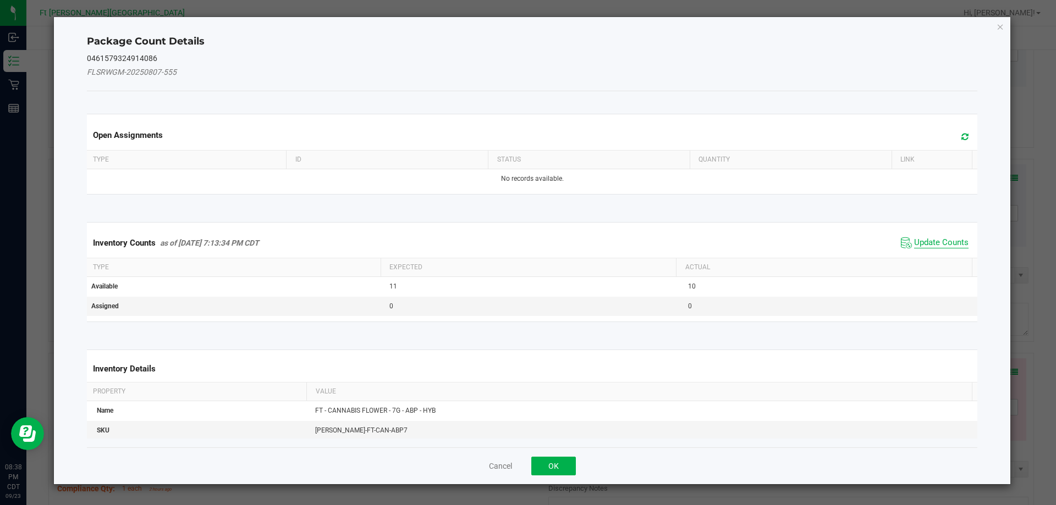
click at [933, 245] on span "Update Counts" at bounding box center [941, 243] width 54 height 11
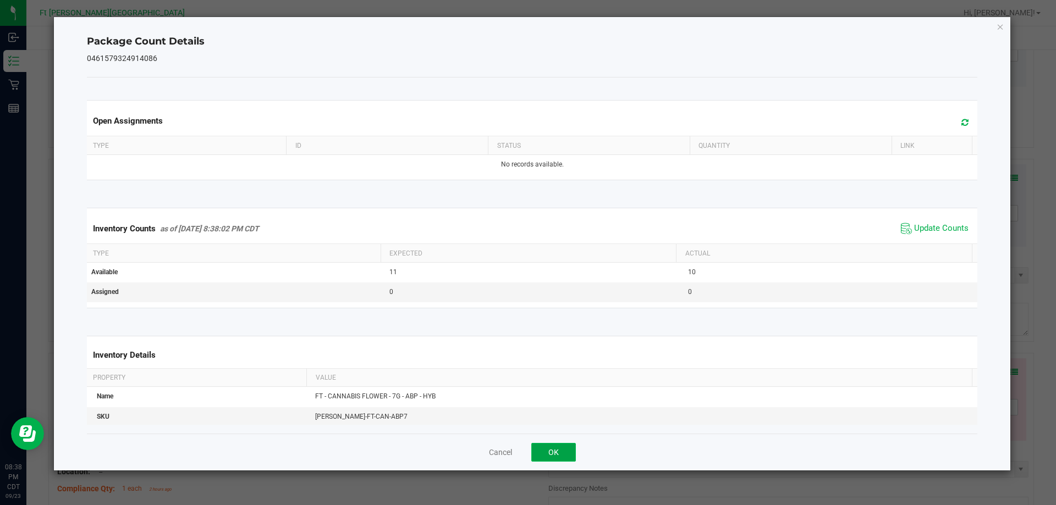
click at [544, 453] on button "OK" at bounding box center [553, 452] width 45 height 19
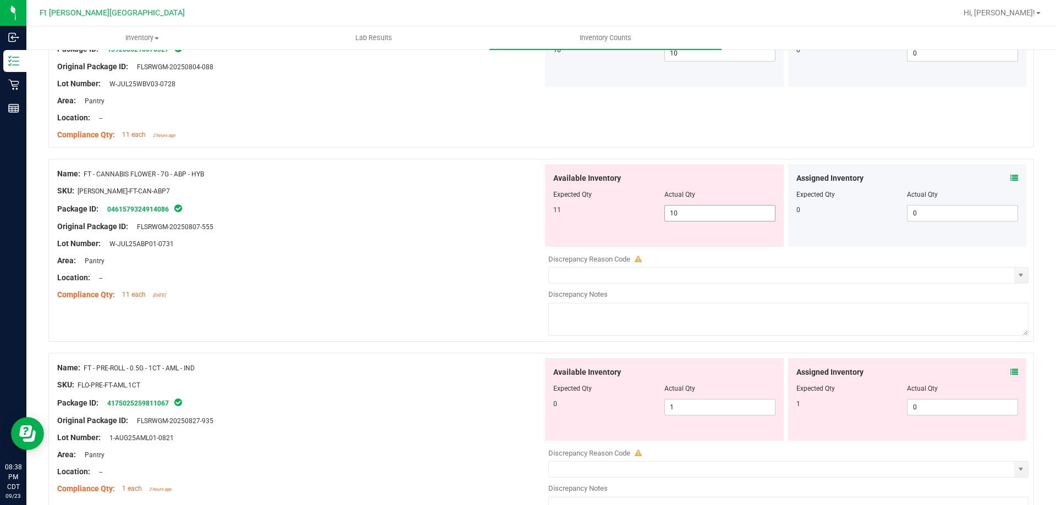
click at [708, 208] on span "10 10" at bounding box center [719, 213] width 111 height 17
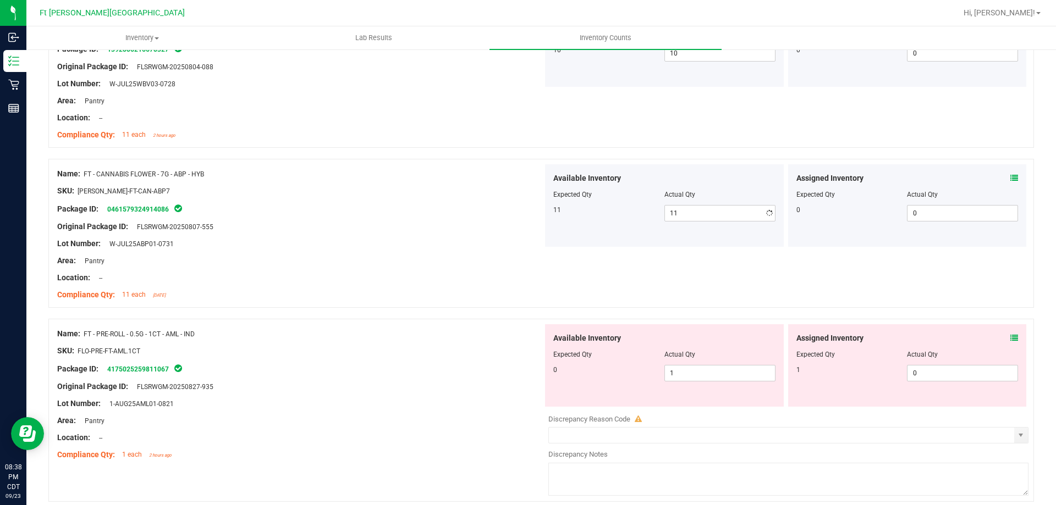
click at [438, 302] on div "Name: FT - CANNABIS FLOWER - 7G - ABP - HYB SKU: [PERSON_NAME]-FT-CAN-ABP7 Pack…" at bounding box center [300, 234] width 486 height 140
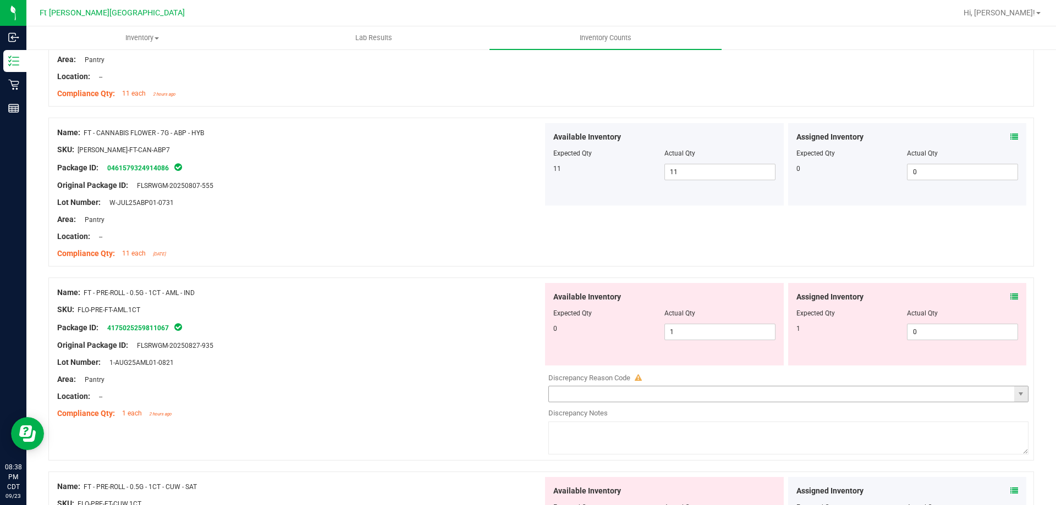
scroll to position [770, 0]
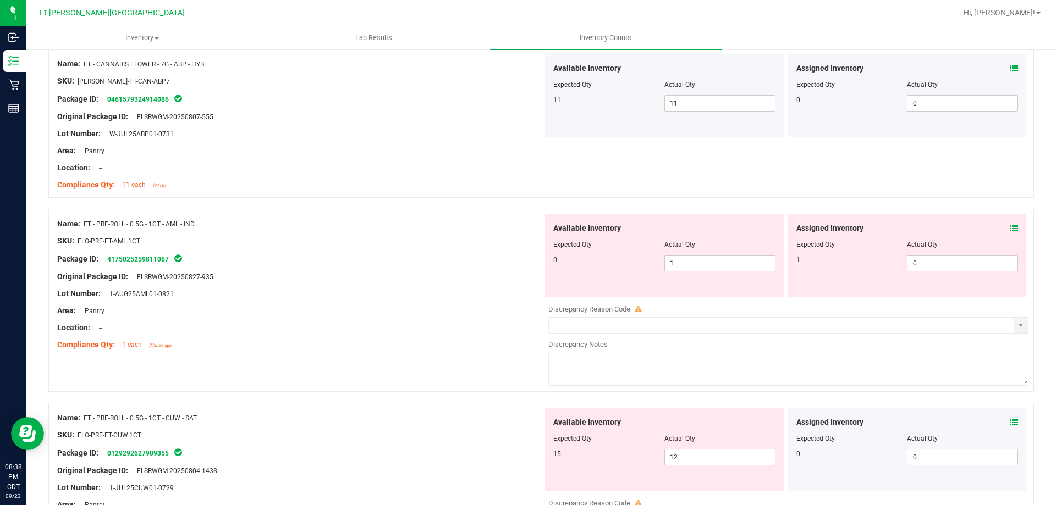
click at [1010, 226] on icon at bounding box center [1014, 228] width 8 height 8
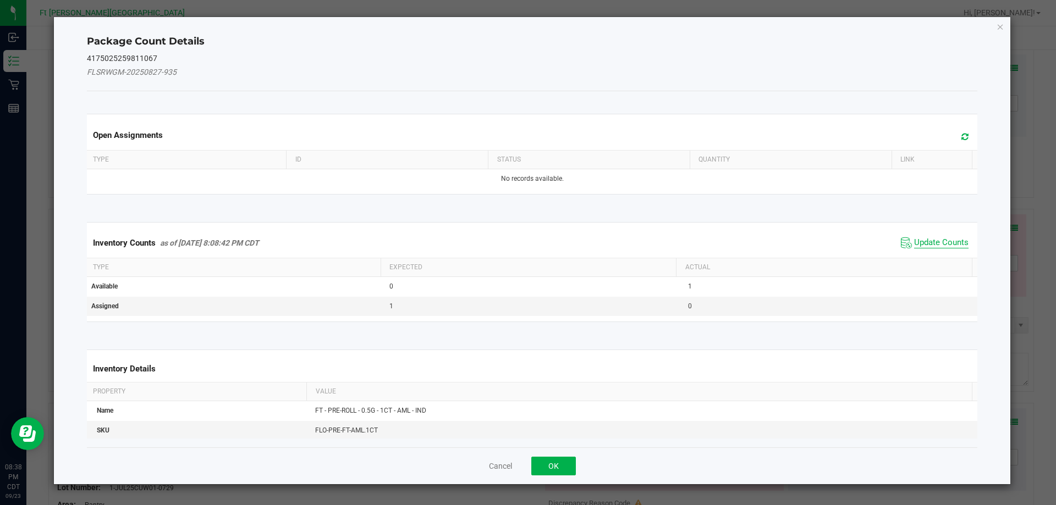
click at [938, 239] on span "Update Counts" at bounding box center [941, 243] width 54 height 11
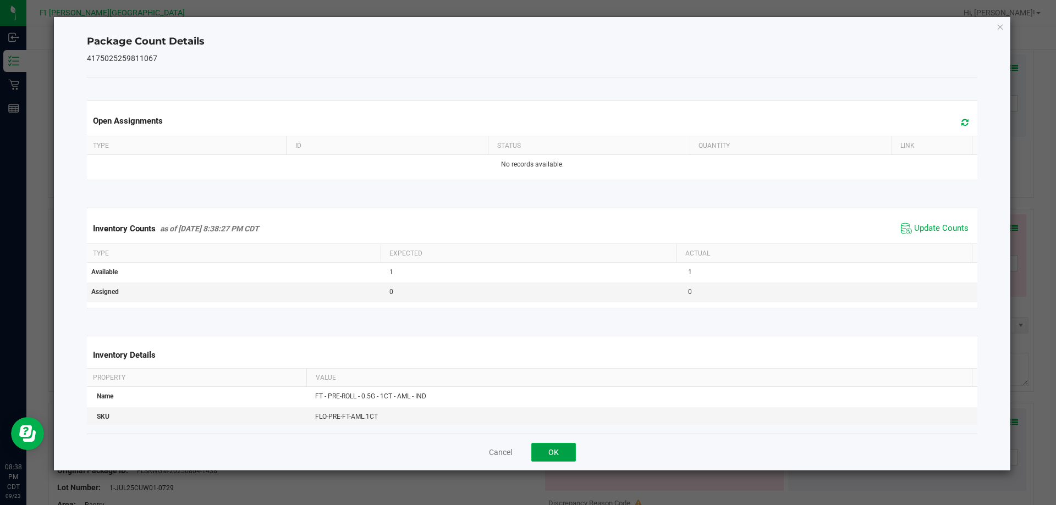
click at [559, 444] on button "OK" at bounding box center [553, 452] width 45 height 19
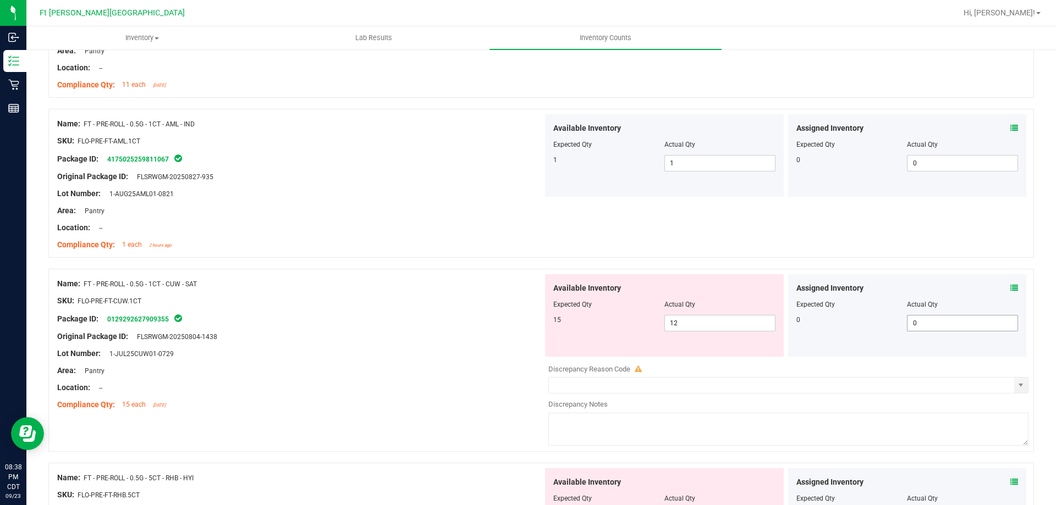
scroll to position [880, 0]
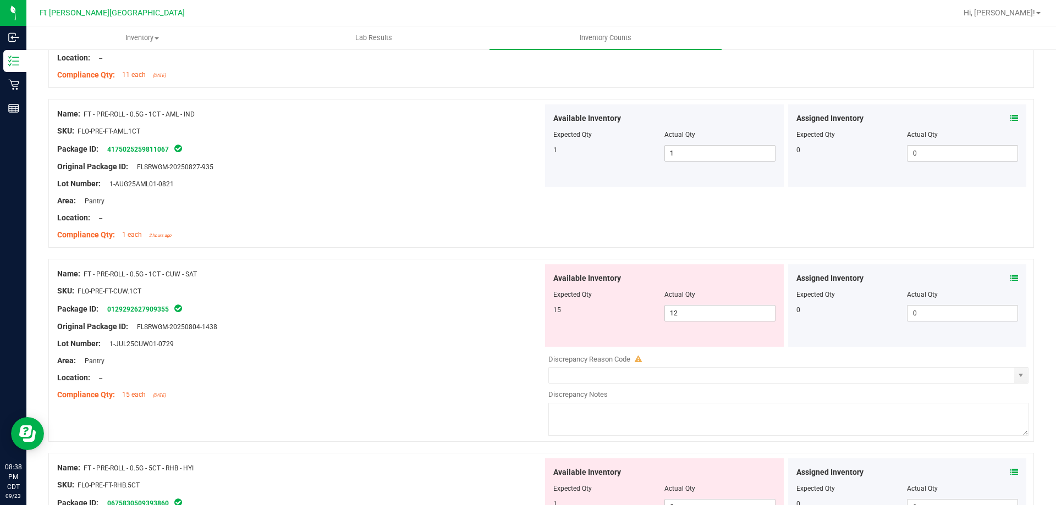
click at [1010, 282] on span at bounding box center [1014, 279] width 8 height 12
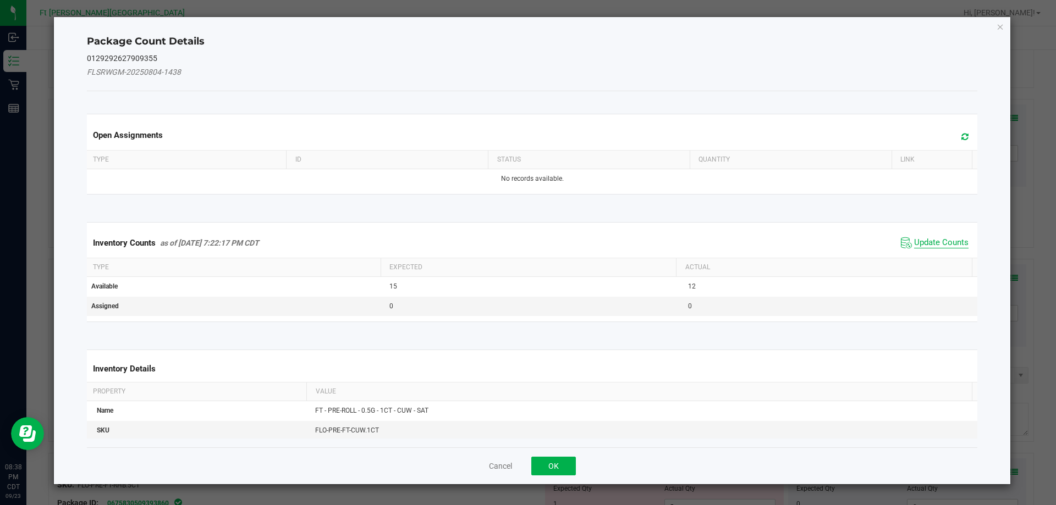
click at [938, 238] on span "Update Counts" at bounding box center [941, 243] width 54 height 11
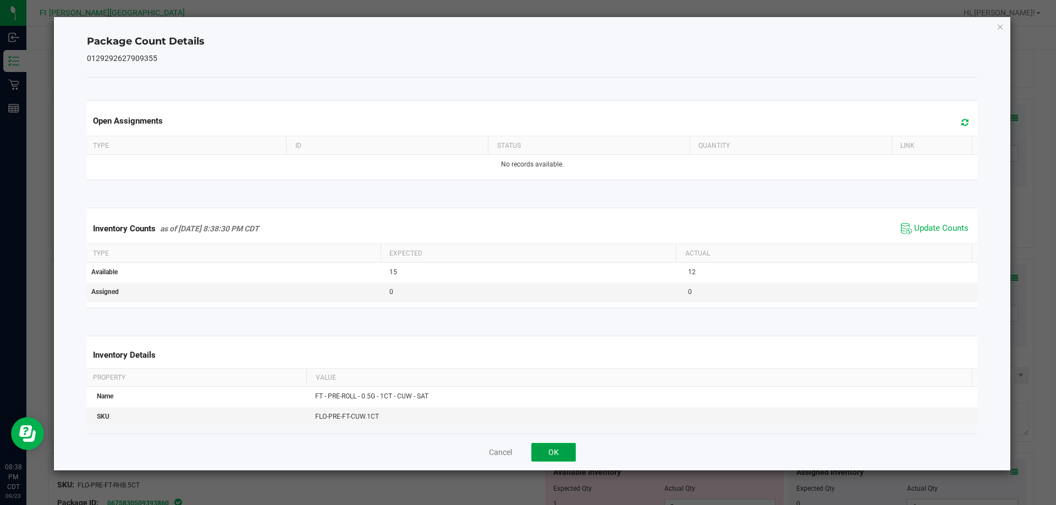
drag, startPoint x: 559, startPoint y: 460, endPoint x: 567, endPoint y: 448, distance: 14.8
click at [559, 459] on button "OK" at bounding box center [553, 452] width 45 height 19
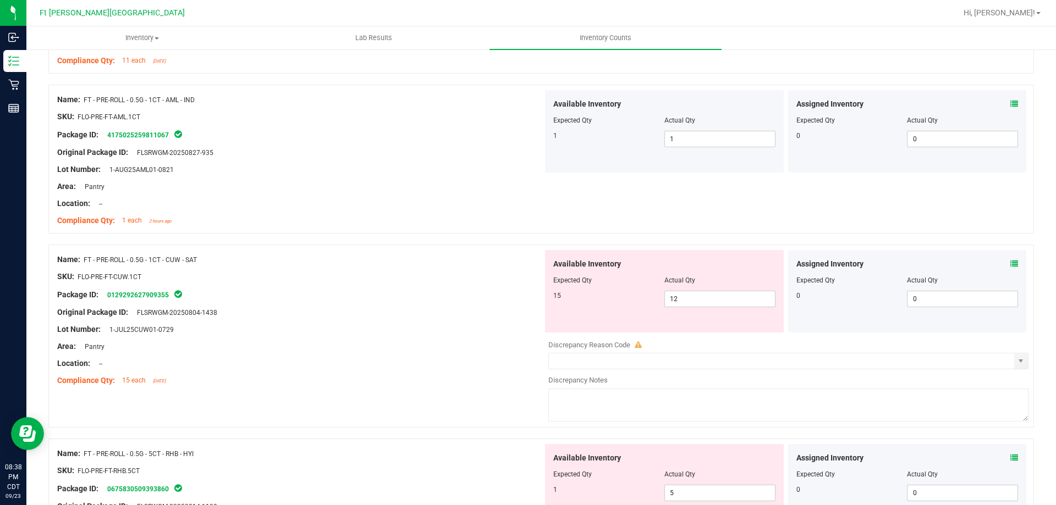
scroll to position [935, 0]
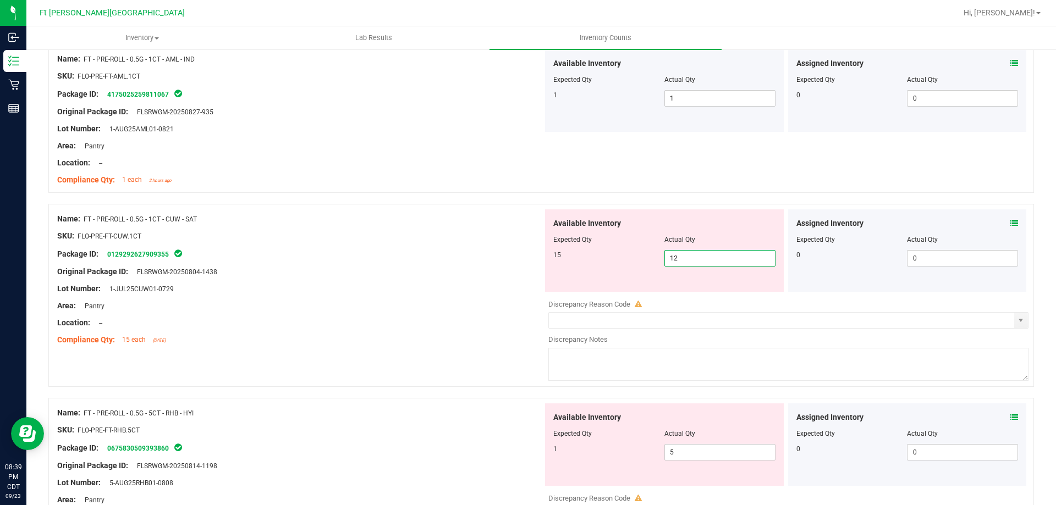
click at [688, 257] on span "12 12" at bounding box center [719, 258] width 111 height 17
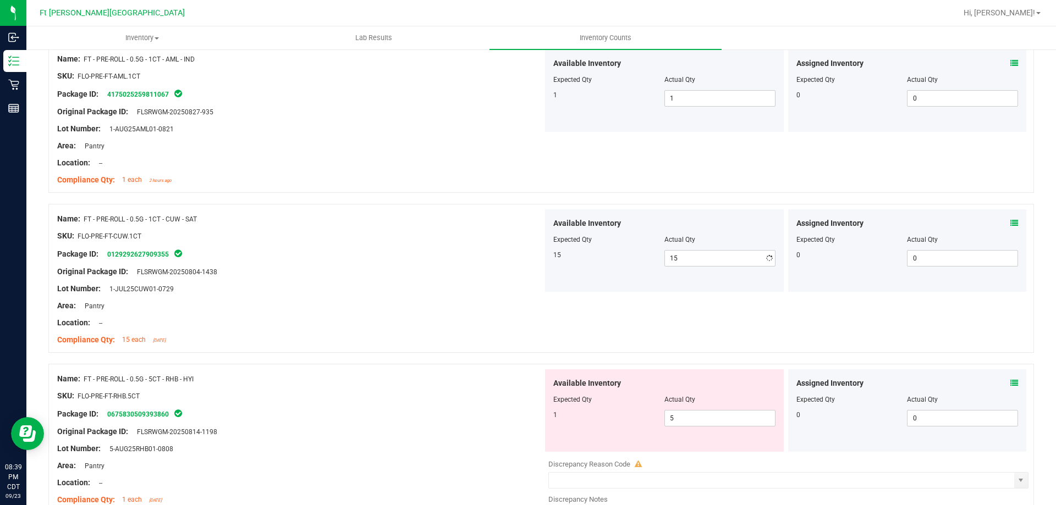
drag, startPoint x: 423, startPoint y: 283, endPoint x: 439, endPoint y: 293, distance: 18.5
click at [425, 282] on div "Name: FT - PRE-ROLL - 0.5G - 1CT - CUW - SAT SKU: FLO-PRE-FT-CUW.1CT Package ID…" at bounding box center [300, 280] width 486 height 140
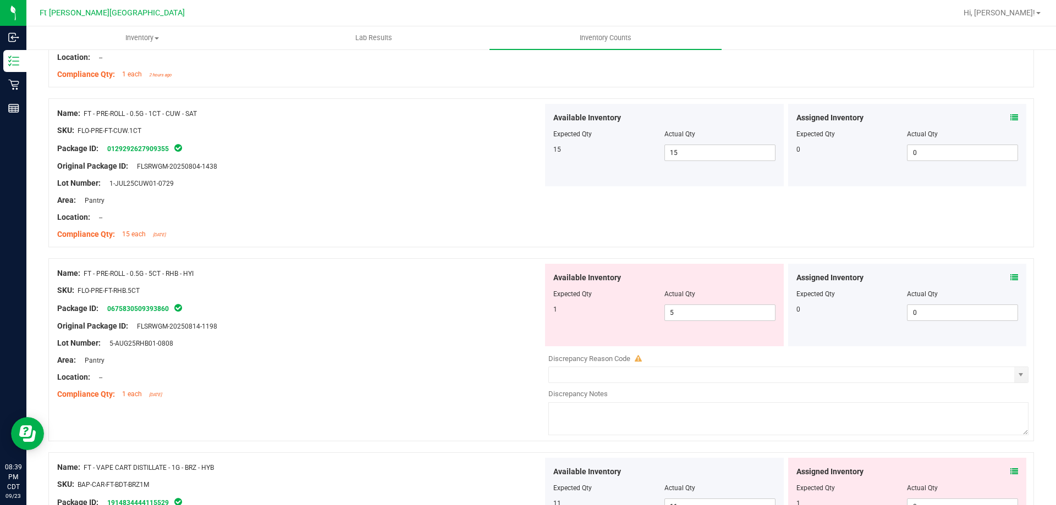
scroll to position [1045, 0]
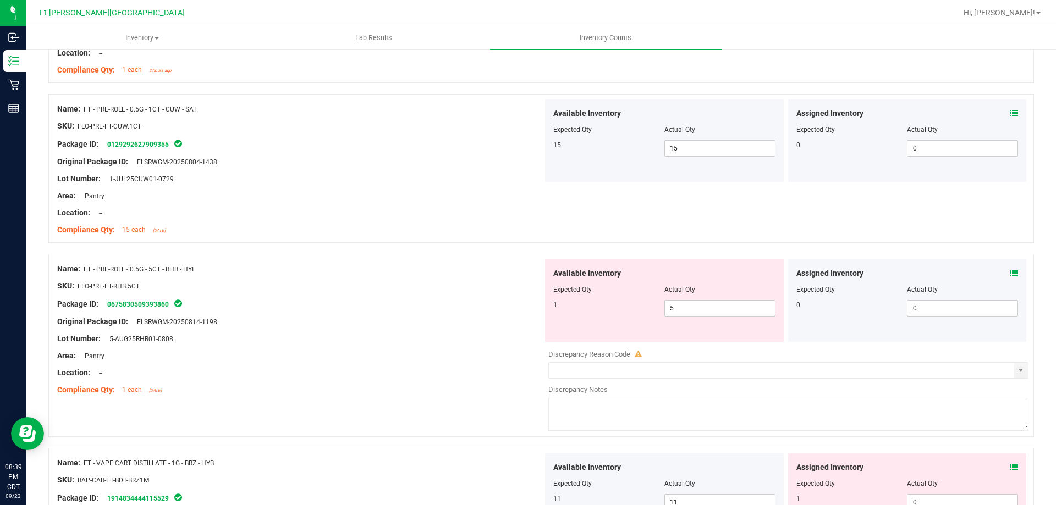
click at [1010, 273] on icon at bounding box center [1014, 274] width 8 height 8
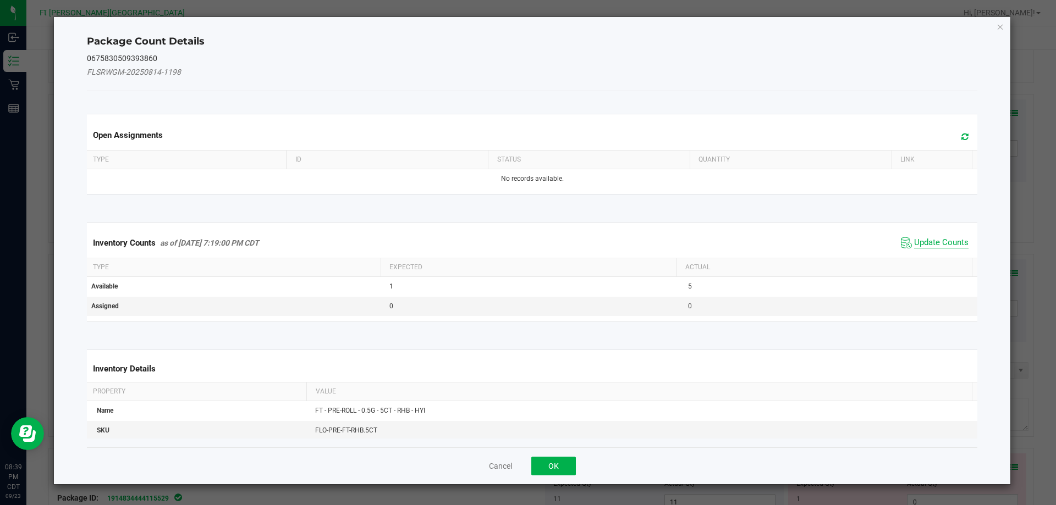
click at [914, 238] on span "Update Counts" at bounding box center [941, 243] width 54 height 11
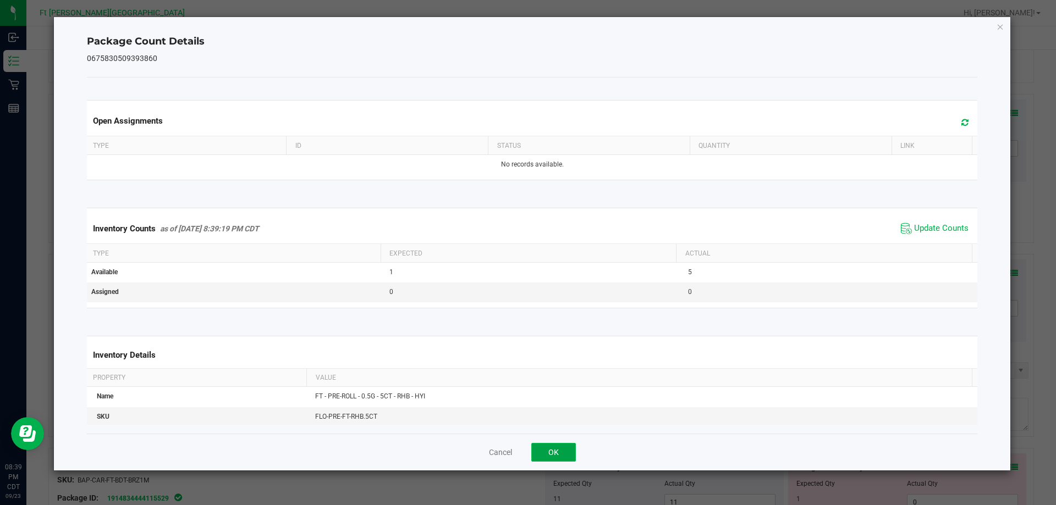
click at [548, 443] on button "OK" at bounding box center [553, 452] width 45 height 19
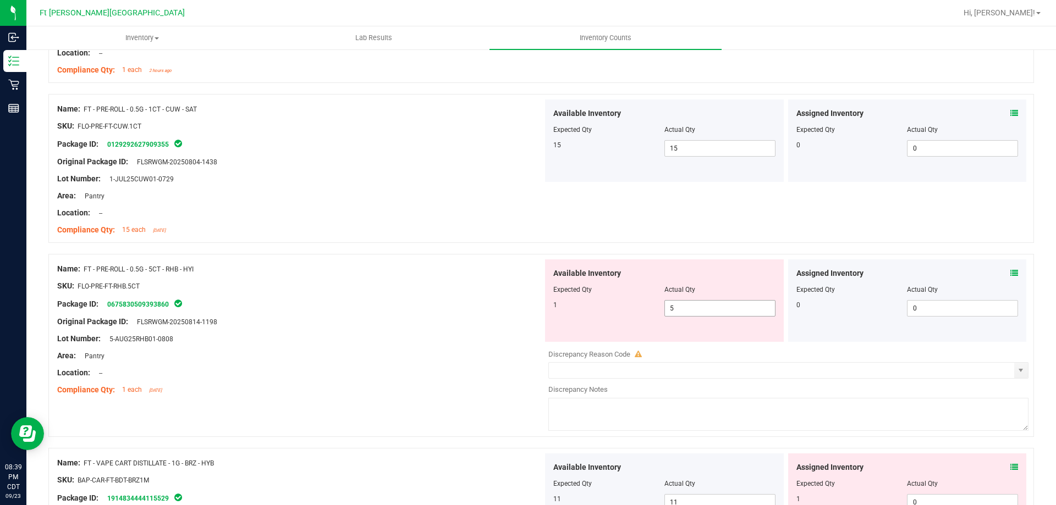
click at [722, 314] on span "5 5" at bounding box center [719, 308] width 111 height 17
click at [724, 314] on input "5" at bounding box center [720, 308] width 110 height 15
click at [425, 376] on div "Location: --" at bounding box center [300, 373] width 486 height 12
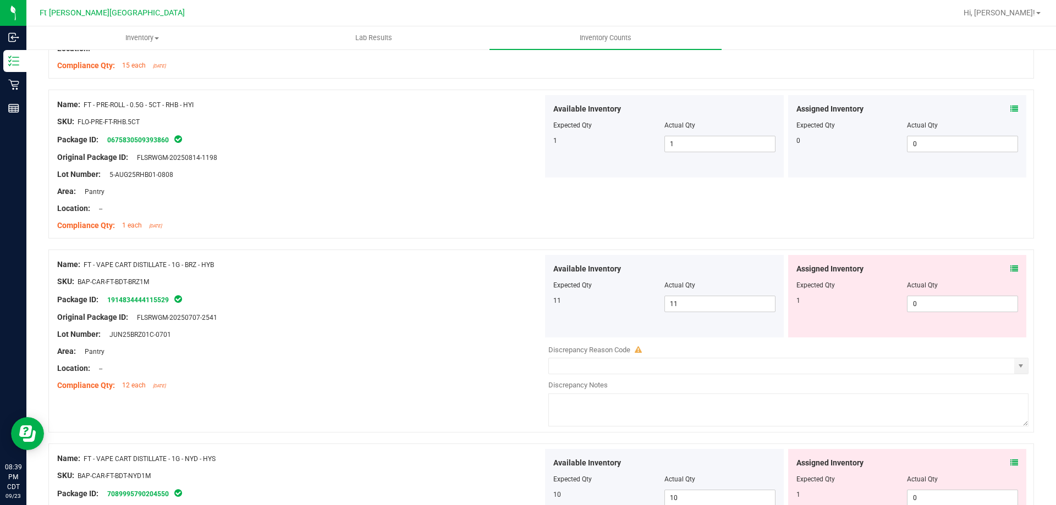
scroll to position [1210, 0]
click at [1010, 270] on icon at bounding box center [1014, 269] width 8 height 8
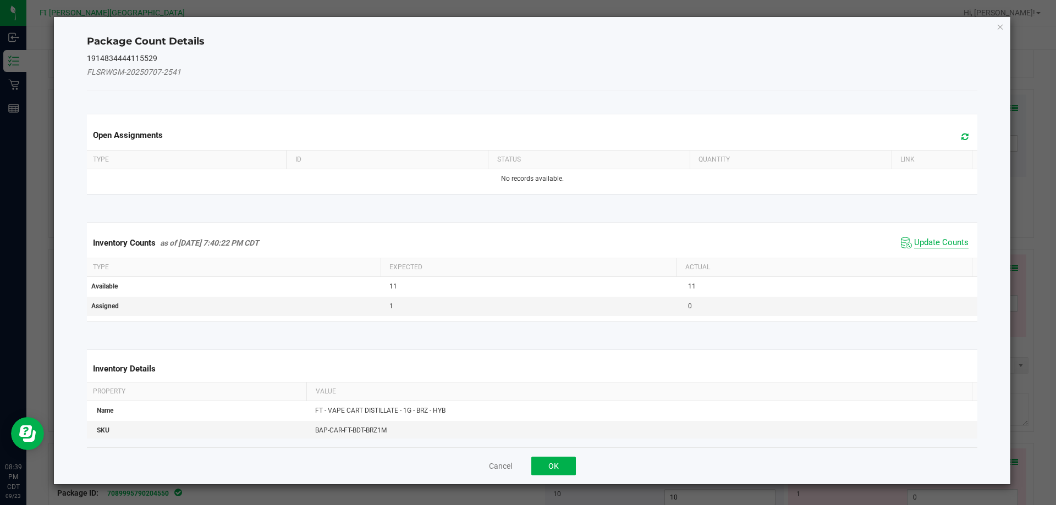
click at [943, 248] on span "Update Counts" at bounding box center [941, 243] width 54 height 11
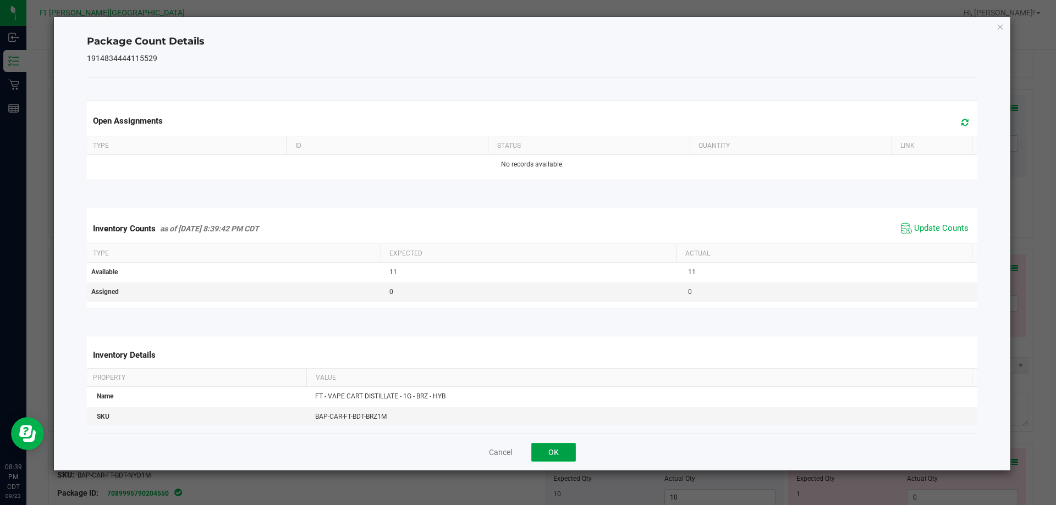
click at [559, 443] on button "OK" at bounding box center [553, 452] width 45 height 19
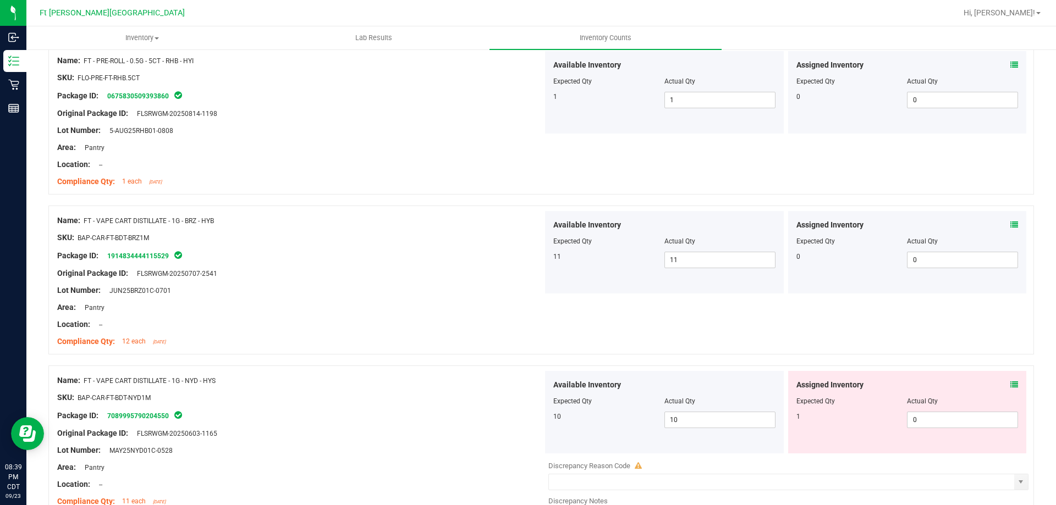
scroll to position [1320, 0]
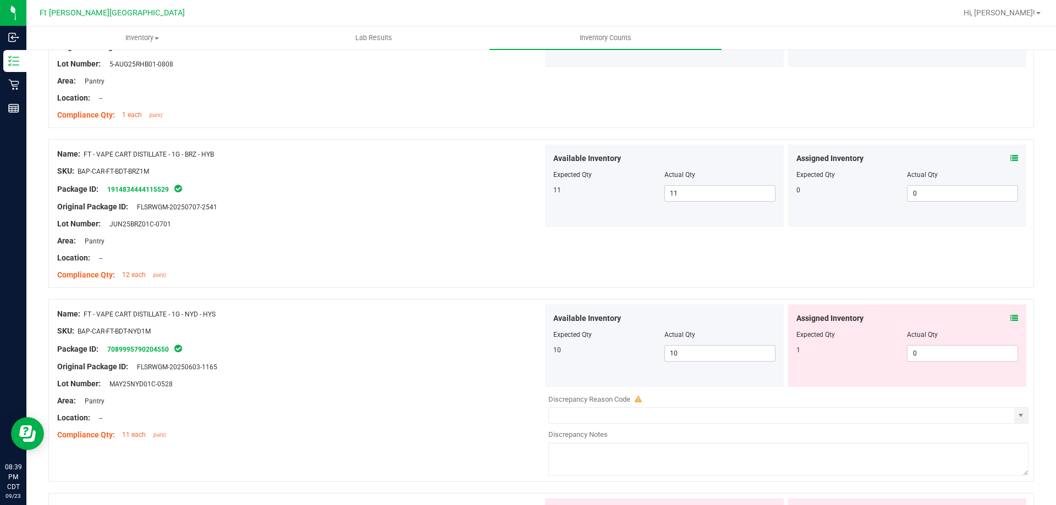
click at [1010, 317] on icon at bounding box center [1014, 319] width 8 height 8
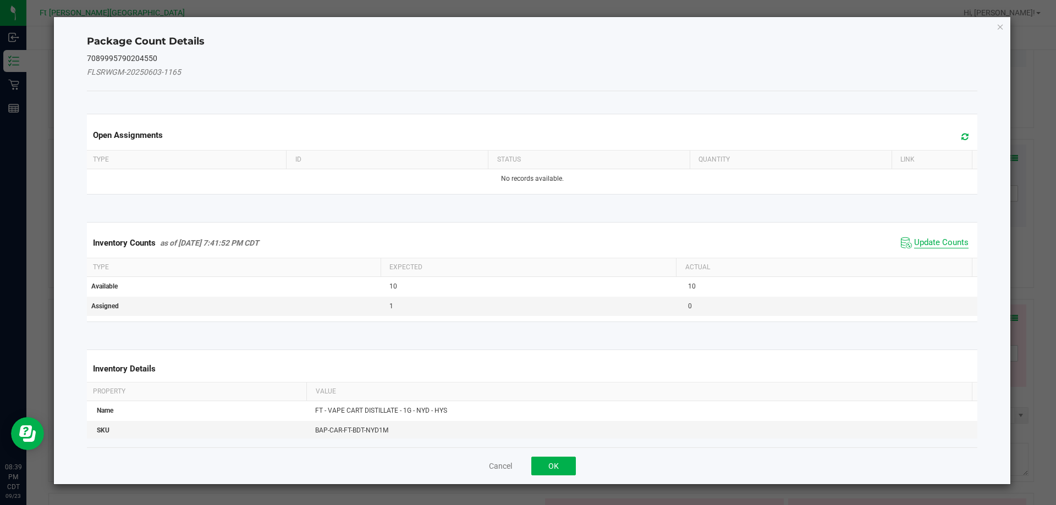
drag, startPoint x: 943, startPoint y: 245, endPoint x: 773, endPoint y: 318, distance: 184.3
click at [942, 245] on span "Update Counts" at bounding box center [941, 243] width 54 height 11
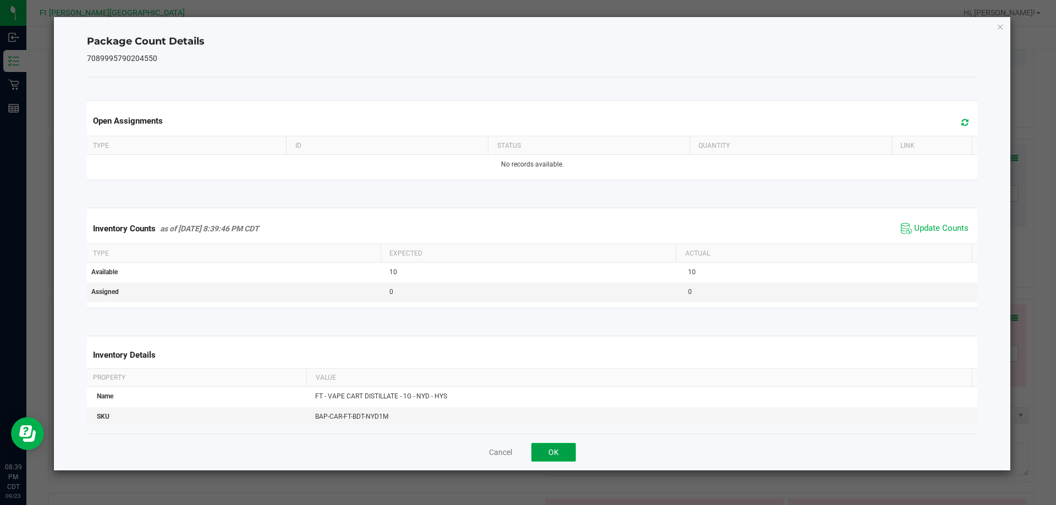
click at [552, 450] on button "OK" at bounding box center [553, 452] width 45 height 19
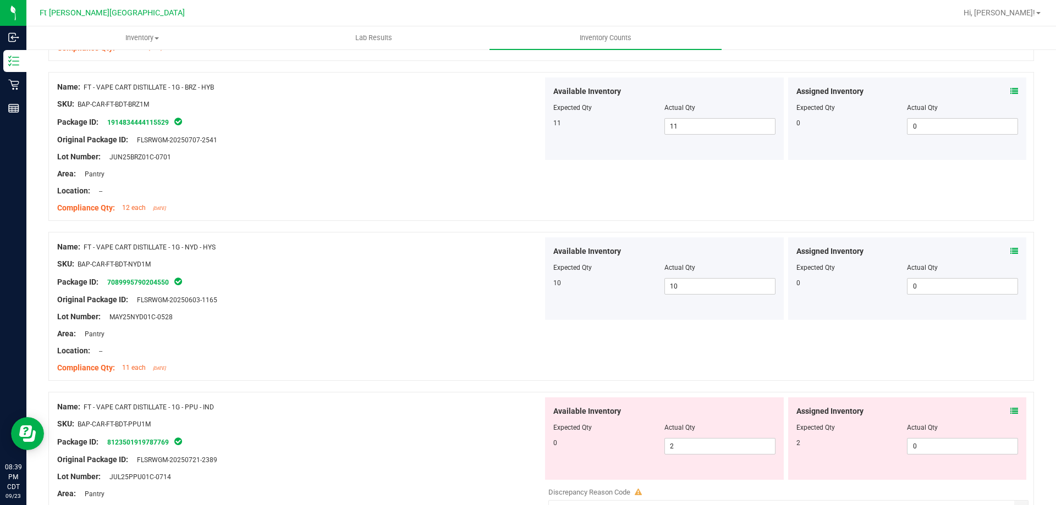
scroll to position [1485, 0]
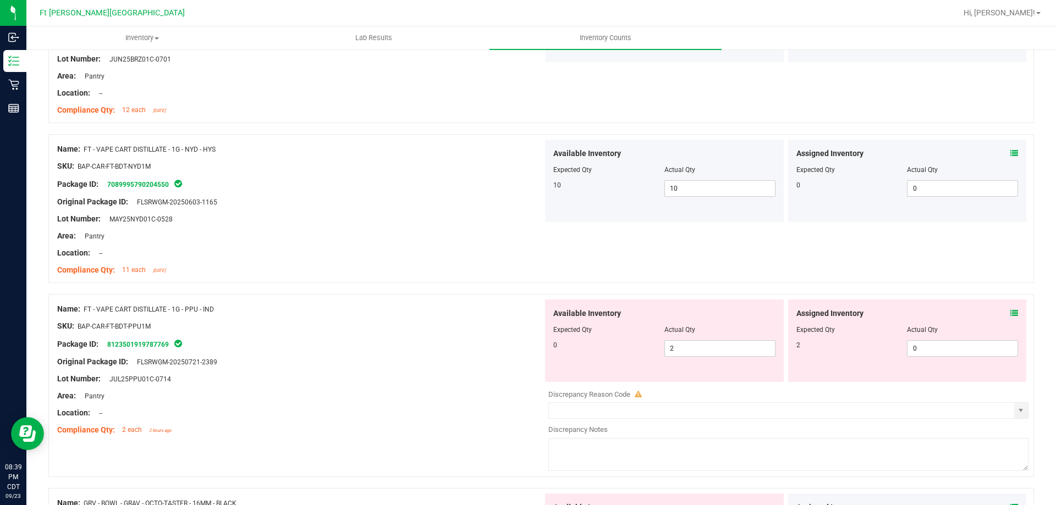
click at [1010, 312] on icon at bounding box center [1014, 314] width 8 height 8
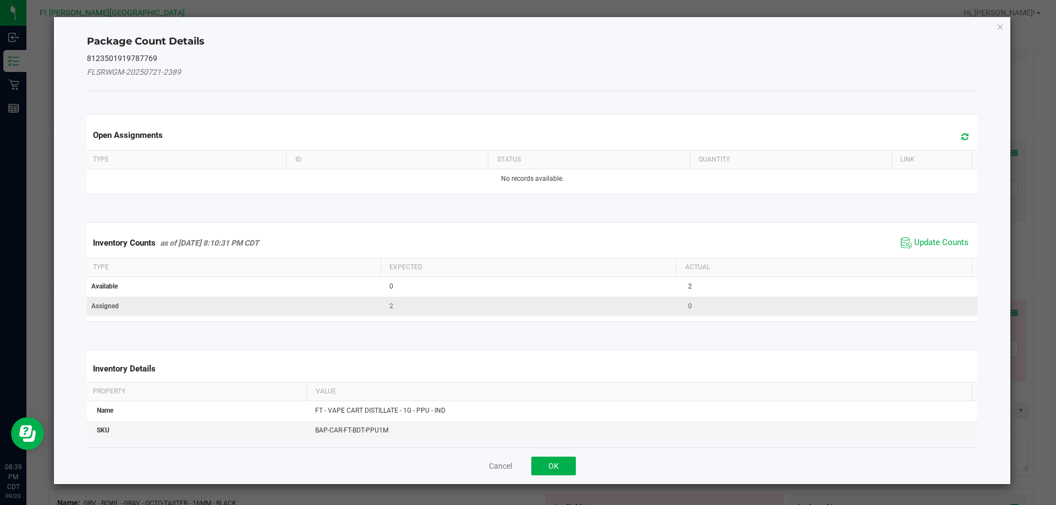
drag, startPoint x: 932, startPoint y: 243, endPoint x: 761, endPoint y: 315, distance: 185.4
click at [931, 243] on span "Update Counts" at bounding box center [941, 243] width 54 height 11
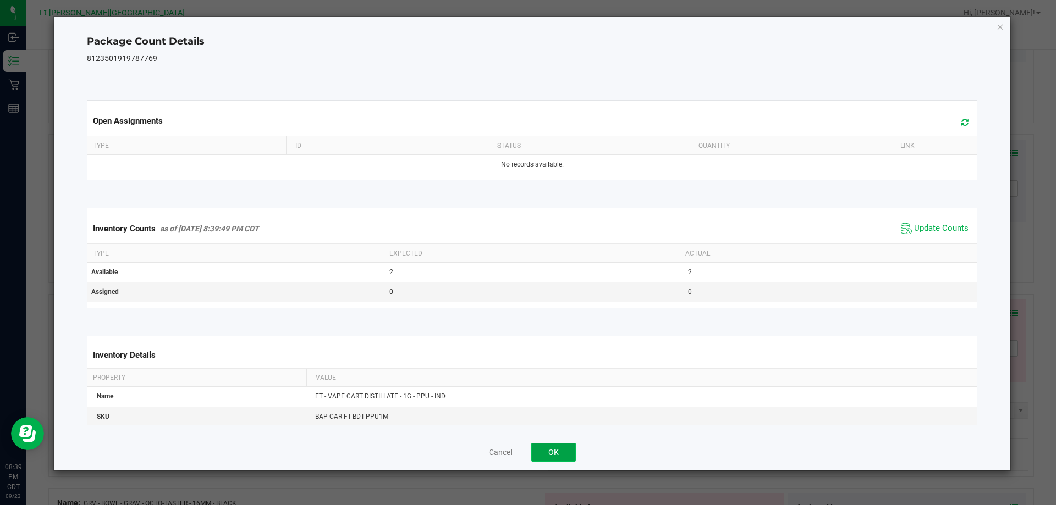
click at [562, 451] on button "OK" at bounding box center [553, 452] width 45 height 19
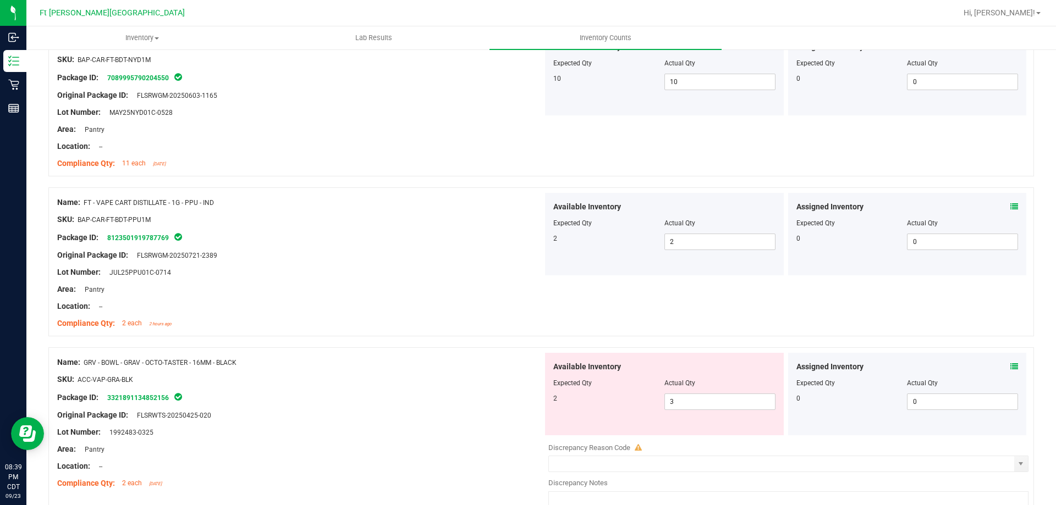
scroll to position [1595, 0]
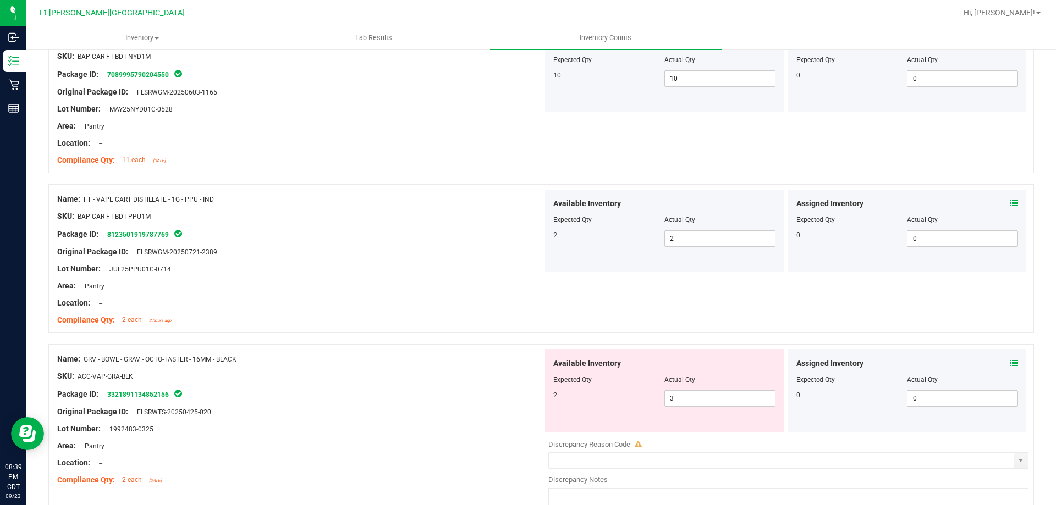
click at [1002, 361] on div "Assigned Inventory" at bounding box center [907, 364] width 222 height 12
click at [1010, 362] on icon at bounding box center [1014, 364] width 8 height 8
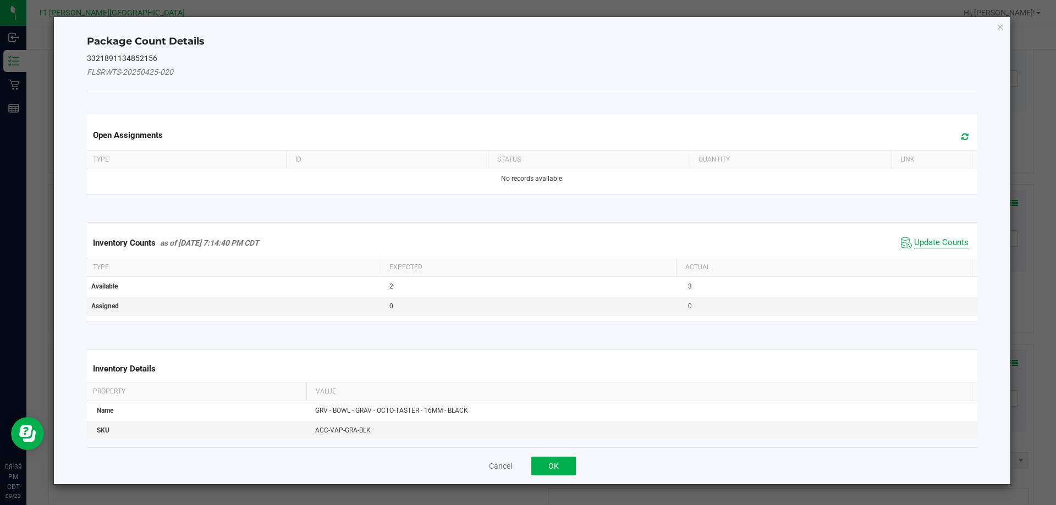
click at [914, 246] on span "Update Counts" at bounding box center [941, 243] width 54 height 11
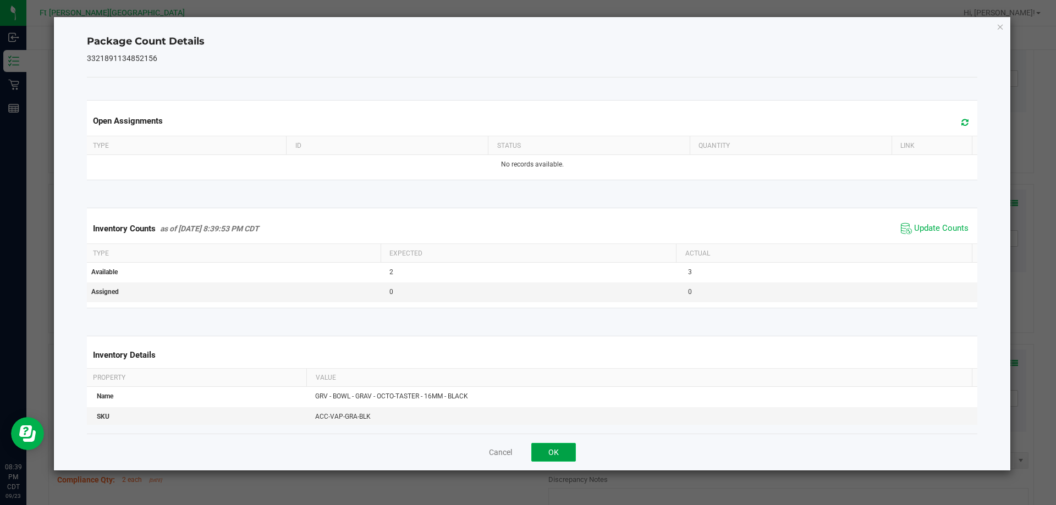
click at [568, 450] on button "OK" at bounding box center [553, 452] width 45 height 19
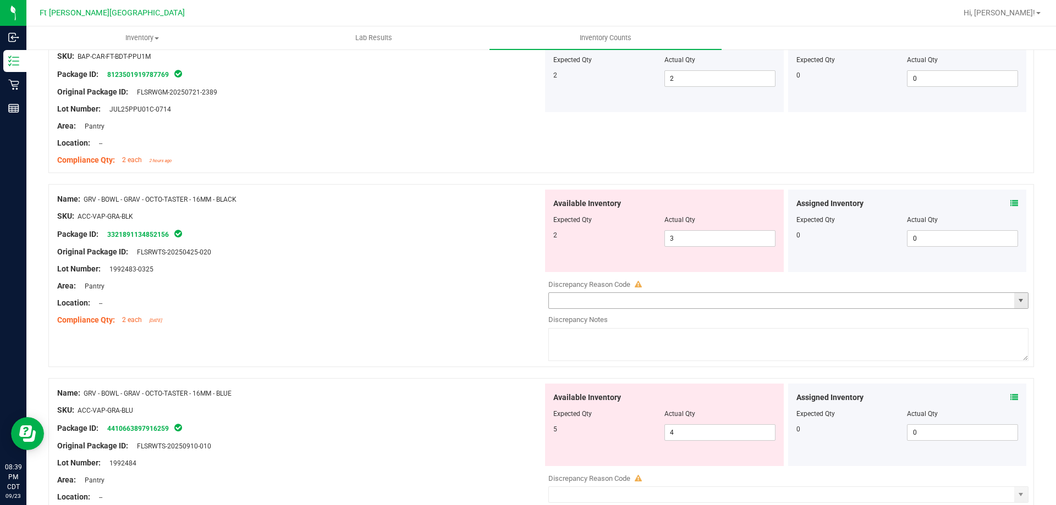
scroll to position [1760, 0]
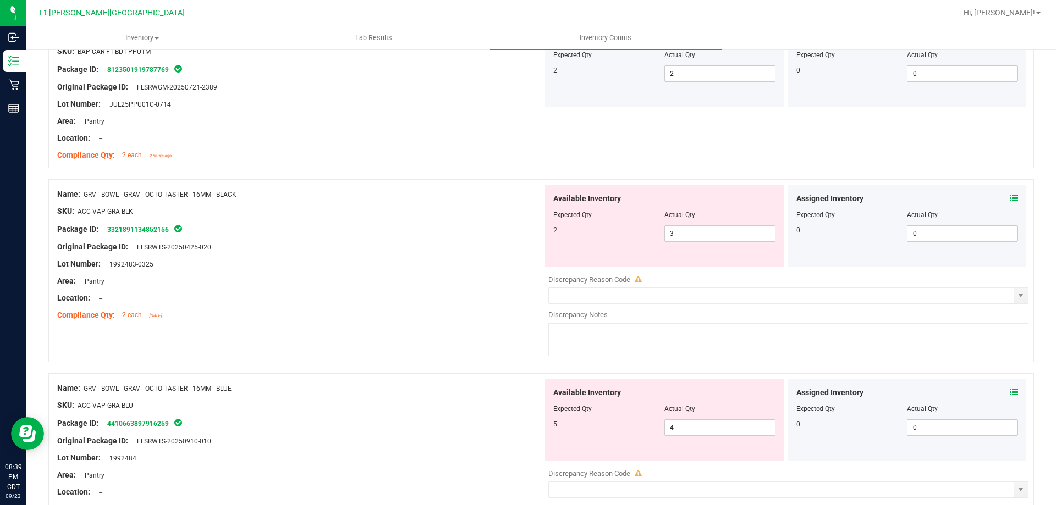
click at [1010, 196] on icon at bounding box center [1014, 199] width 8 height 8
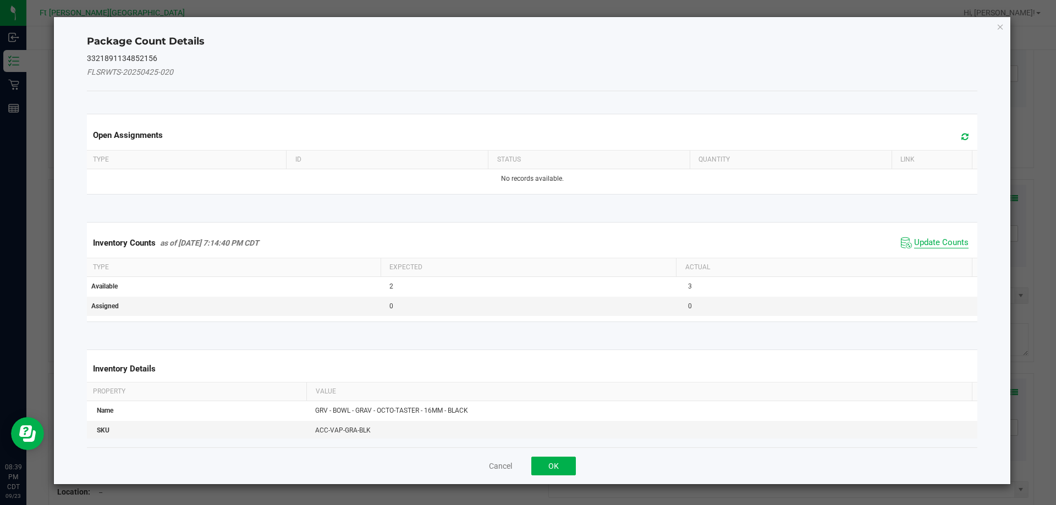
click at [945, 239] on span "Update Counts" at bounding box center [941, 243] width 54 height 11
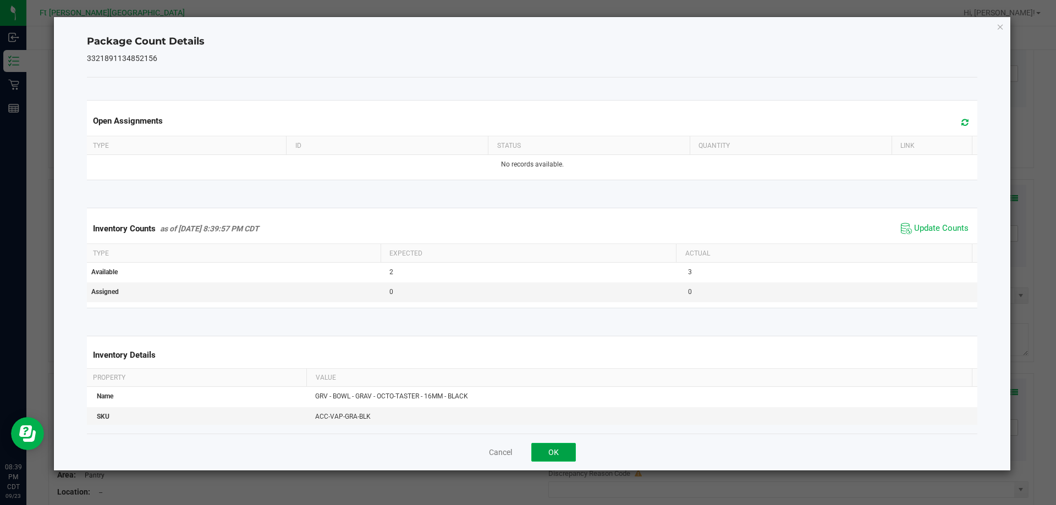
click at [557, 447] on button "OK" at bounding box center [553, 452] width 45 height 19
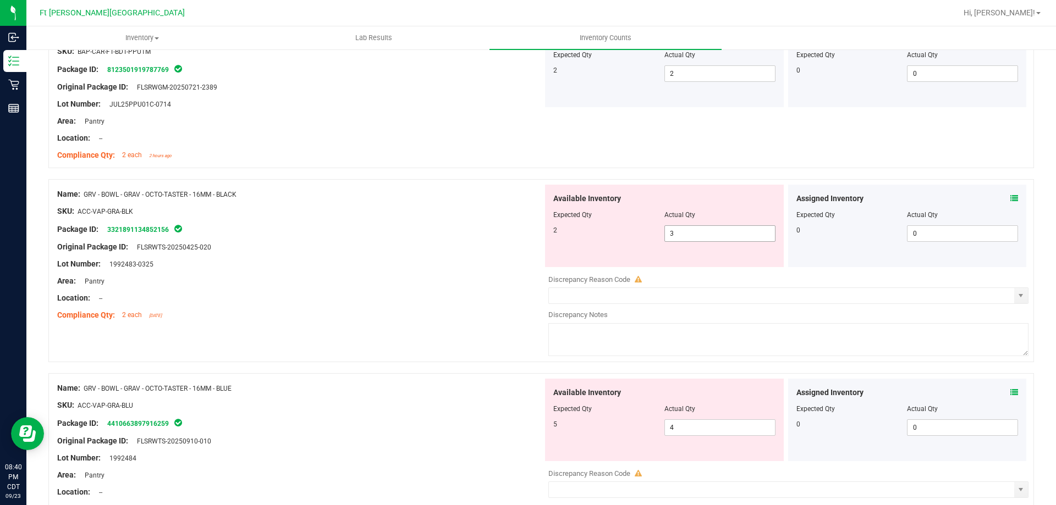
click at [687, 230] on span "3 3" at bounding box center [719, 234] width 111 height 17
click at [686, 230] on input "3" at bounding box center [720, 233] width 110 height 15
click at [442, 259] on div "Lot Number: 1992483-0325" at bounding box center [300, 265] width 486 height 12
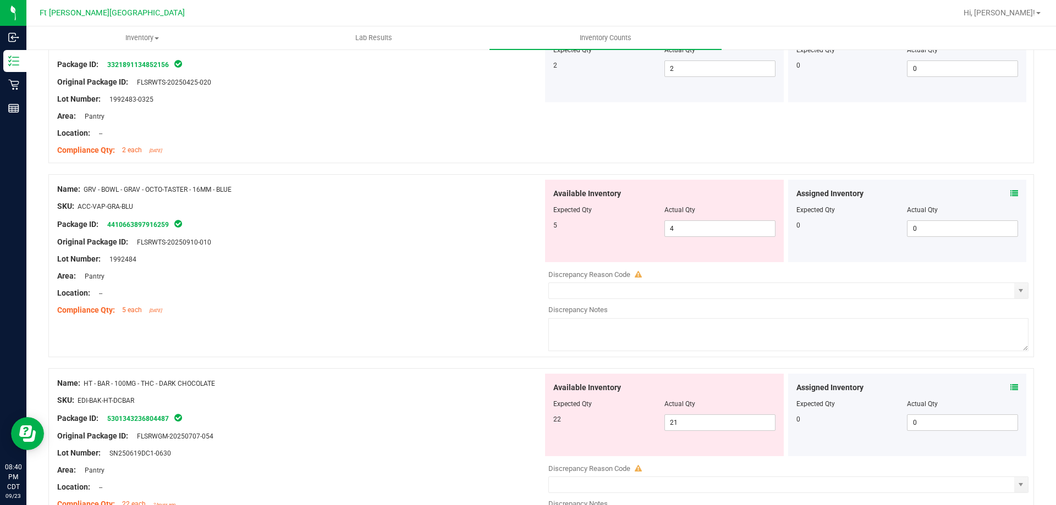
click at [1010, 198] on span at bounding box center [1014, 194] width 8 height 12
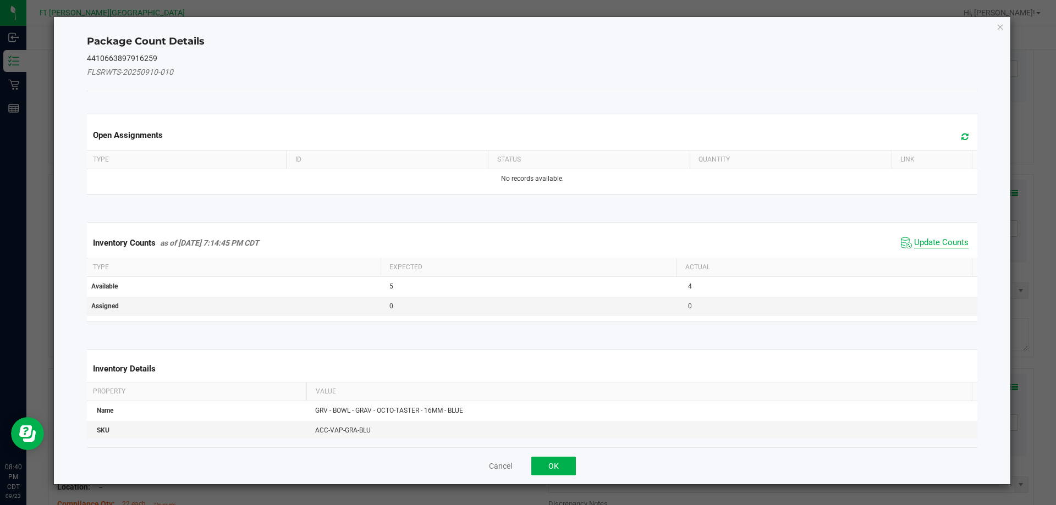
click at [925, 243] on span "Update Counts" at bounding box center [941, 243] width 54 height 11
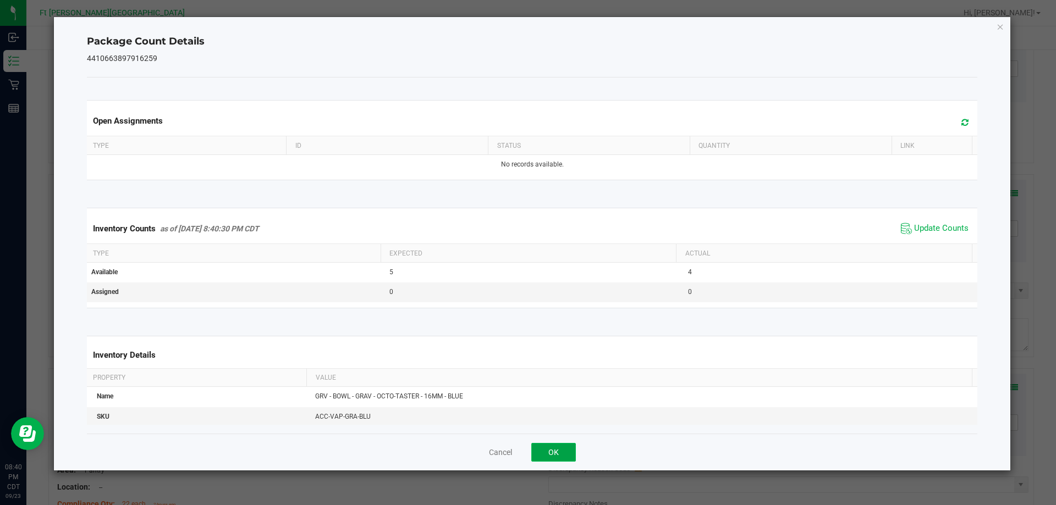
click at [549, 448] on button "OK" at bounding box center [553, 452] width 45 height 19
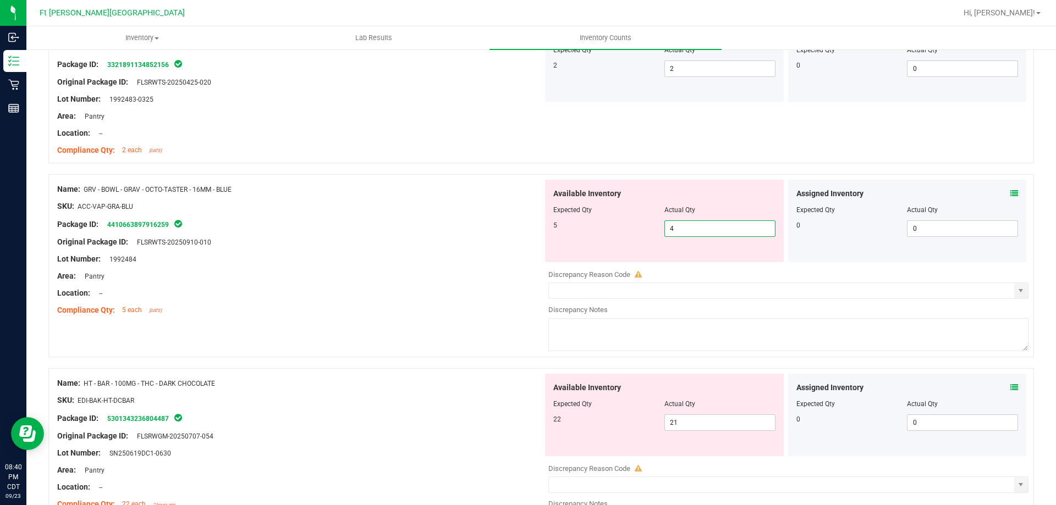
click at [693, 230] on span "4 4" at bounding box center [719, 229] width 111 height 17
click at [693, 230] on input "4" at bounding box center [720, 228] width 110 height 15
click at [328, 273] on div "Area: Pantry" at bounding box center [300, 277] width 486 height 12
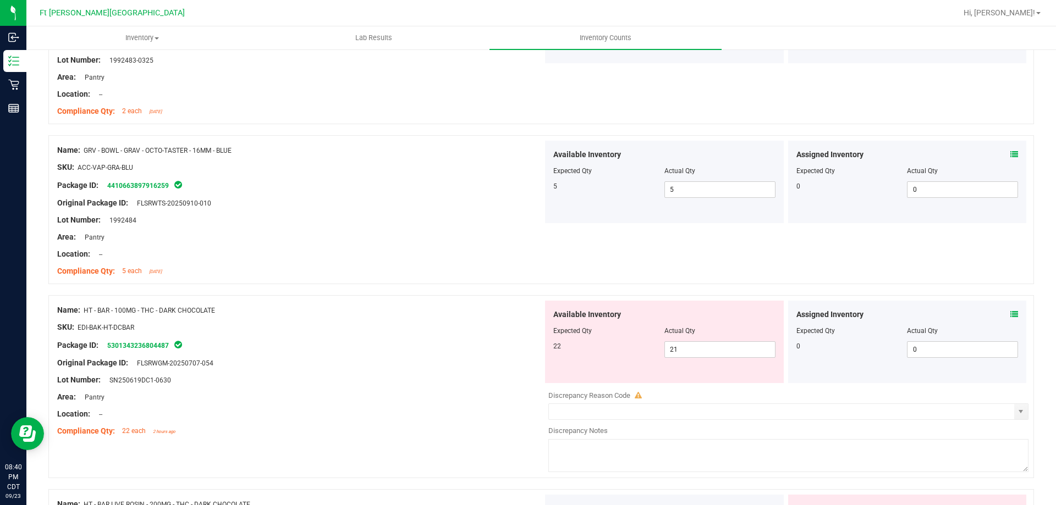
scroll to position [2035, 0]
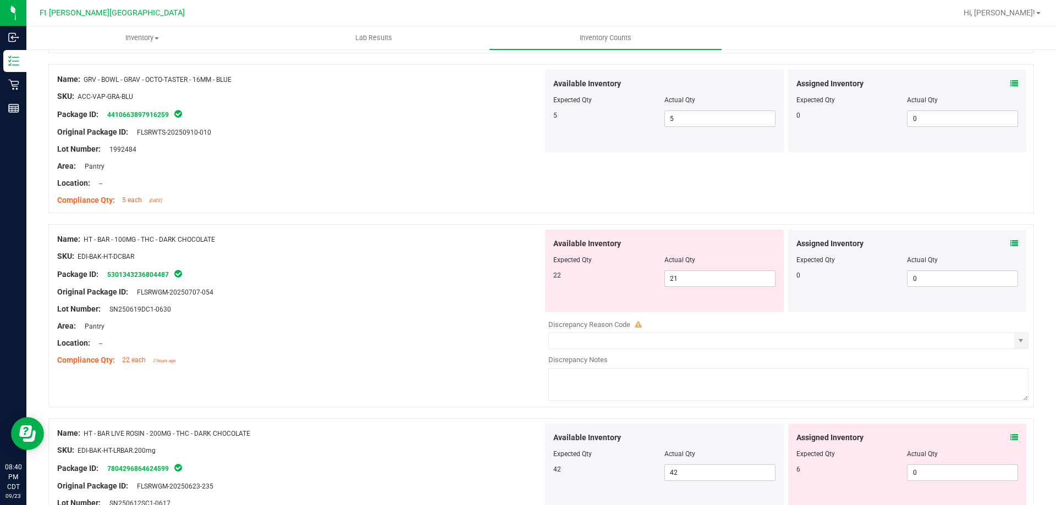
click at [1010, 240] on icon at bounding box center [1014, 244] width 8 height 8
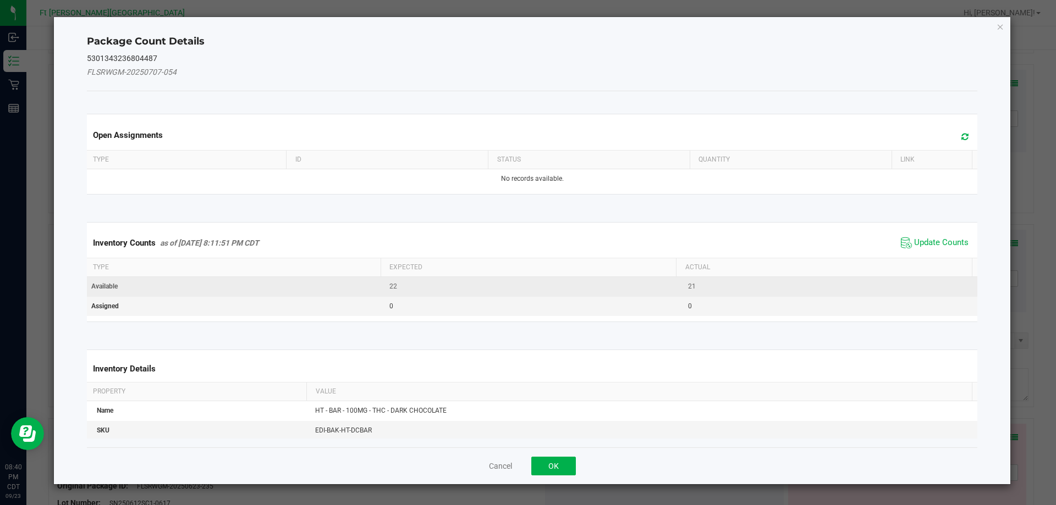
drag, startPoint x: 915, startPoint y: 244, endPoint x: 816, endPoint y: 295, distance: 110.9
click at [914, 245] on span "Update Counts" at bounding box center [941, 243] width 54 height 11
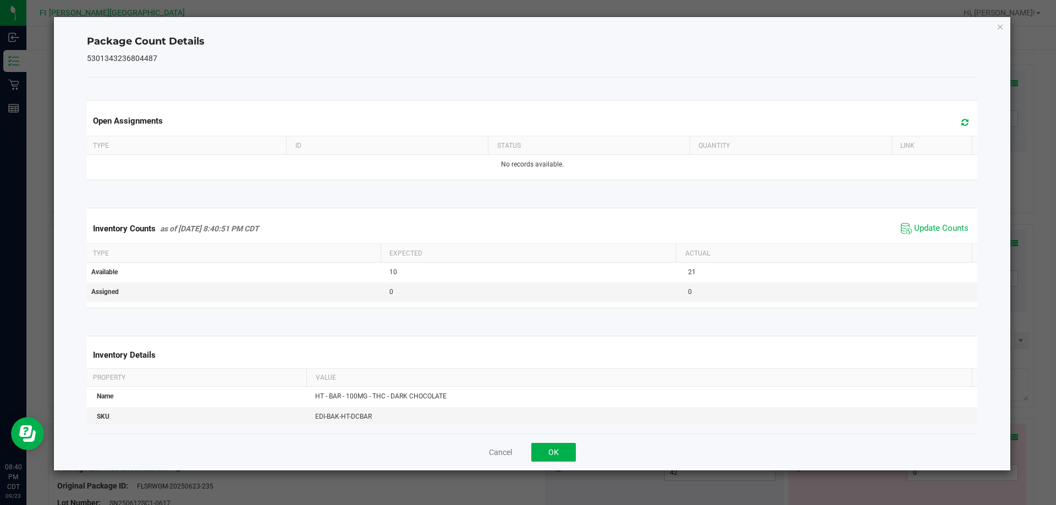
click at [551, 442] on div "Cancel OK" at bounding box center [532, 452] width 891 height 37
click at [553, 447] on button "OK" at bounding box center [553, 452] width 45 height 19
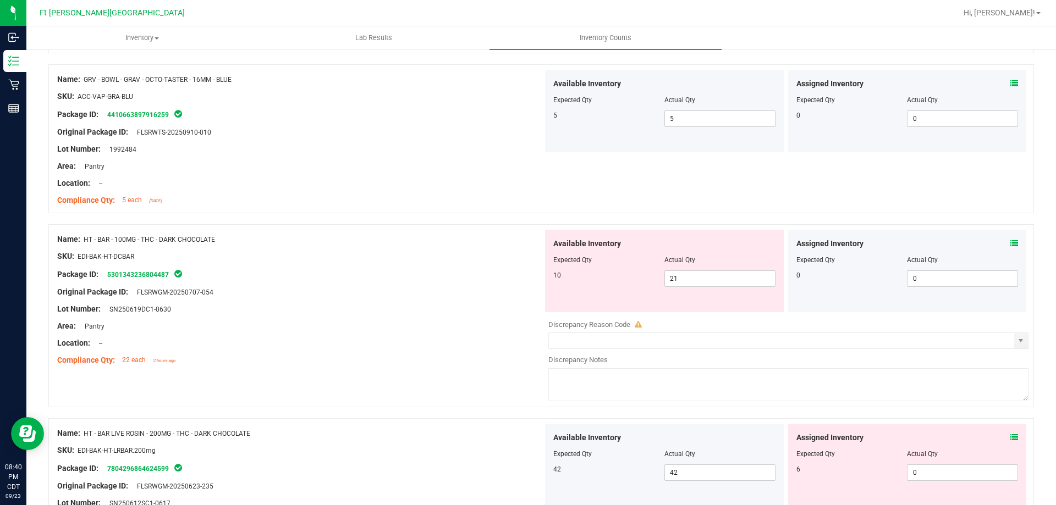
click at [1010, 243] on icon at bounding box center [1014, 244] width 8 height 8
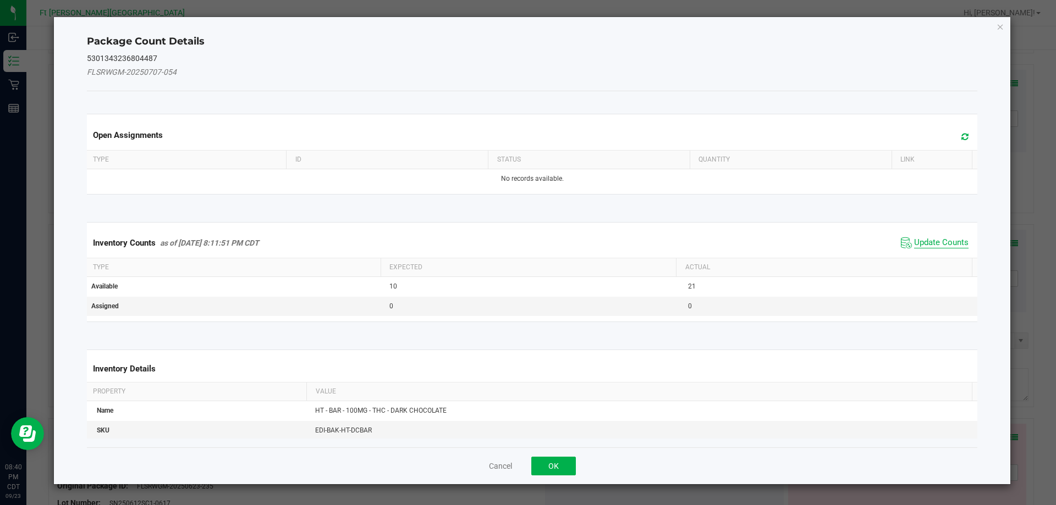
click at [928, 243] on span "Update Counts" at bounding box center [941, 243] width 54 height 11
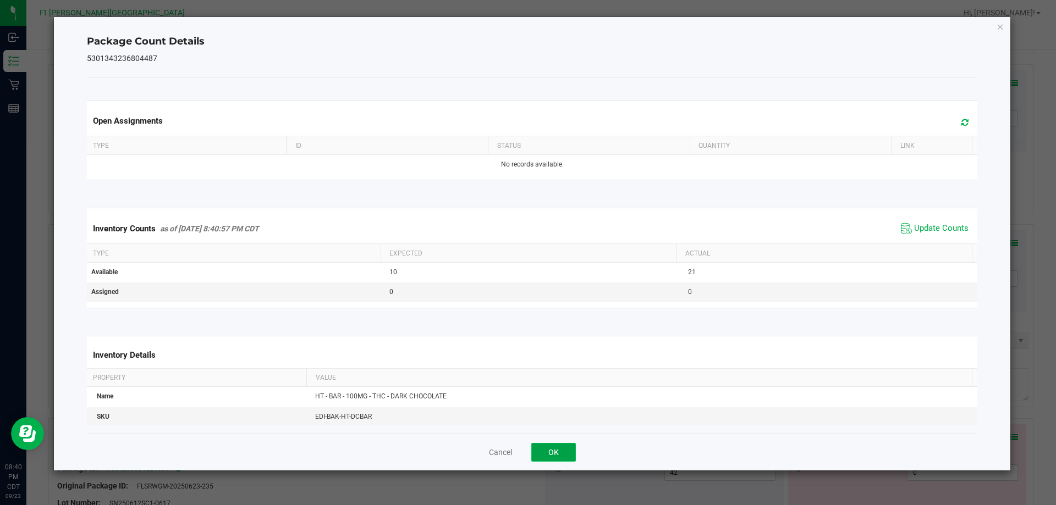
click at [571, 454] on button "OK" at bounding box center [553, 452] width 45 height 19
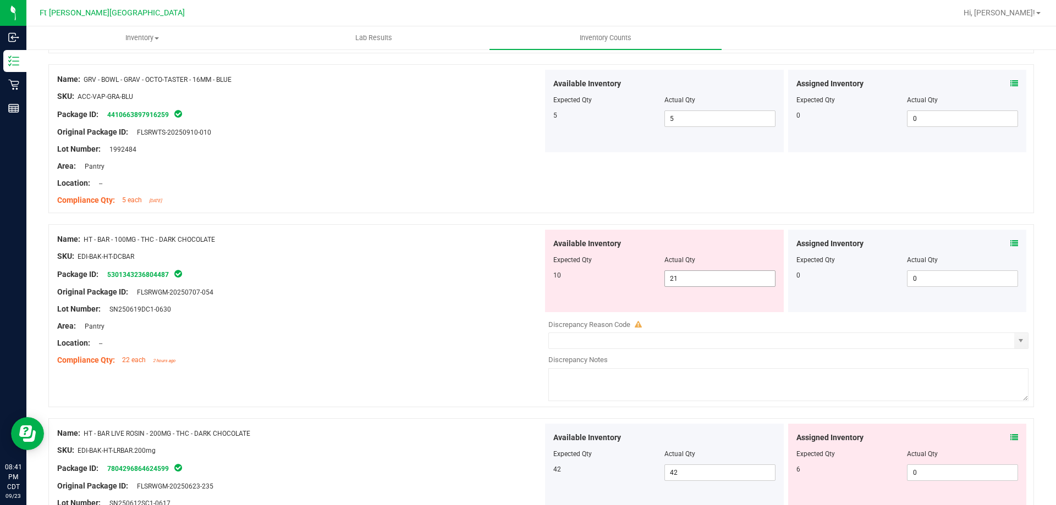
click at [691, 277] on span "21 21" at bounding box center [719, 279] width 111 height 17
click at [691, 277] on input "21" at bounding box center [720, 278] width 110 height 15
click at [702, 279] on input "21" at bounding box center [720, 278] width 110 height 15
click at [700, 279] on input "21" at bounding box center [720, 278] width 110 height 15
drag, startPoint x: 700, startPoint y: 278, endPoint x: 628, endPoint y: 263, distance: 74.2
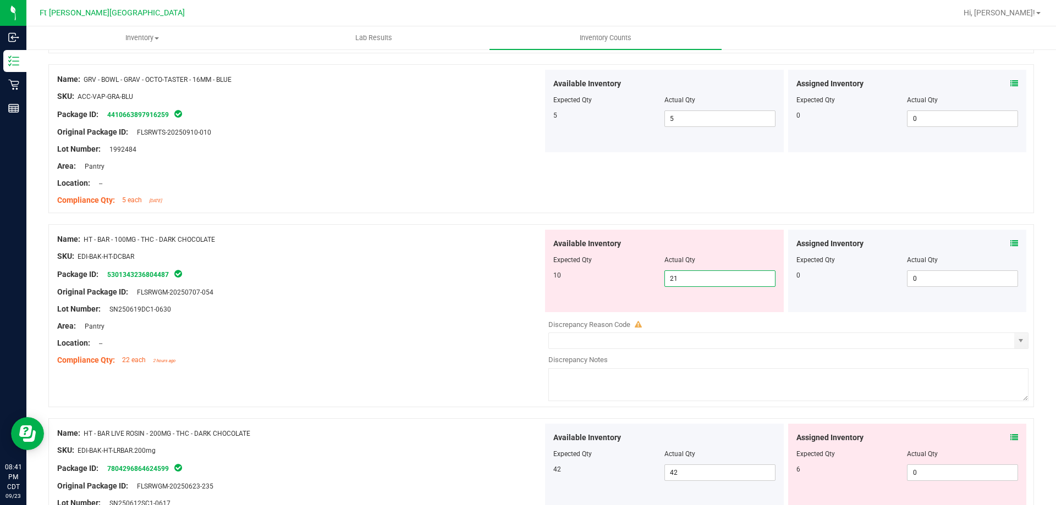
click at [636, 264] on div "Available Inventory Expected Qty Actual Qty 10 21 21" at bounding box center [664, 271] width 239 height 83
drag, startPoint x: 584, startPoint y: 266, endPoint x: 563, endPoint y: 265, distance: 20.4
click at [568, 267] on div "Available Inventory Expected Qty Actual Qty 10 21 21" at bounding box center [664, 271] width 239 height 83
click at [684, 281] on span "21 21" at bounding box center [719, 279] width 111 height 17
click at [684, 280] on input "21" at bounding box center [720, 278] width 110 height 15
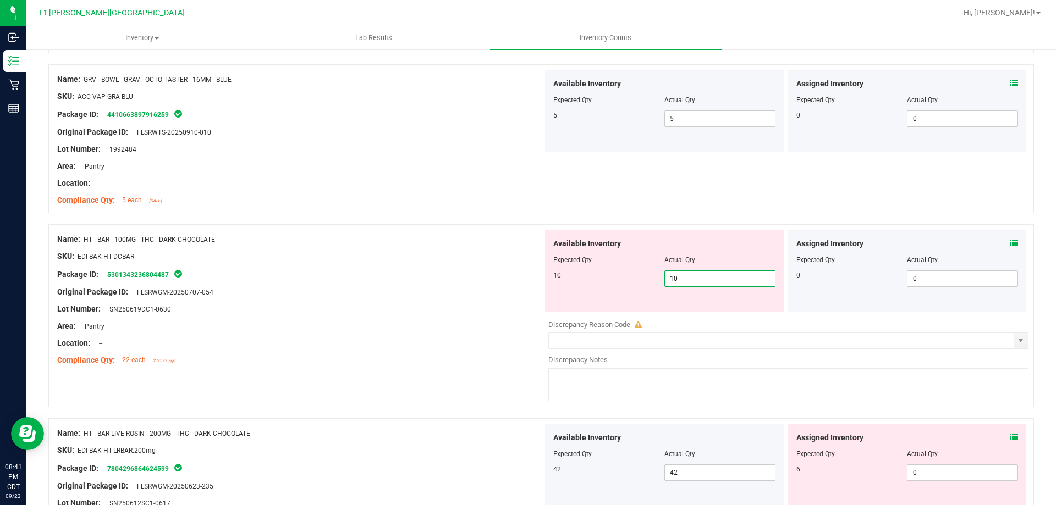
click at [419, 299] on div at bounding box center [300, 301] width 486 height 6
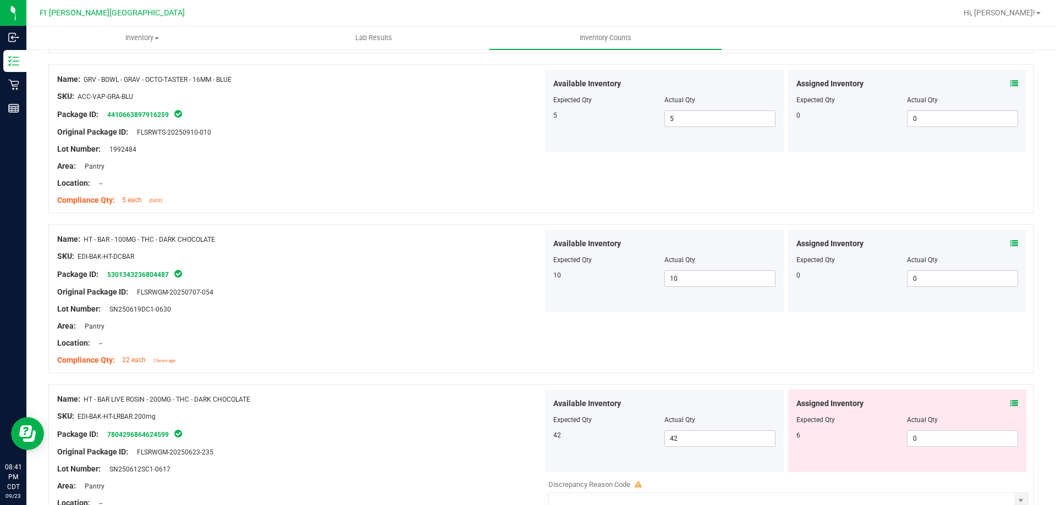
scroll to position [2200, 0]
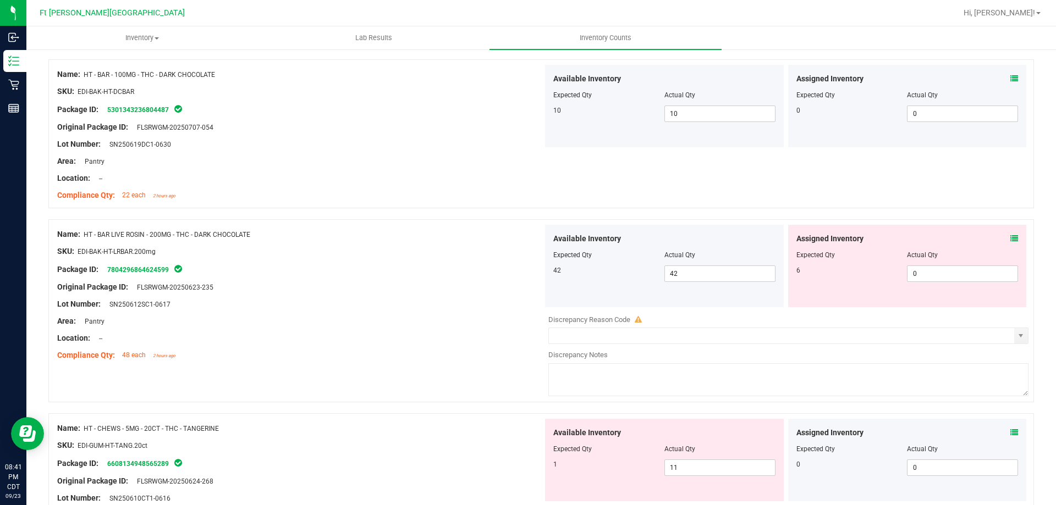
click at [1010, 238] on icon at bounding box center [1014, 239] width 8 height 8
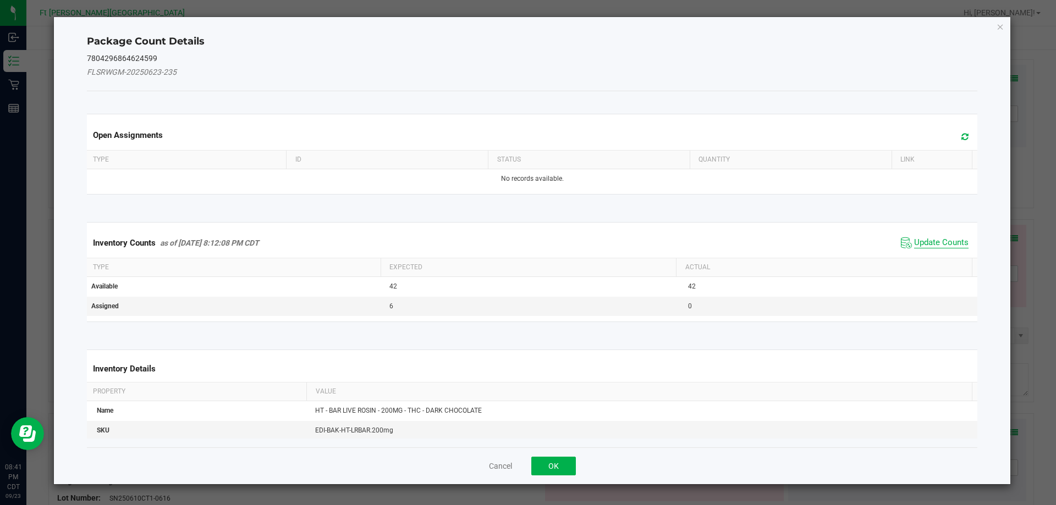
click at [947, 245] on span "Update Counts" at bounding box center [941, 243] width 54 height 11
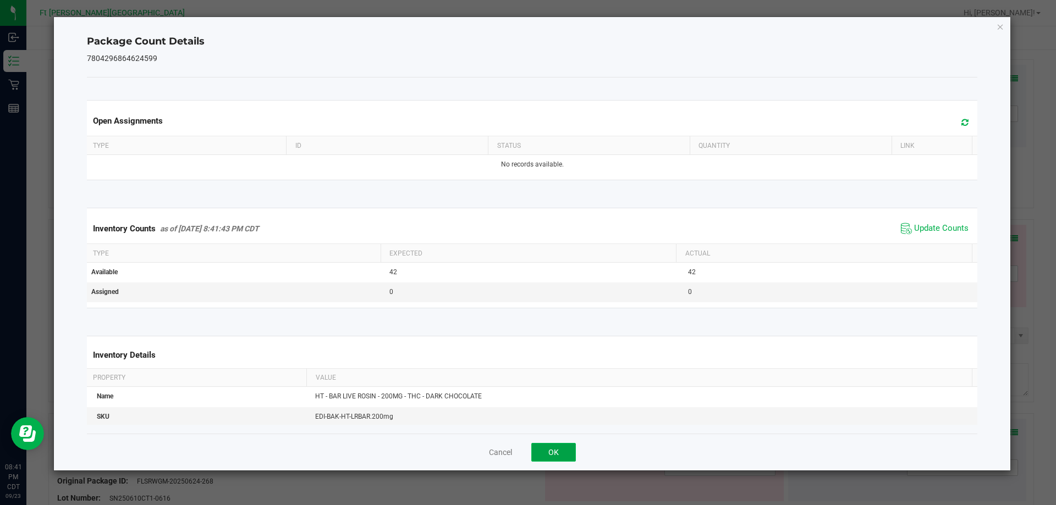
click at [563, 455] on button "OK" at bounding box center [553, 452] width 45 height 19
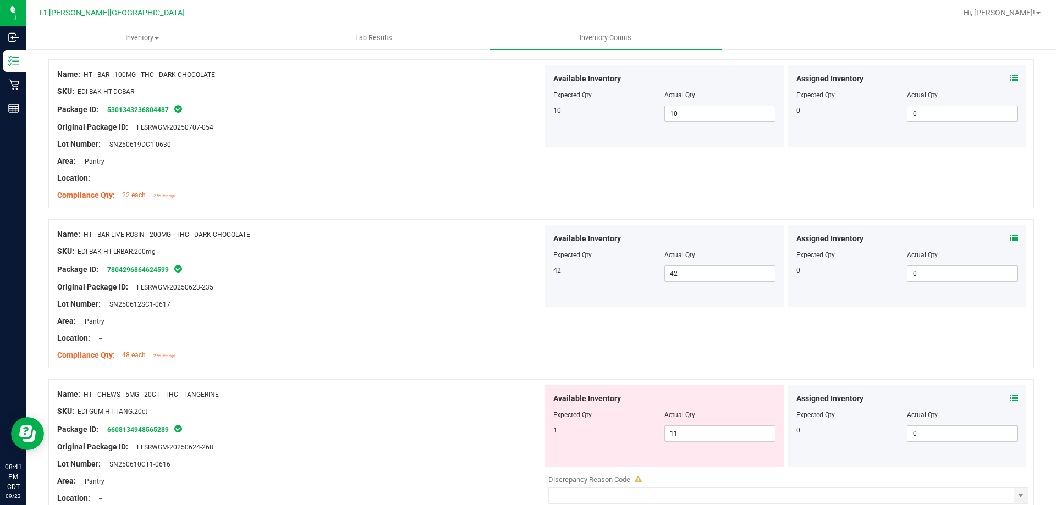
click at [1010, 402] on icon at bounding box center [1014, 399] width 8 height 8
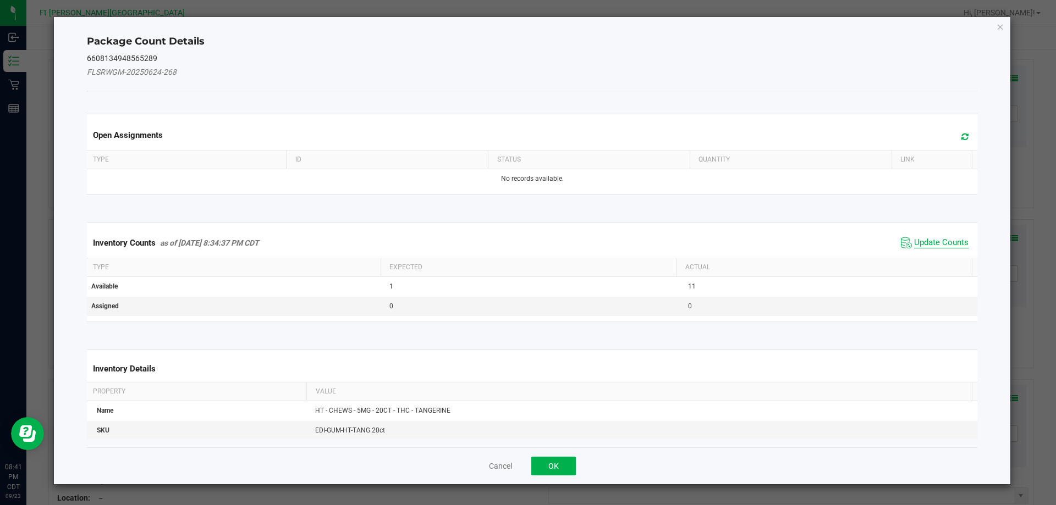
click at [914, 240] on span "Update Counts" at bounding box center [941, 243] width 54 height 11
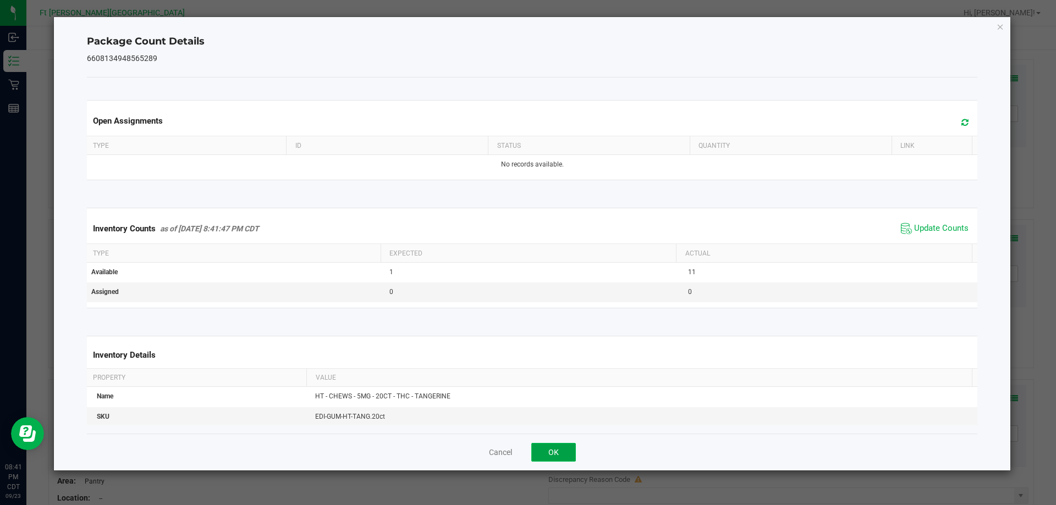
click at [569, 447] on button "OK" at bounding box center [553, 452] width 45 height 19
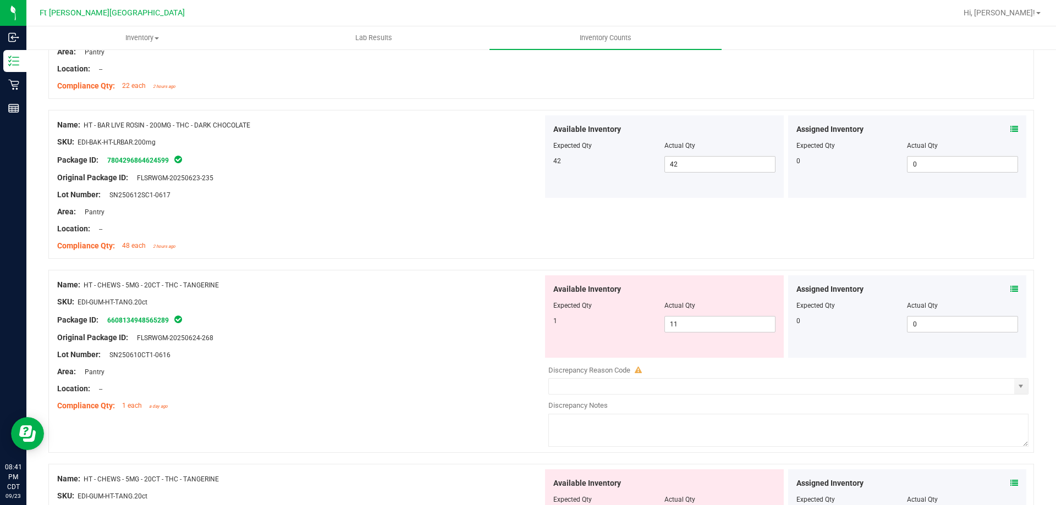
scroll to position [2310, 0]
click at [1010, 290] on icon at bounding box center [1014, 289] width 8 height 8
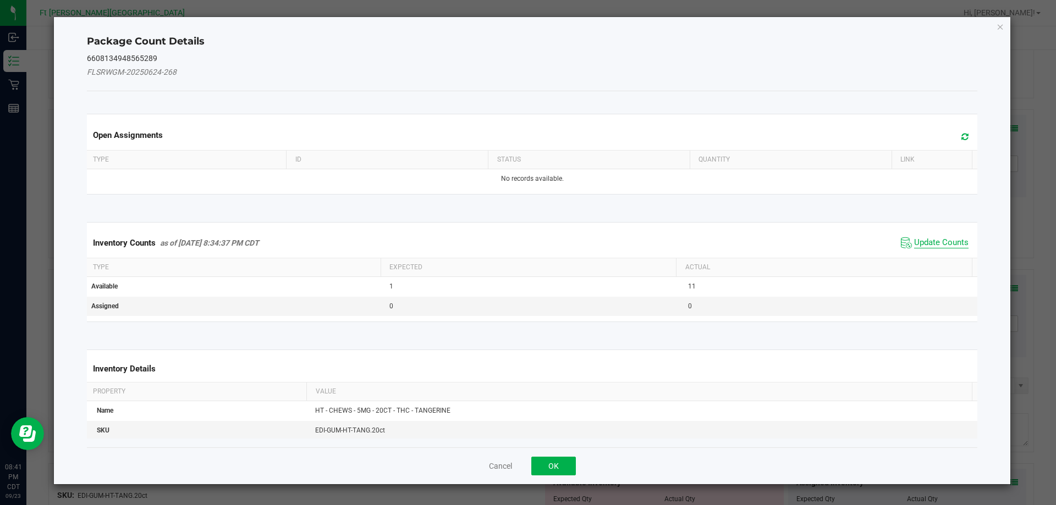
click at [914, 246] on span "Update Counts" at bounding box center [941, 243] width 54 height 11
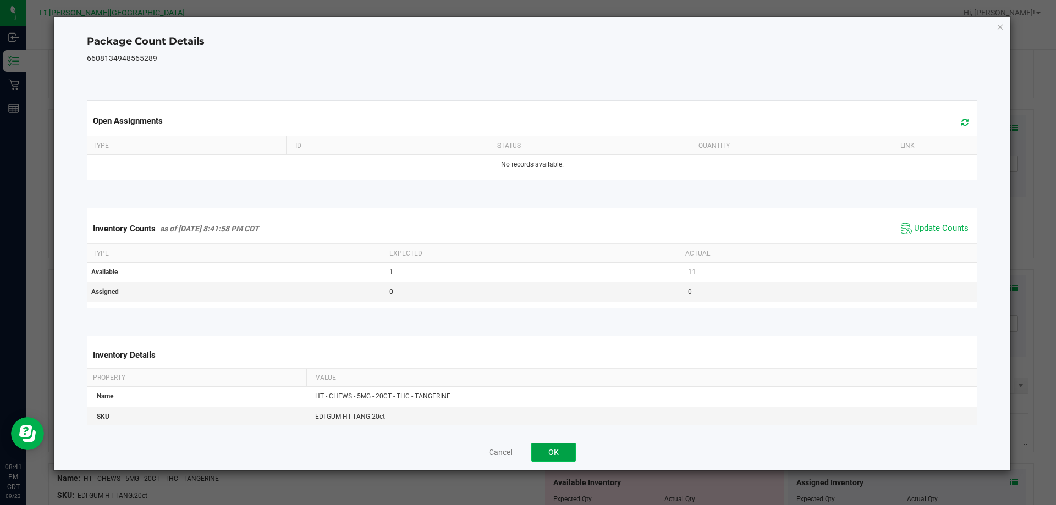
drag, startPoint x: 569, startPoint y: 447, endPoint x: 604, endPoint y: 417, distance: 46.8
click at [569, 447] on button "OK" at bounding box center [553, 452] width 45 height 19
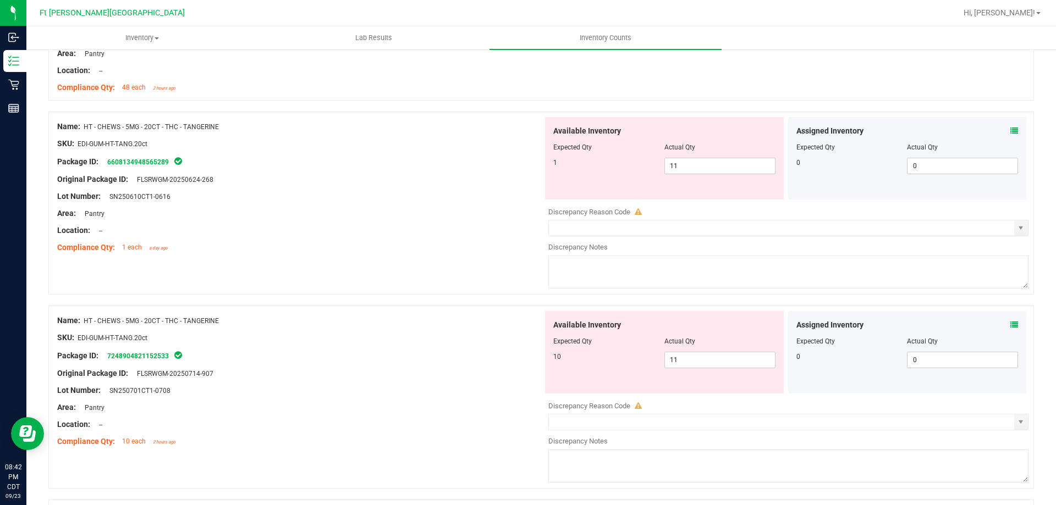
scroll to position [2475, 0]
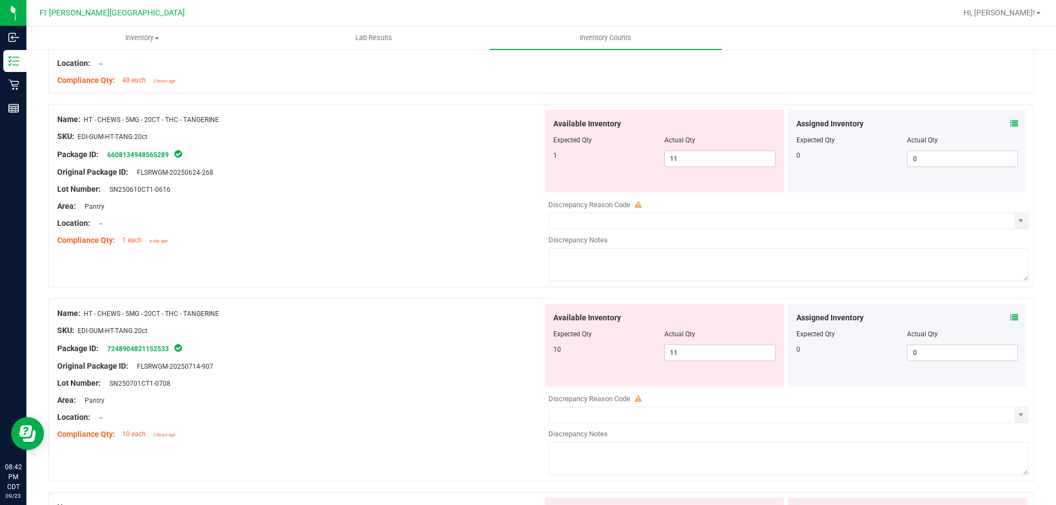
click at [1010, 316] on icon at bounding box center [1014, 318] width 8 height 8
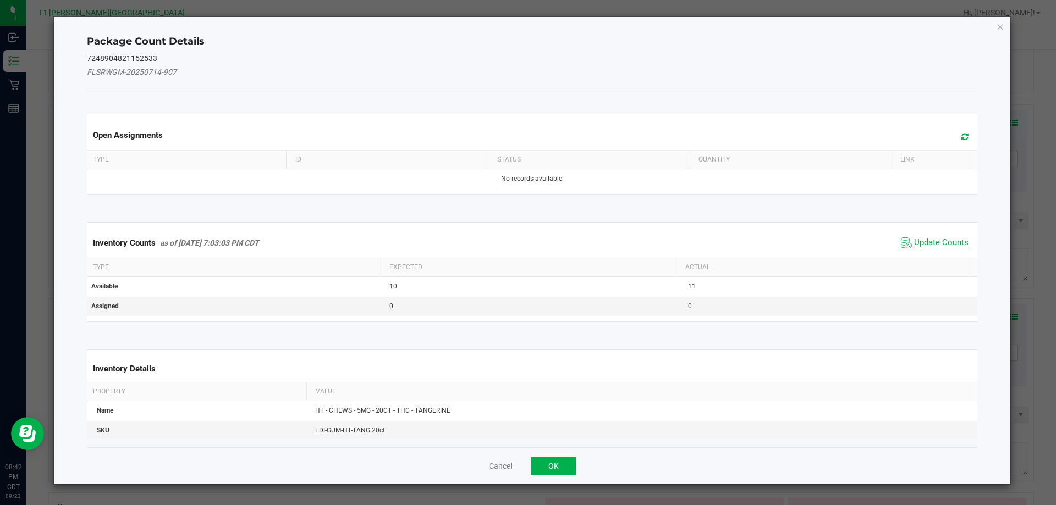
click at [933, 246] on span "Update Counts" at bounding box center [941, 243] width 54 height 11
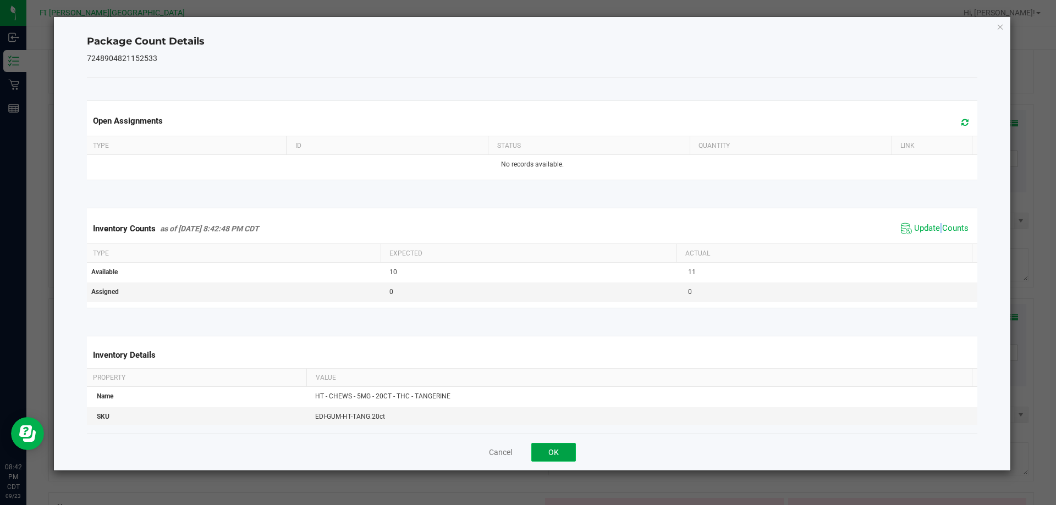
click at [559, 458] on button "OK" at bounding box center [553, 452] width 45 height 19
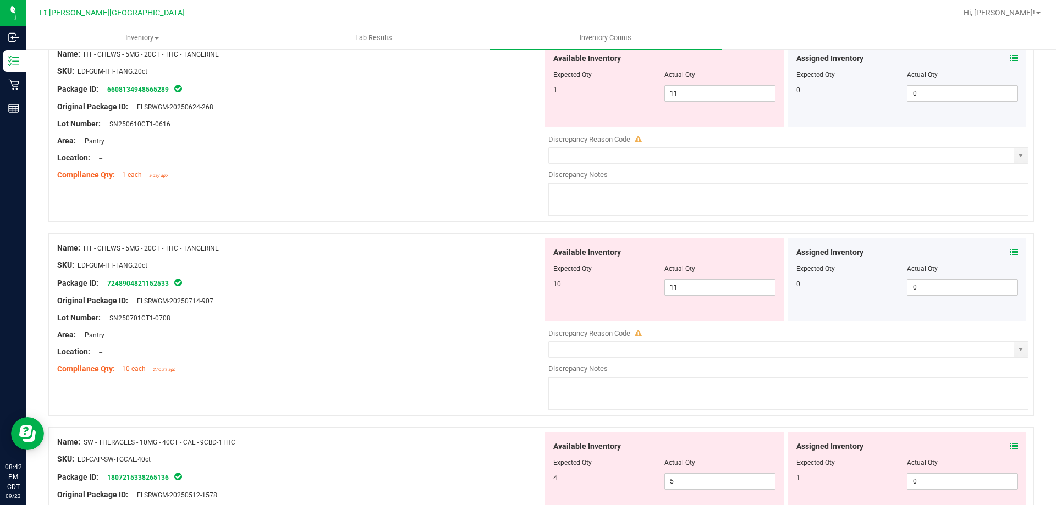
scroll to position [2640, 0]
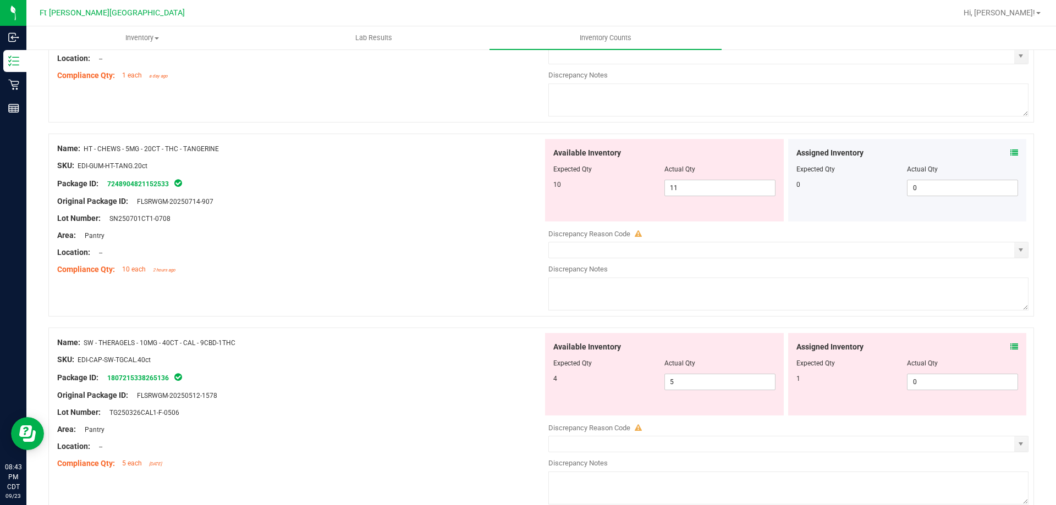
click at [1010, 349] on icon at bounding box center [1014, 347] width 8 height 8
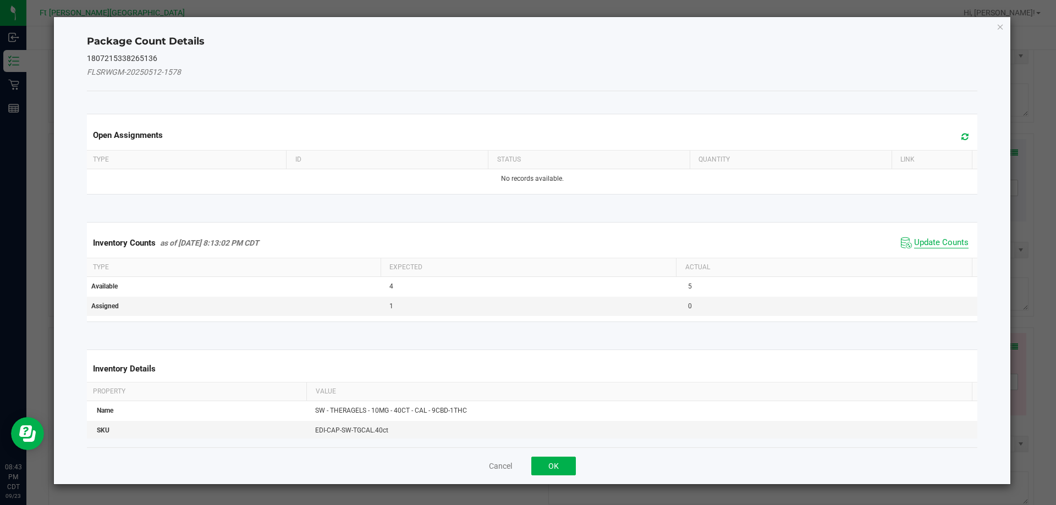
click at [914, 243] on span "Update Counts" at bounding box center [941, 243] width 54 height 11
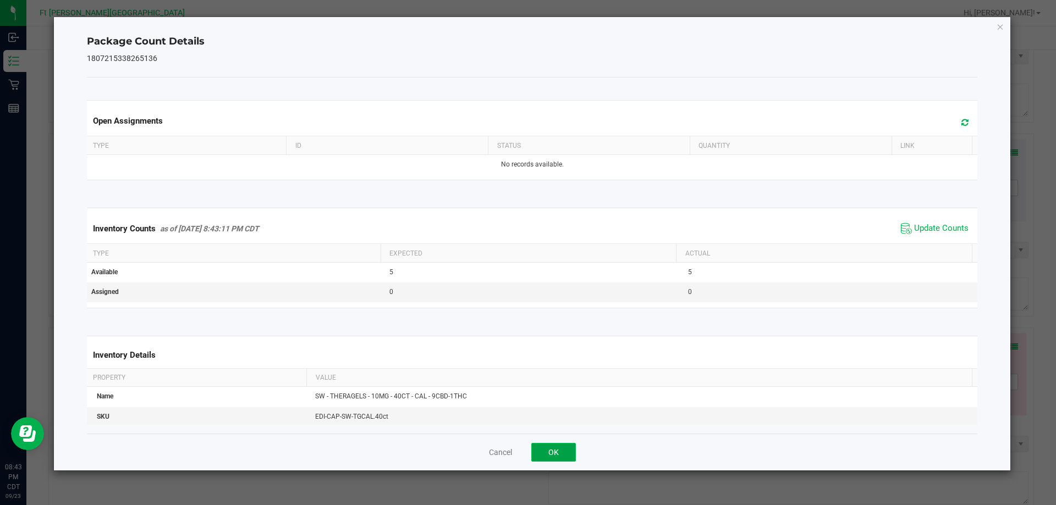
click at [546, 454] on button "OK" at bounding box center [553, 452] width 45 height 19
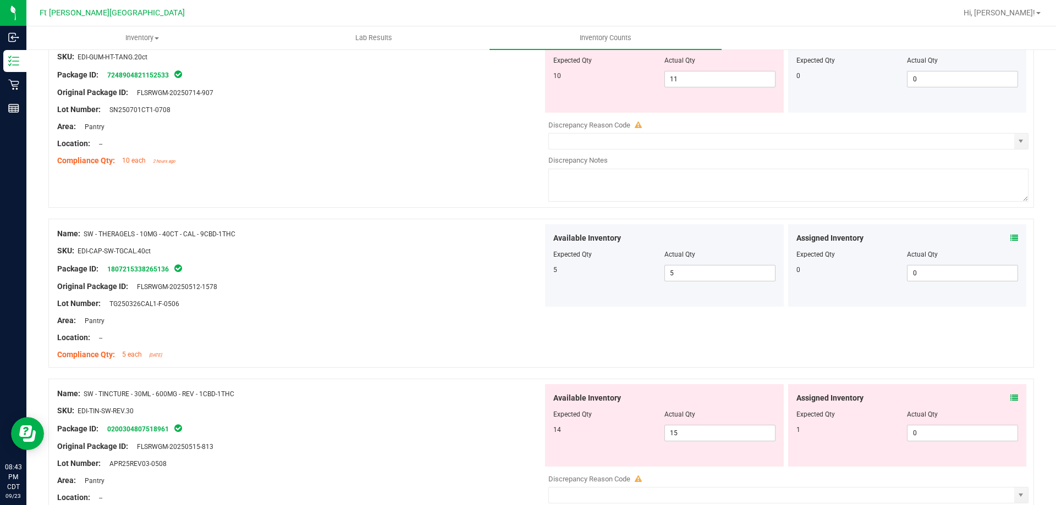
scroll to position [2750, 0]
click at [1010, 397] on icon at bounding box center [1014, 397] width 8 height 8
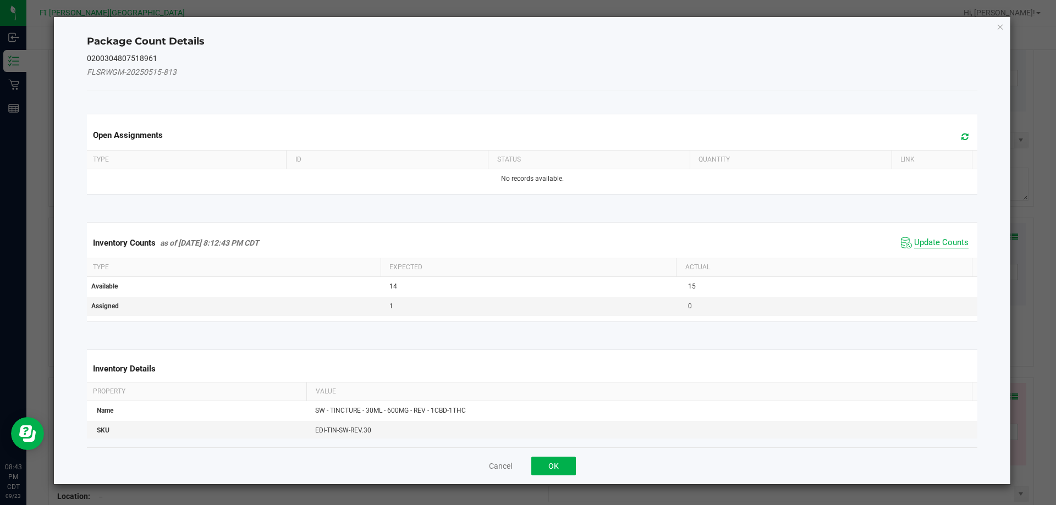
click at [940, 241] on span "Update Counts" at bounding box center [941, 243] width 54 height 11
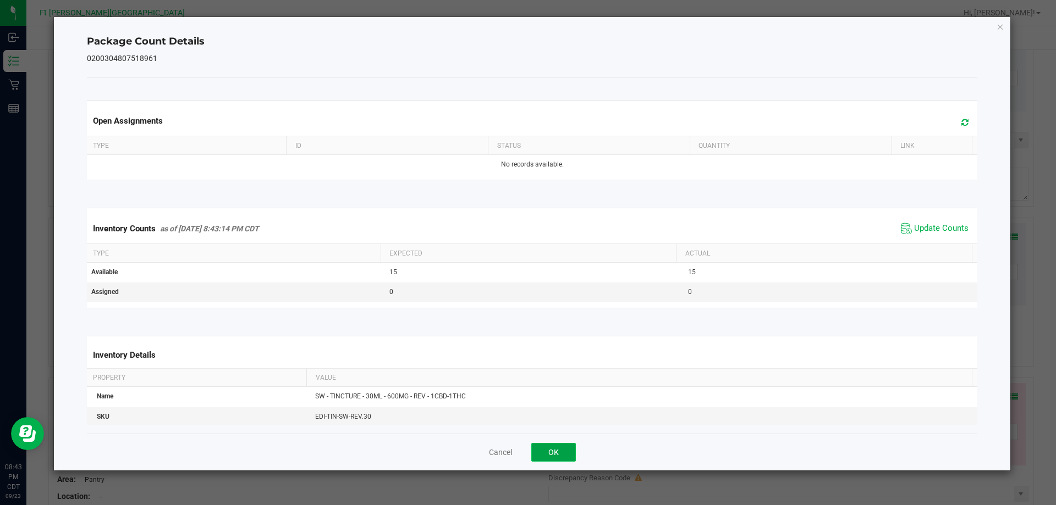
click at [558, 459] on button "OK" at bounding box center [553, 452] width 45 height 19
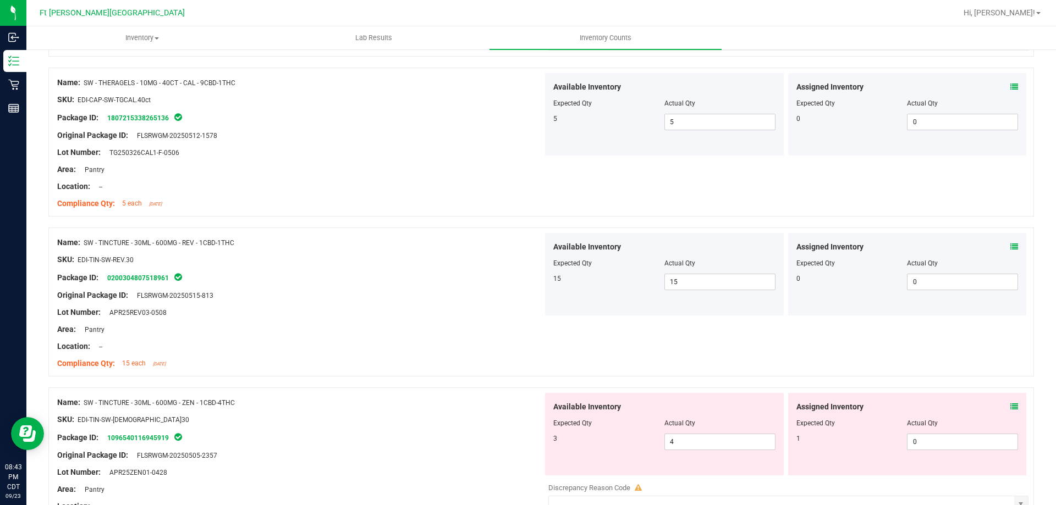
scroll to position [2915, 0]
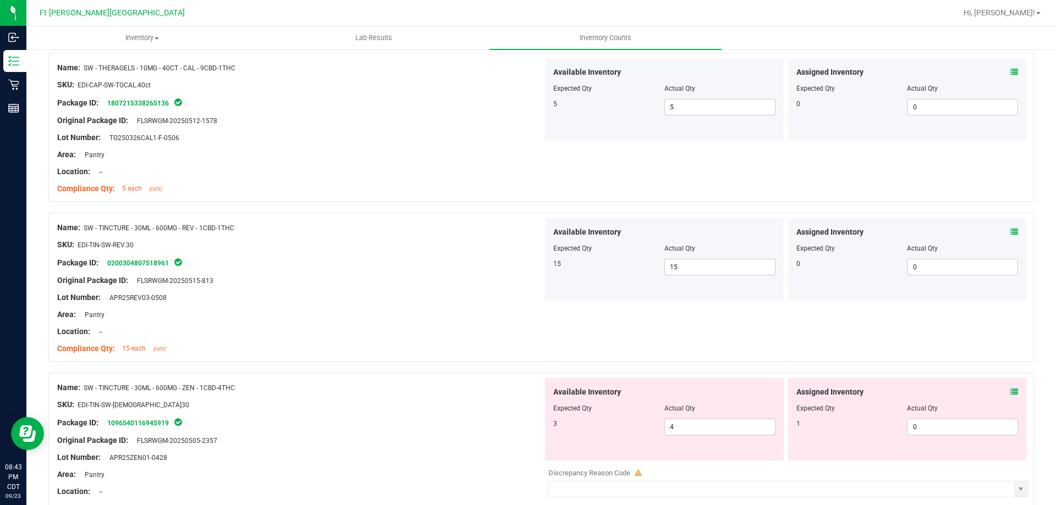
click at [1010, 391] on icon at bounding box center [1014, 392] width 8 height 8
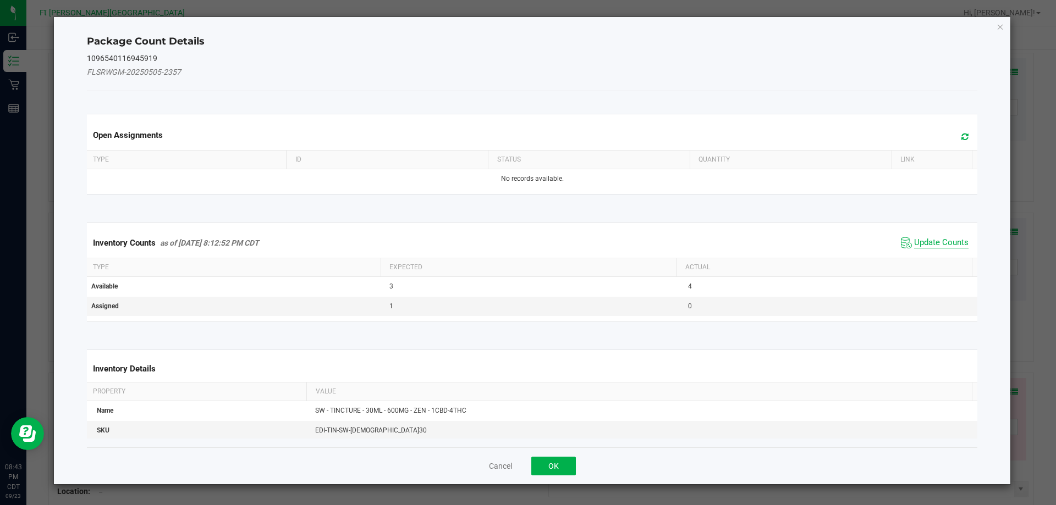
click at [931, 238] on span "Update Counts" at bounding box center [941, 243] width 54 height 11
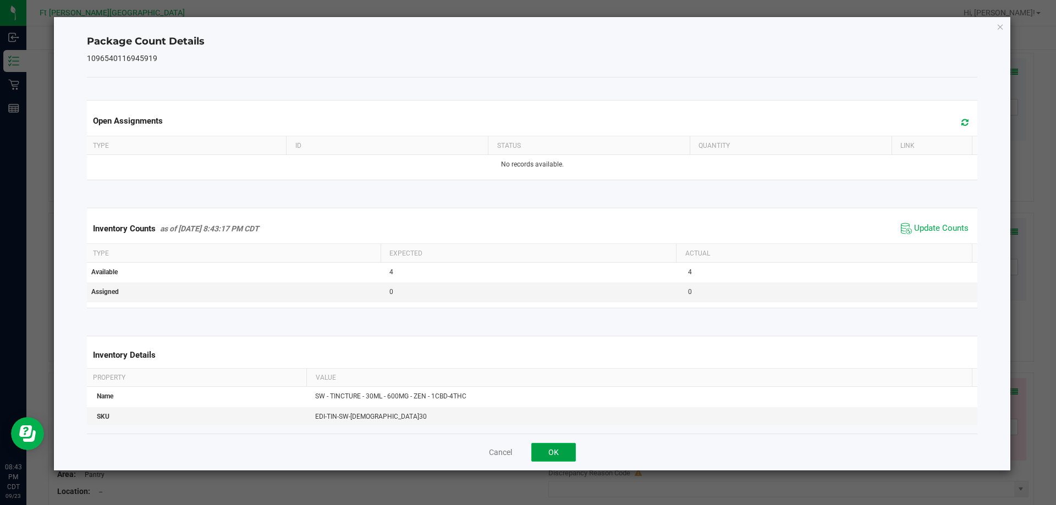
click at [567, 450] on button "OK" at bounding box center [553, 452] width 45 height 19
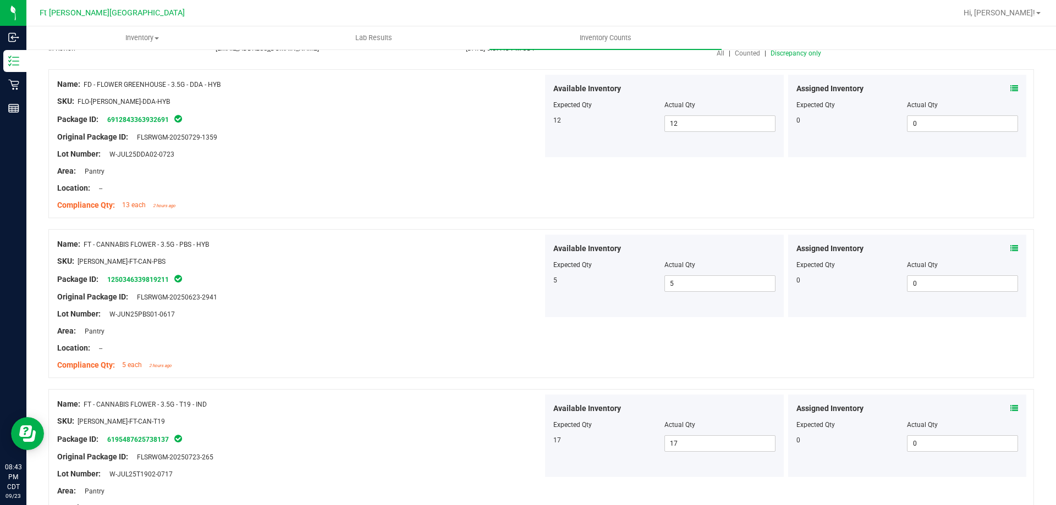
scroll to position [0, 0]
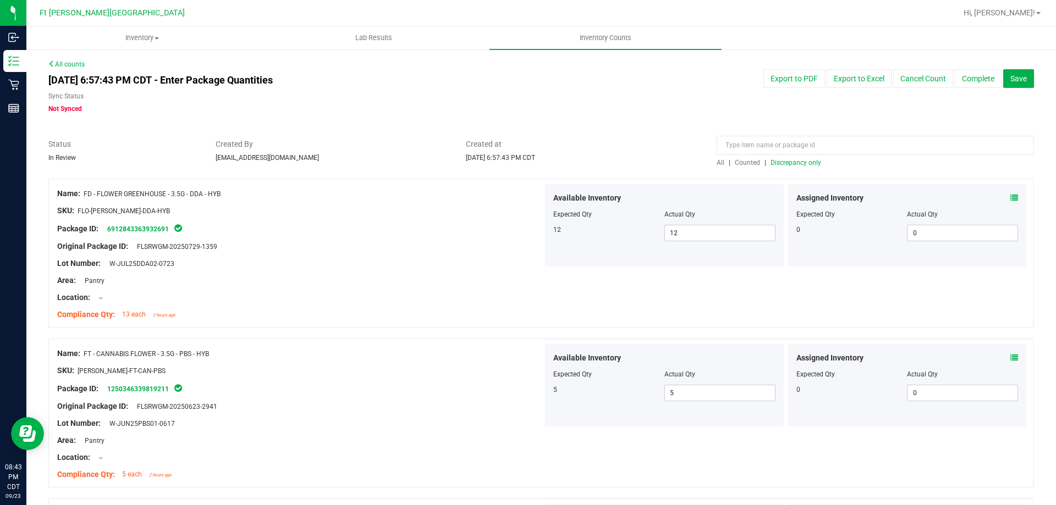
click at [739, 165] on span "Counted" at bounding box center [747, 163] width 25 height 8
click at [789, 164] on span "Discrepancy only" at bounding box center [796, 163] width 51 height 8
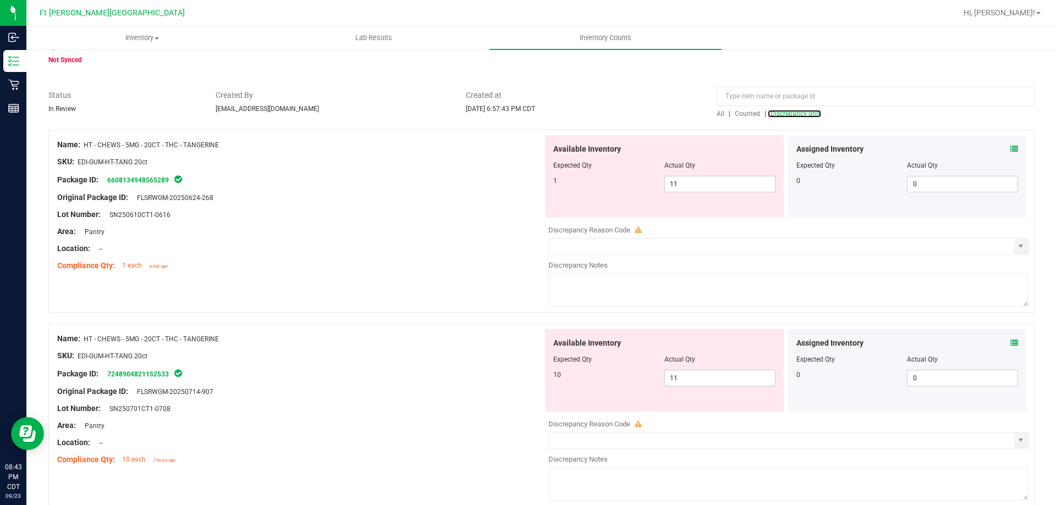
scroll to position [99, 0]
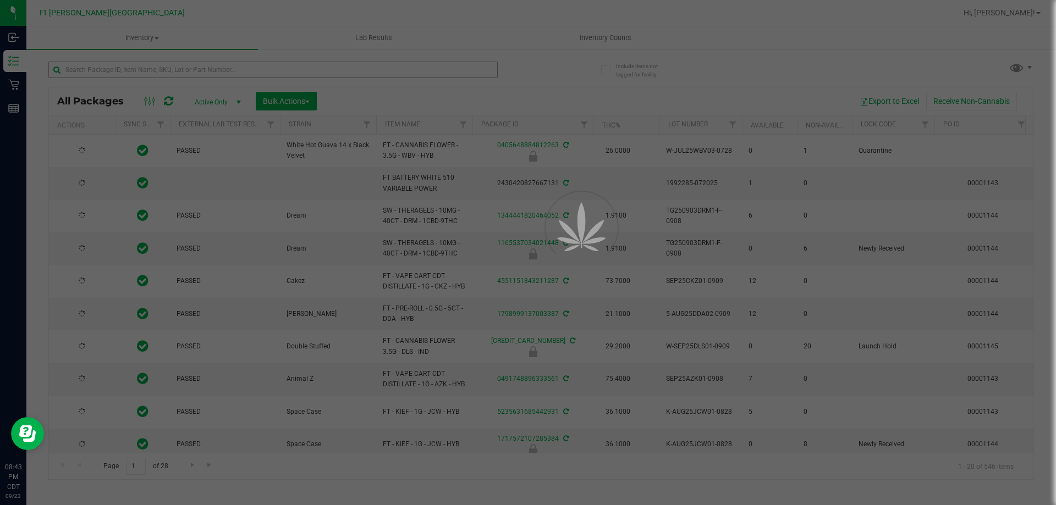
click at [158, 69] on div at bounding box center [528, 252] width 1056 height 505
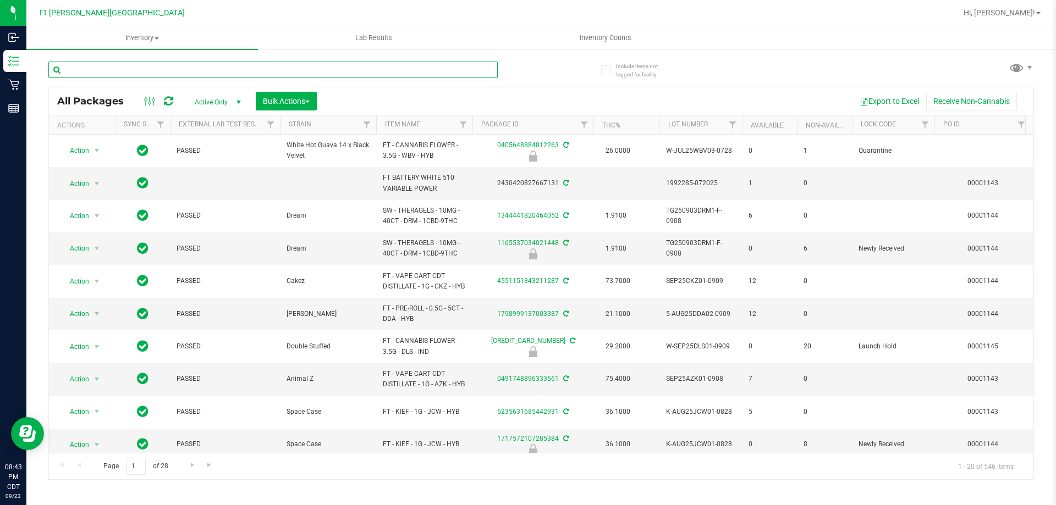
click at [160, 66] on input "text" at bounding box center [272, 70] width 449 height 17
type input "tang"
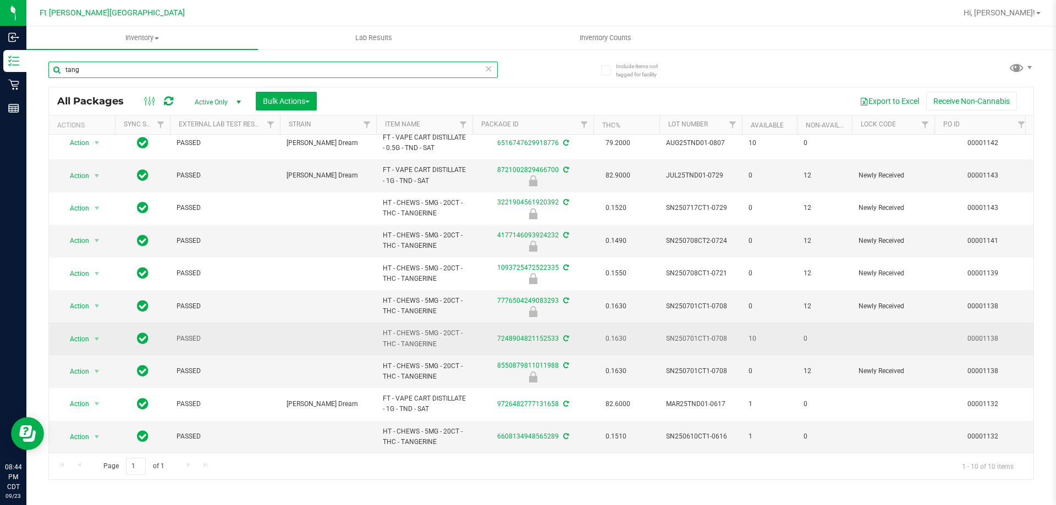
scroll to position [16, 0]
